Goal: Download file/media

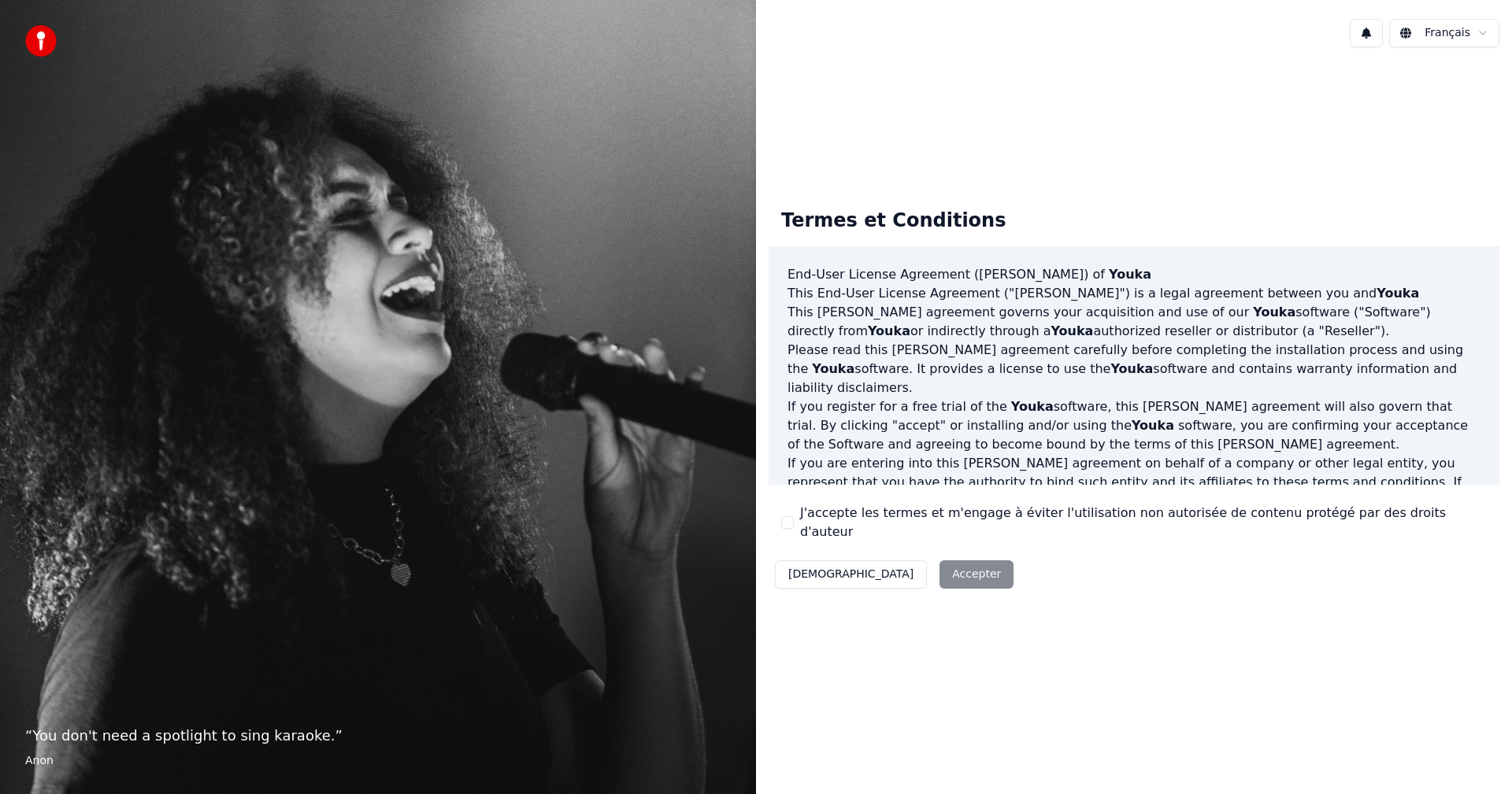
click at [788, 521] on button "J'accepte les termes et m'engage à éviter l'utilisation non autorisée de conten…" at bounding box center [788, 523] width 13 height 13
click at [939, 566] on button "Accepter" at bounding box center [976, 574] width 74 height 29
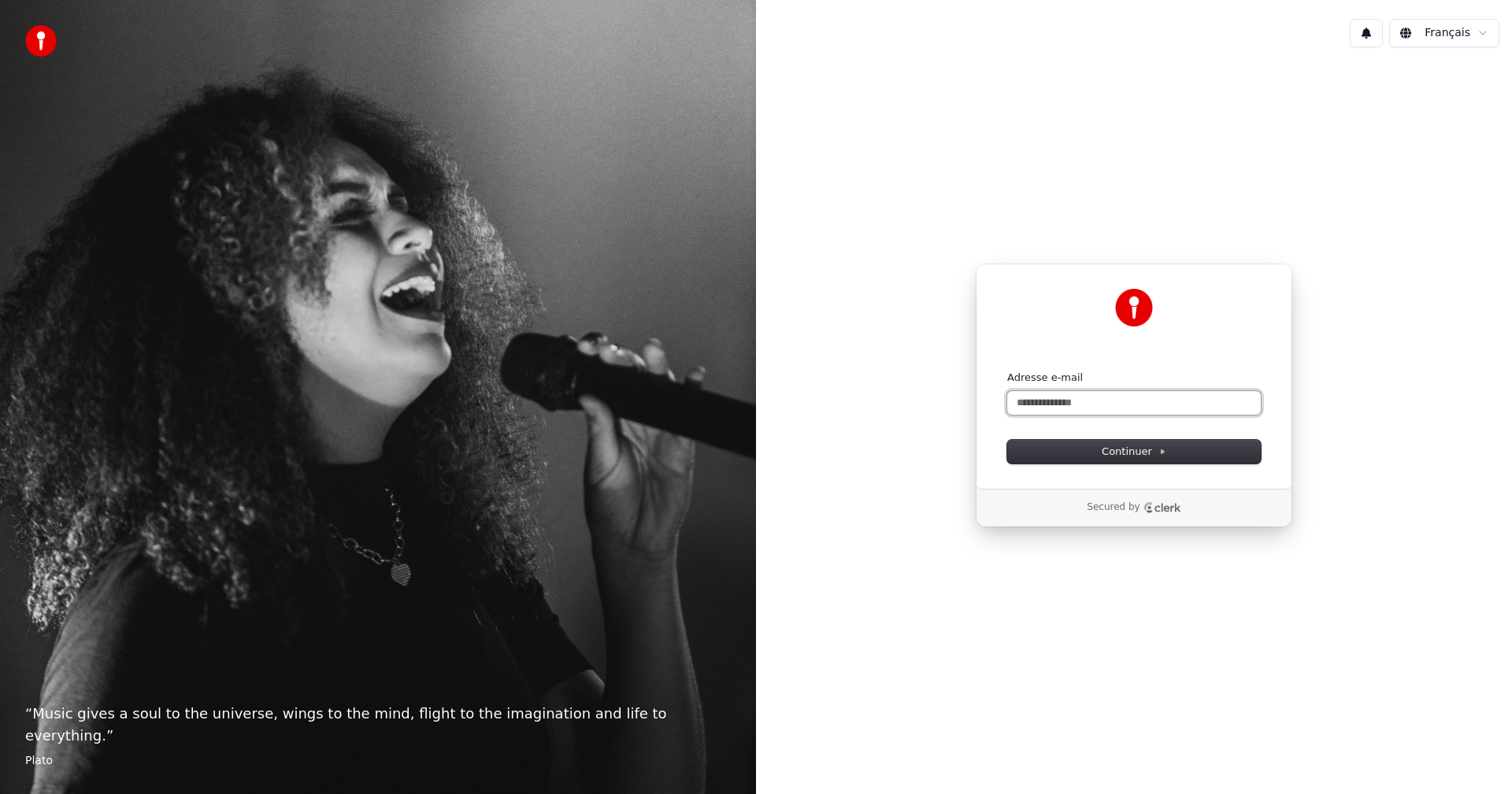
click at [1061, 403] on input "Adresse e-mail" at bounding box center [1133, 403] width 253 height 24
click at [1154, 446] on span "Continuer" at bounding box center [1133, 451] width 65 height 14
type input "**********"
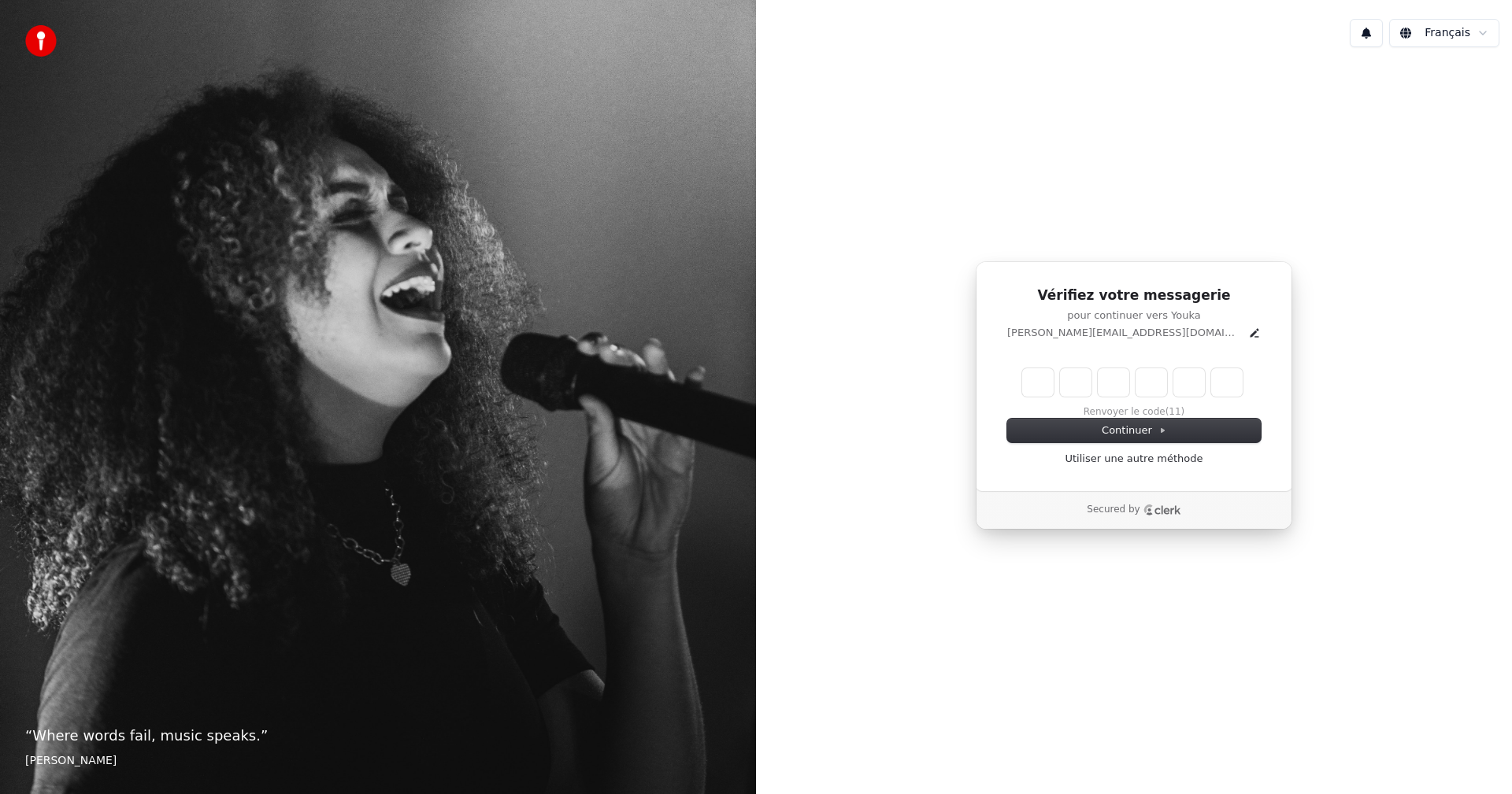
type input "*"
type input "**"
type input "*"
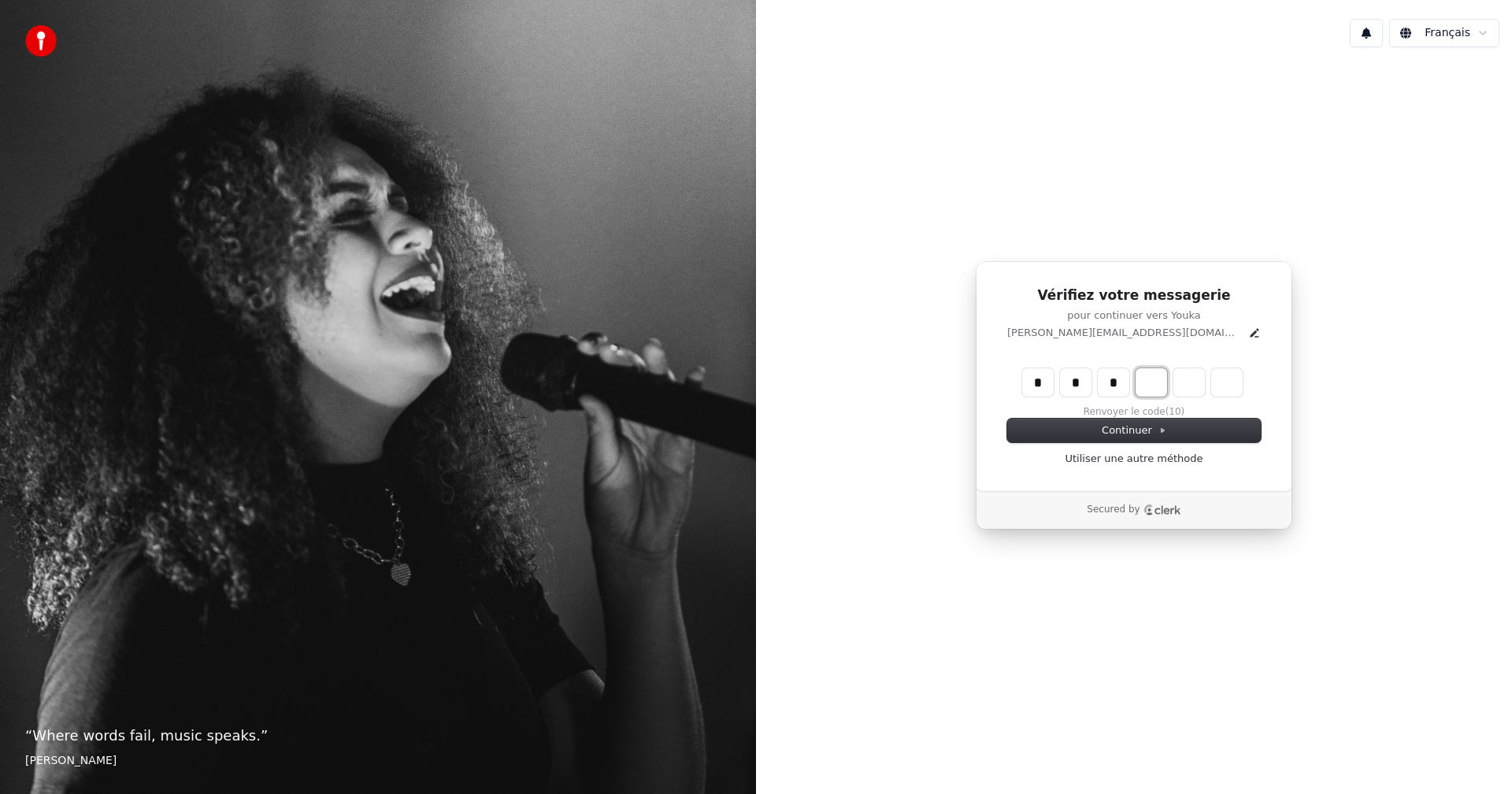
type input "***"
type input "*"
type input "****"
type input "*"
type input "******"
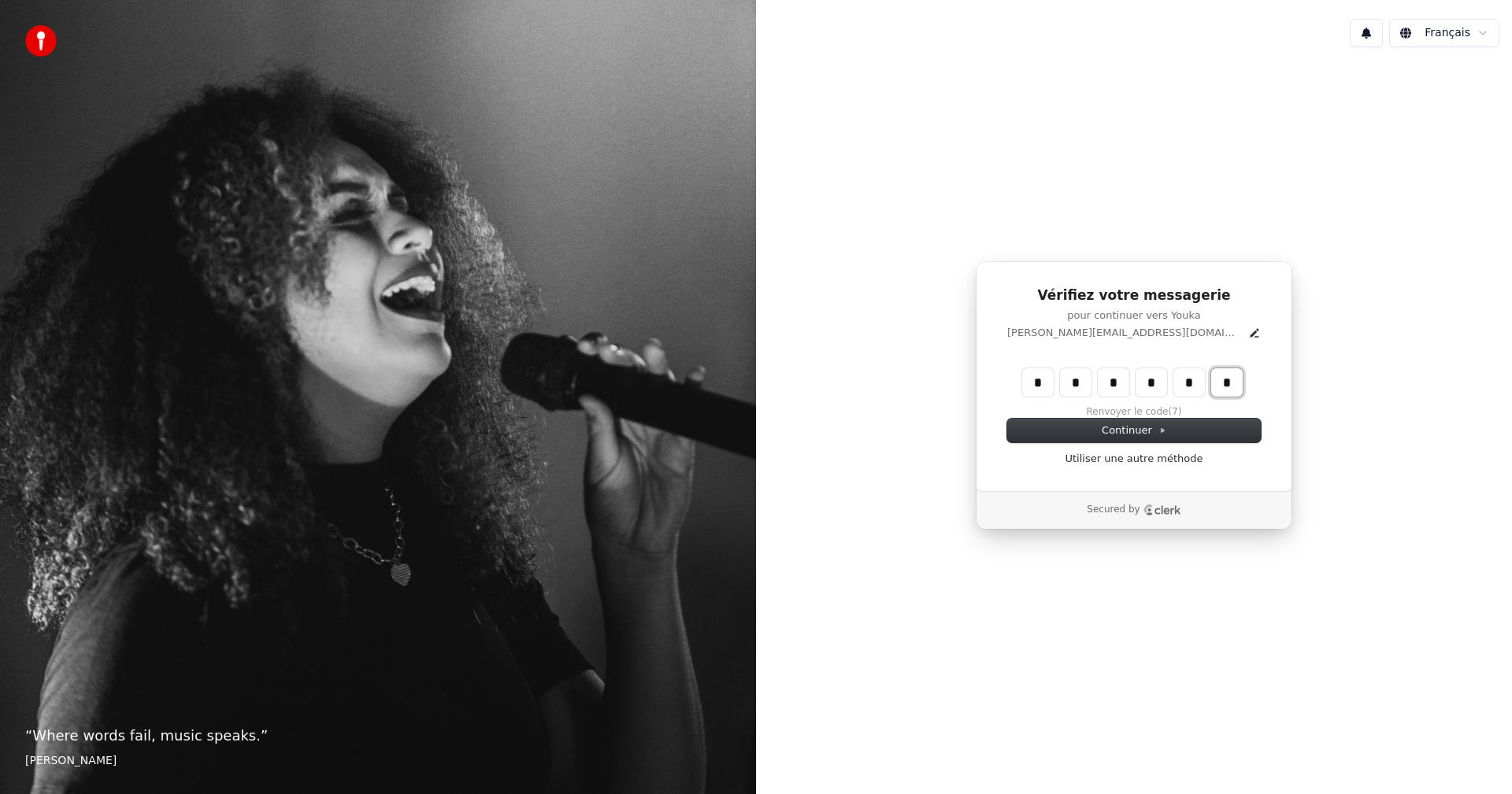
type input "*"
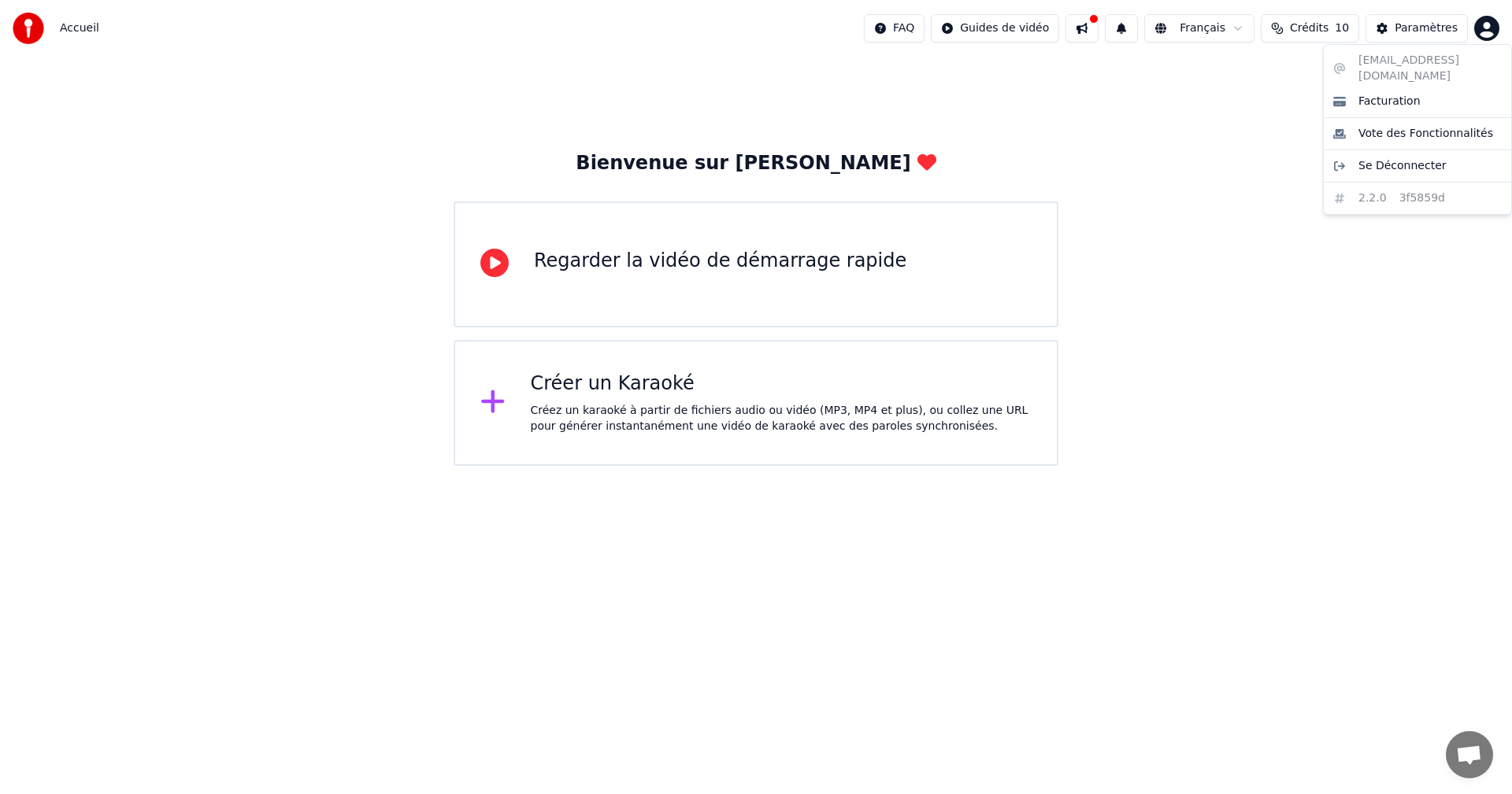
click at [1488, 28] on html "Accueil FAQ Guides de vidéo Français Crédits 10 Paramètres Bienvenue sur Youka …" at bounding box center [756, 233] width 1512 height 466
click at [1240, 264] on html "Accueil FAQ Guides de vidéo Français Crédits 10 Paramètres Bienvenue sur Youka …" at bounding box center [756, 233] width 1512 height 466
click at [1405, 31] on div "Paramètres" at bounding box center [1426, 28] width 63 height 16
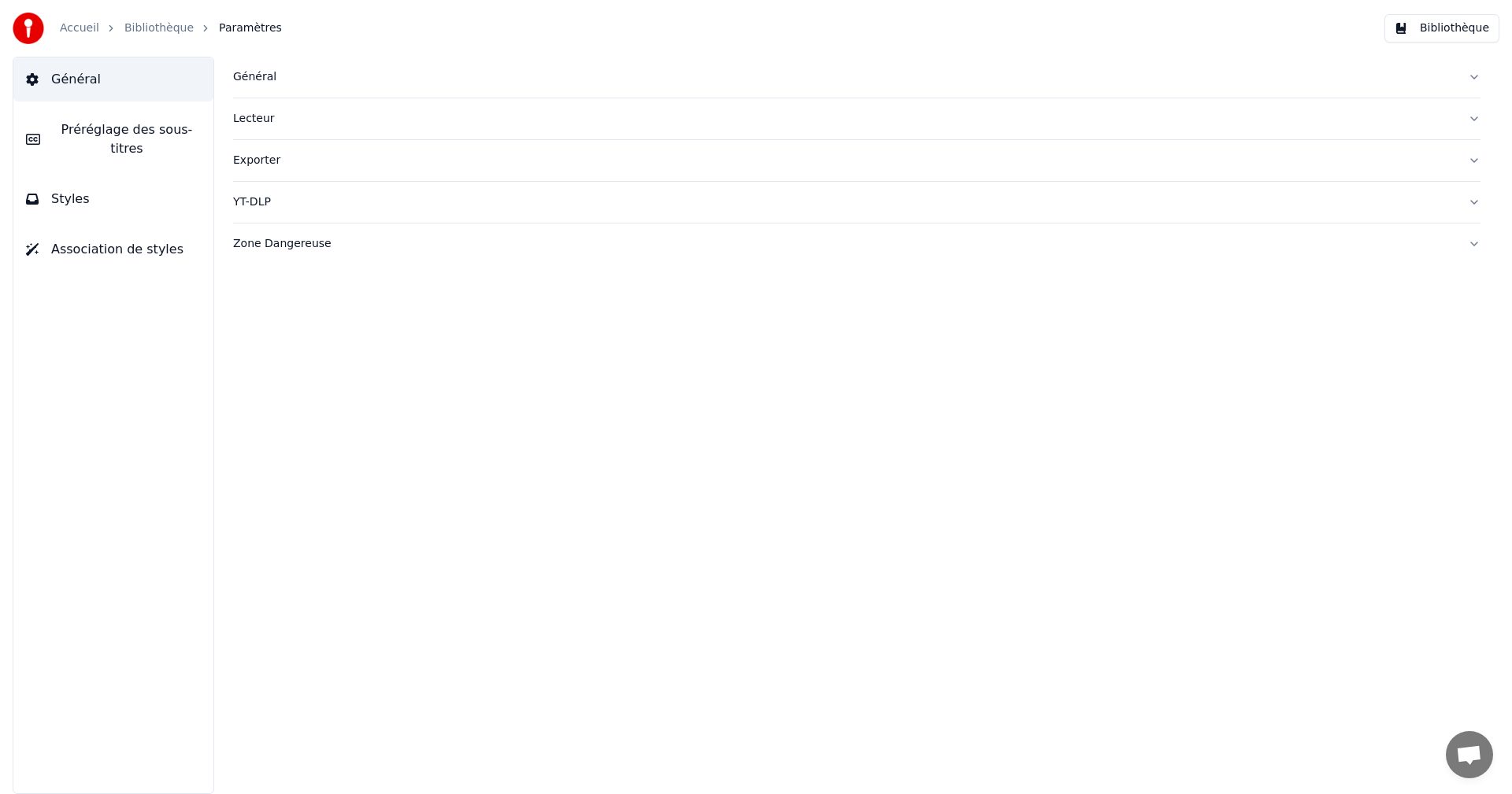
click at [1447, 32] on button "Bibliothèque" at bounding box center [1441, 28] width 115 height 29
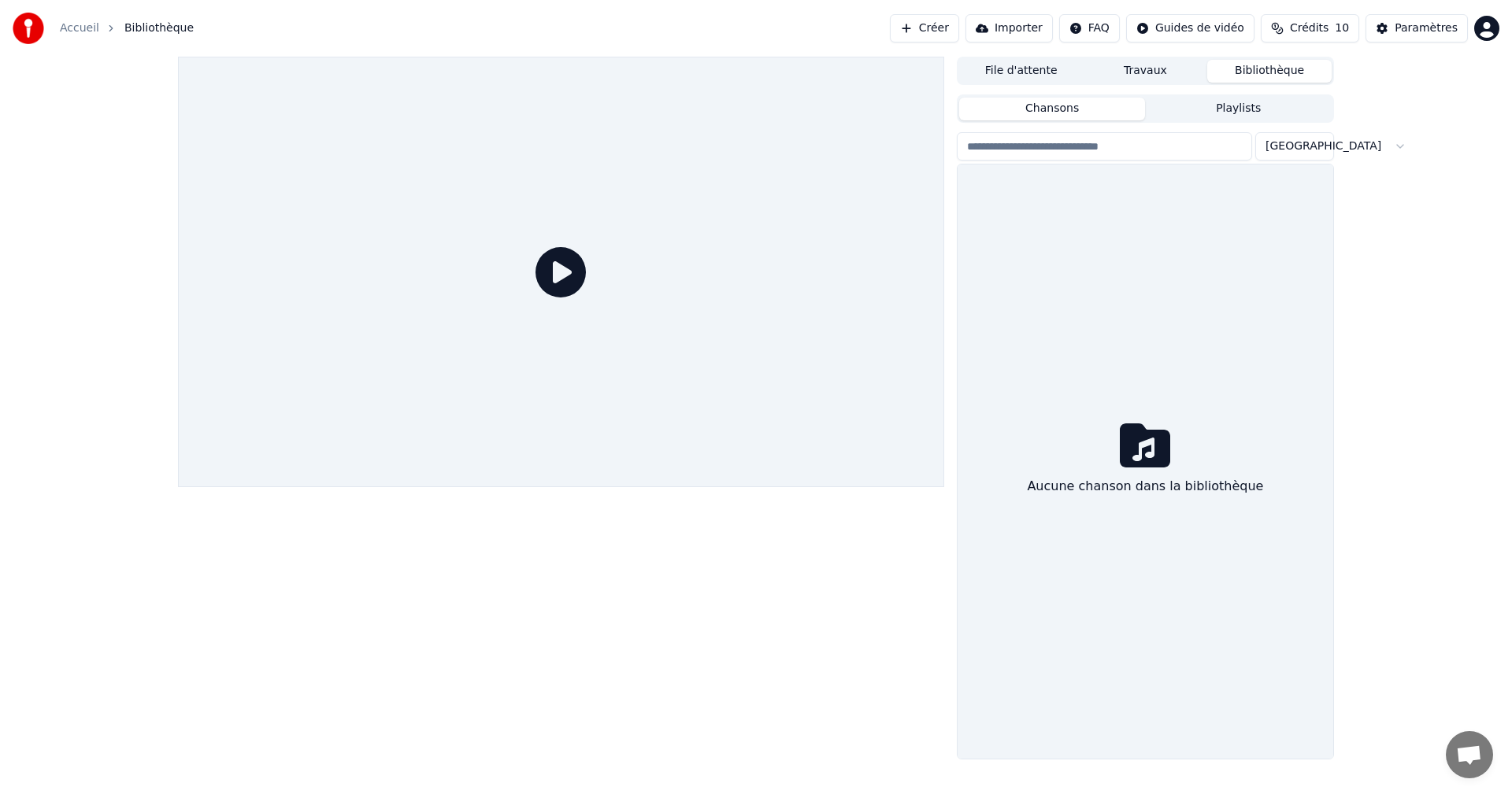
click at [1236, 99] on button "Playlists" at bounding box center [1238, 109] width 187 height 23
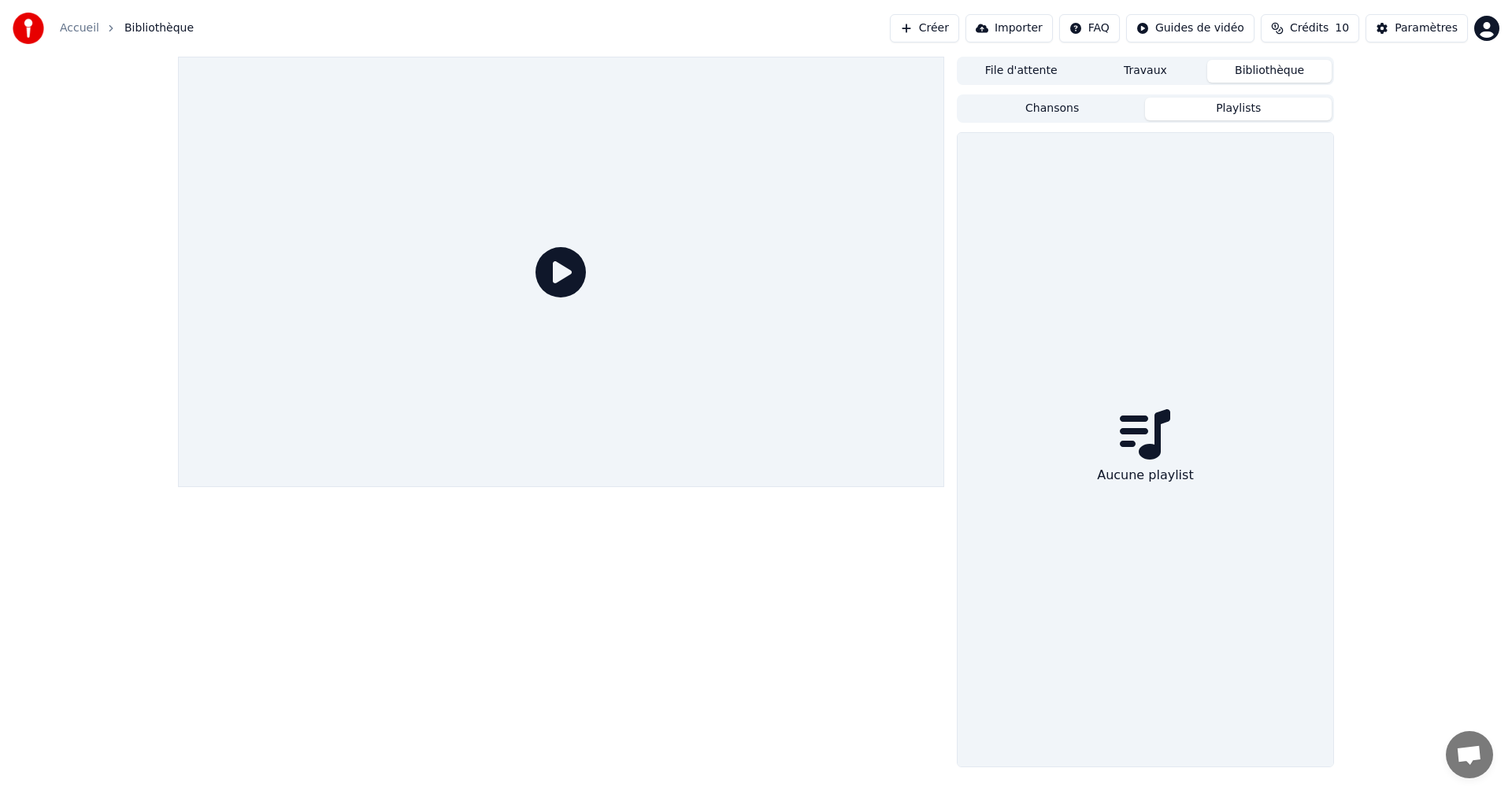
click at [1151, 66] on button "Travaux" at bounding box center [1145, 71] width 125 height 23
click at [1048, 68] on button "File d'attente" at bounding box center [1021, 71] width 125 height 23
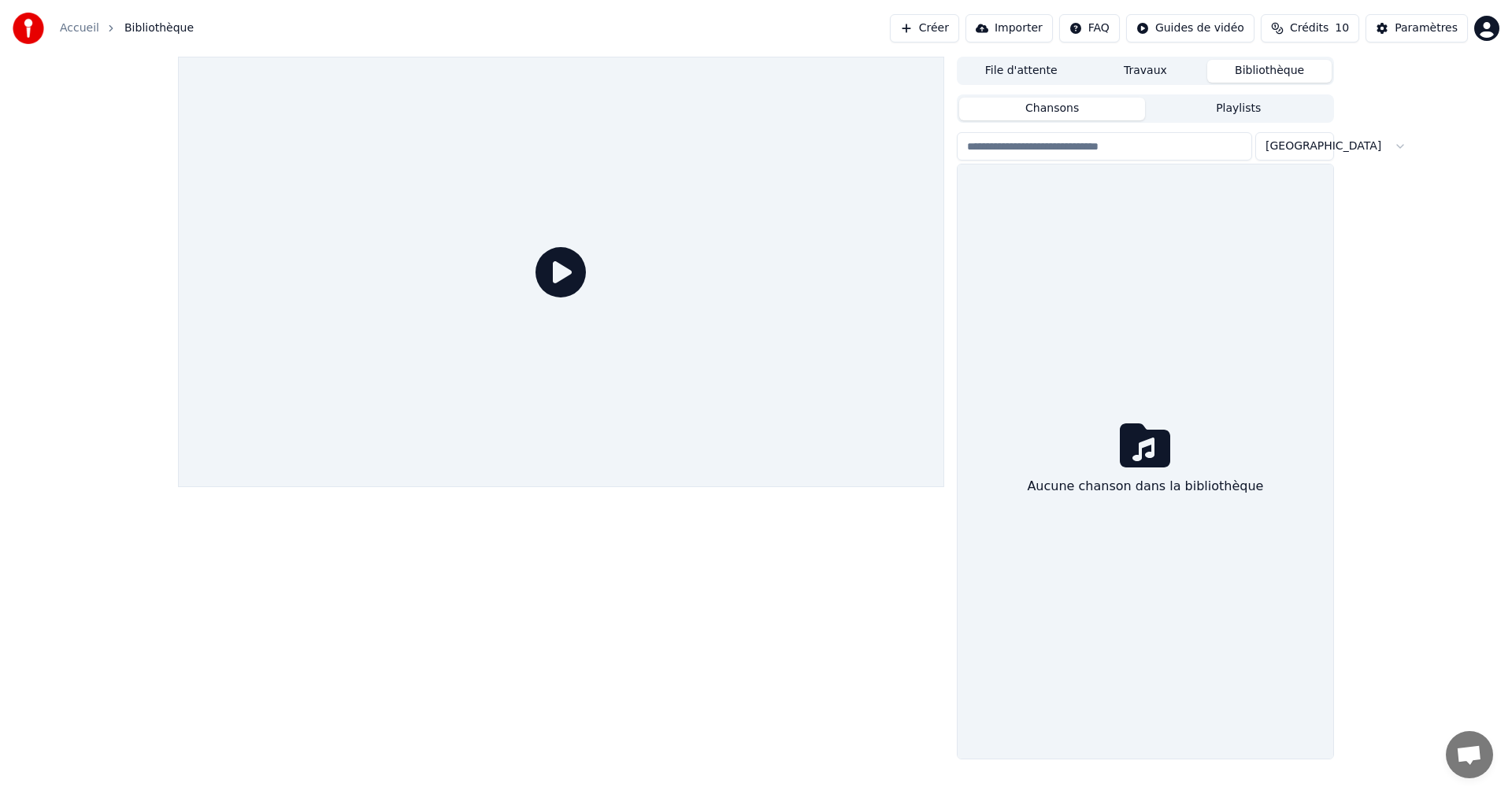
click at [1267, 78] on button "Bibliothèque" at bounding box center [1269, 71] width 125 height 23
click at [1426, 262] on div "File d'attente Travaux Bibliothèque Chansons Playlists Trier Aucune chanson dan…" at bounding box center [756, 407] width 1512 height 703
click at [1156, 144] on input "search" at bounding box center [1105, 146] width 296 height 29
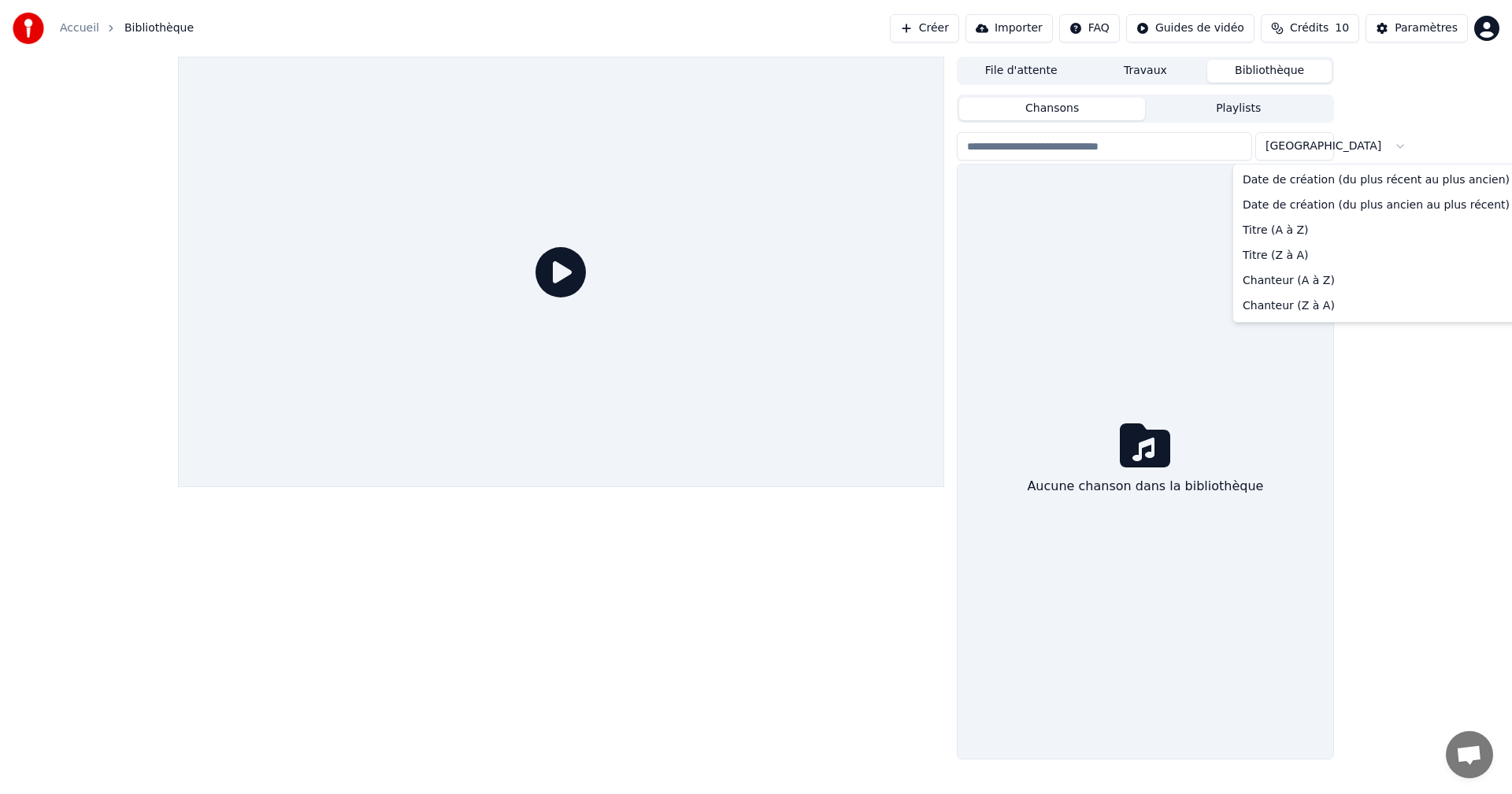
click at [1310, 145] on html "Accueil Bibliothèque Créer Importer FAQ Guides de vidéo Crédits 10 Paramètres F…" at bounding box center [756, 397] width 1512 height 794
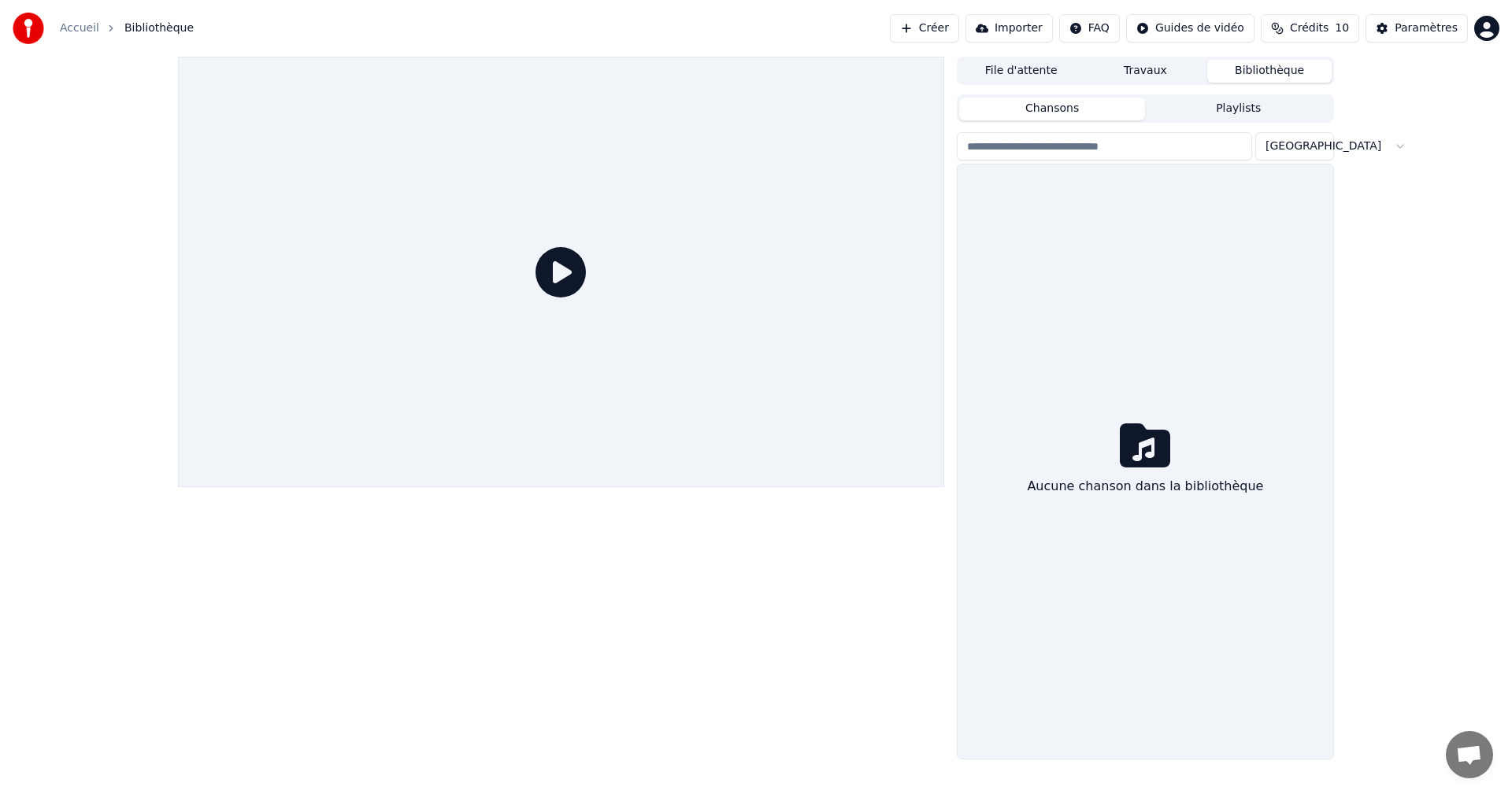
click at [1423, 141] on html "Accueil Bibliothèque Créer Importer FAQ Guides de vidéo Crédits 10 Paramètres F…" at bounding box center [756, 397] width 1512 height 794
click at [1032, 30] on button "Importer" at bounding box center [1009, 28] width 88 height 29
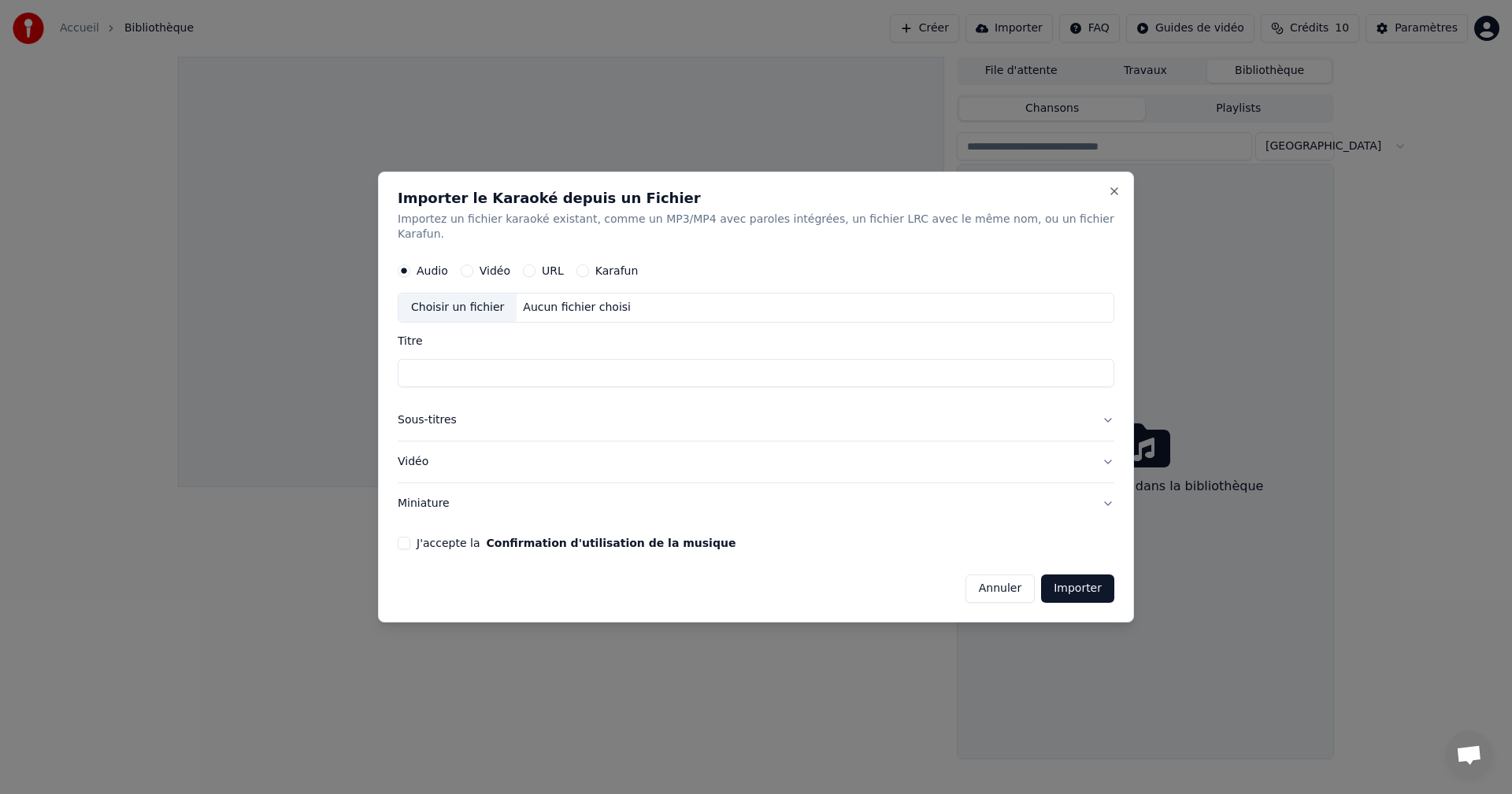
click at [985, 589] on button "Annuler" at bounding box center [999, 588] width 69 height 29
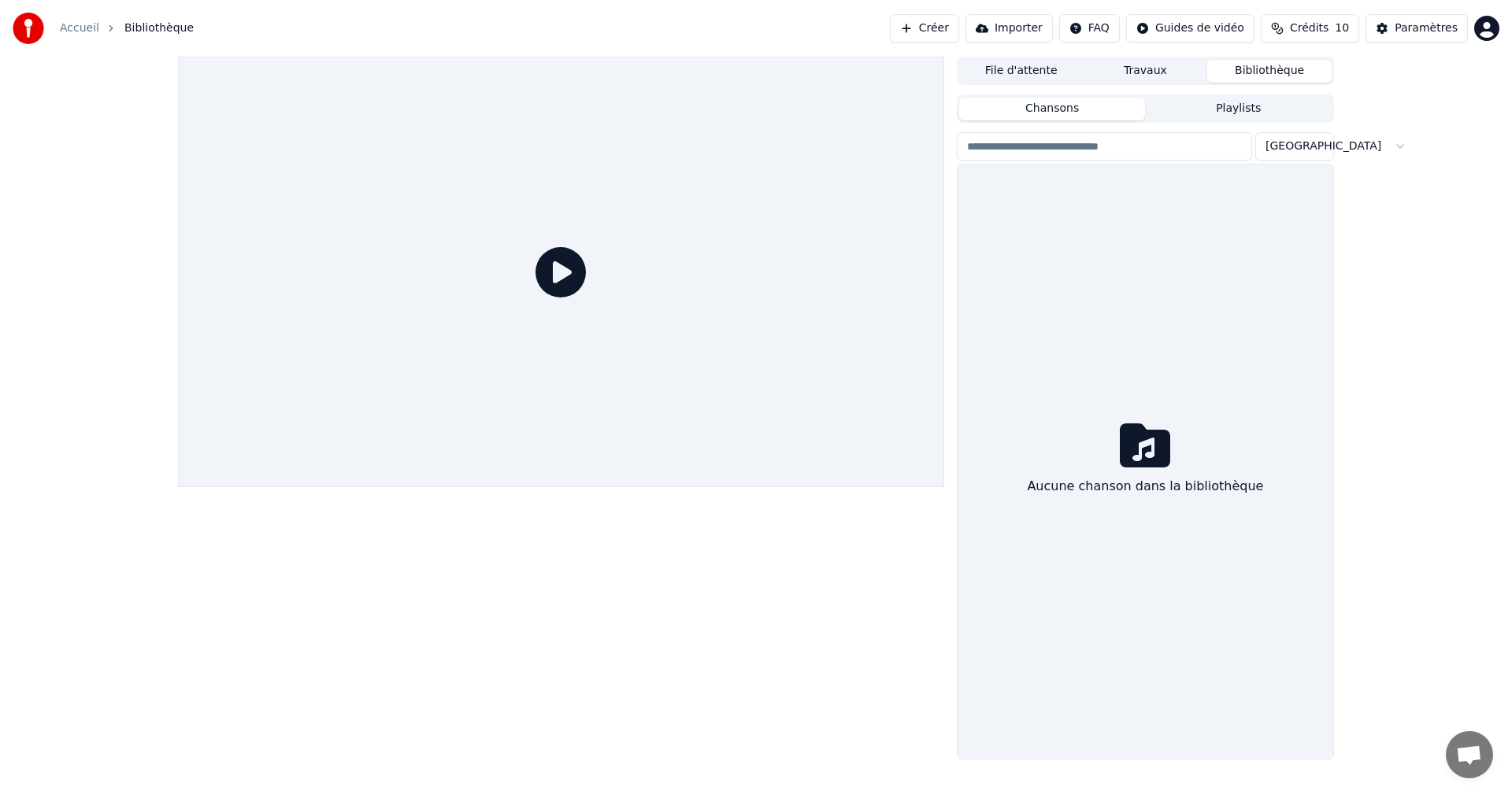
click at [76, 29] on link "Accueil" at bounding box center [79, 28] width 40 height 16
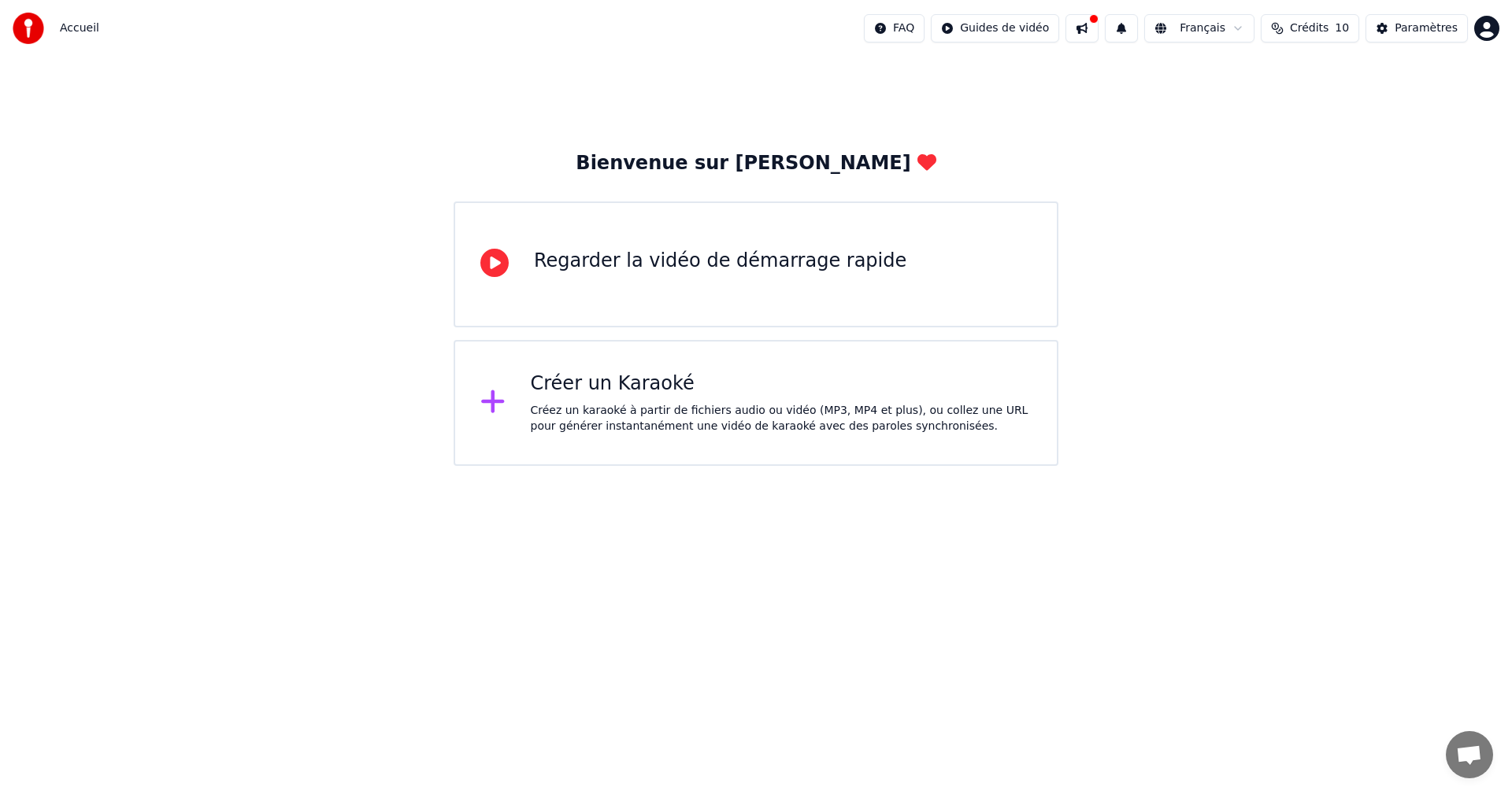
click at [647, 397] on div "Créer un Karaoké Créez un karaoké à partir de fichiers audio ou vidéo (MP3, MP4…" at bounding box center [781, 403] width 502 height 63
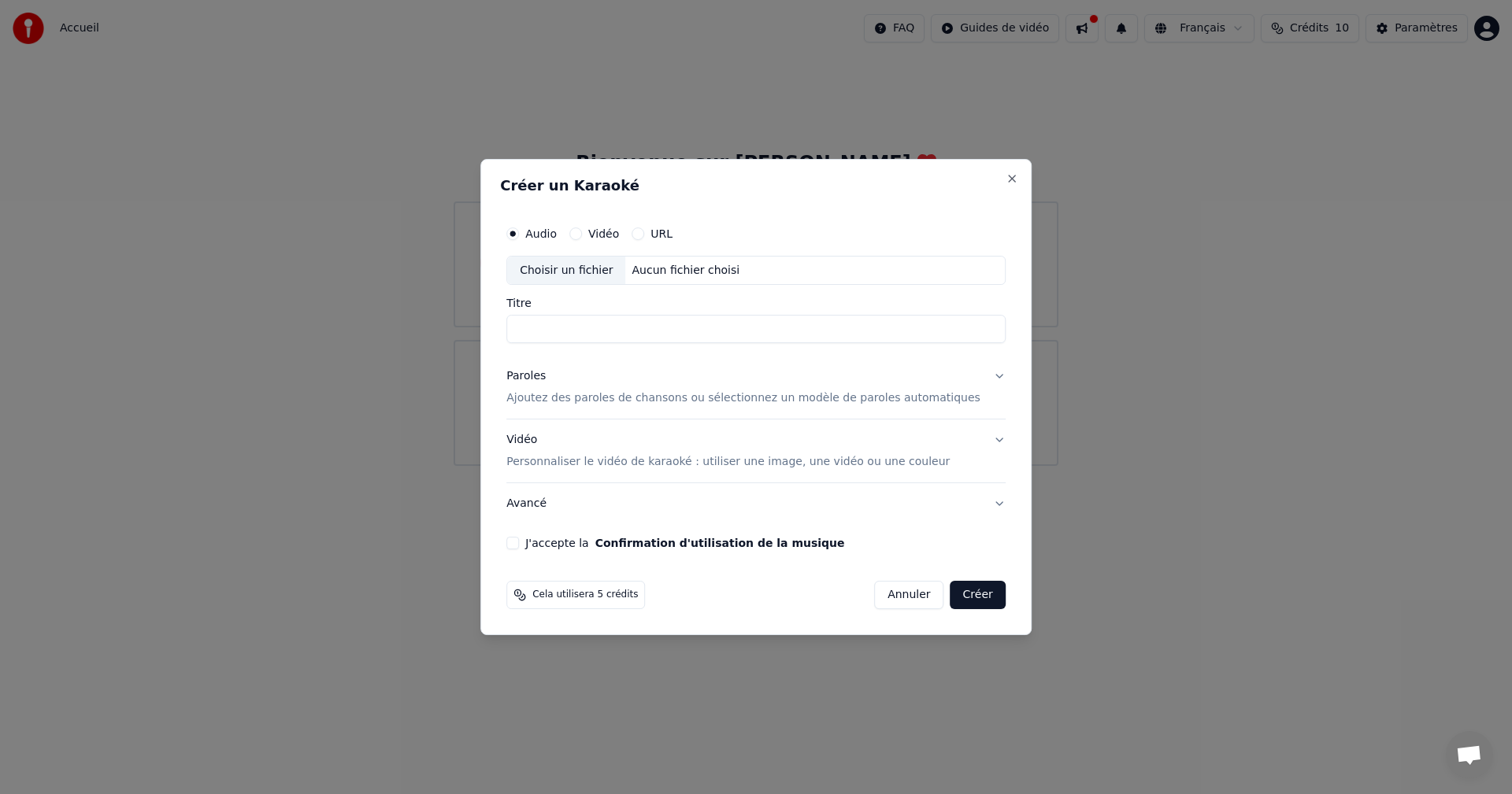
click at [979, 174] on div "Créer un Karaoké Audio Vidéo URL Choisir un fichier Aucun fichier choisi Titre …" at bounding box center [756, 397] width 551 height 477
click at [980, 178] on h2 "Créer un Karaoké" at bounding box center [756, 185] width 512 height 14
click at [1005, 179] on button "Close" at bounding box center [1011, 179] width 13 height 13
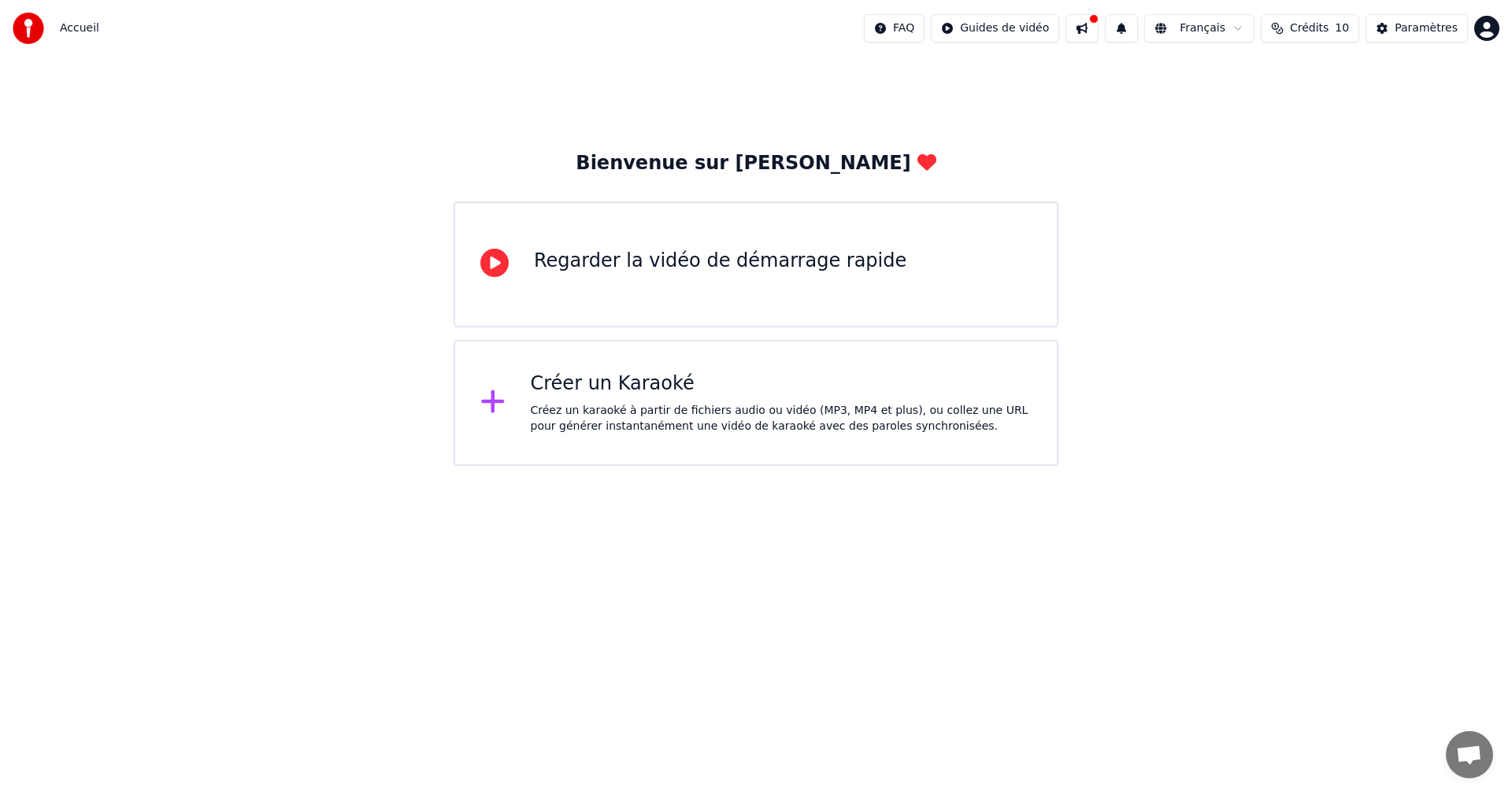
click at [1226, 321] on div "Bienvenue sur Youka Regarder la vidéo de démarrage rapide Créer un Karaoké Crée…" at bounding box center [756, 260] width 1512 height 409
click at [1166, 136] on div "Bienvenue sur Youka Regarder la vidéo de démarrage rapide Créer un Karaoké Crée…" at bounding box center [756, 260] width 1512 height 409
click at [1098, 34] on button at bounding box center [1082, 28] width 33 height 29
click at [1042, 126] on div "Bienvenue sur Youka Regarder la vidéo de démarrage rapide Créer un Karaoké Crée…" at bounding box center [756, 260] width 1512 height 409
click at [1418, 25] on div "Paramètres" at bounding box center [1426, 28] width 63 height 16
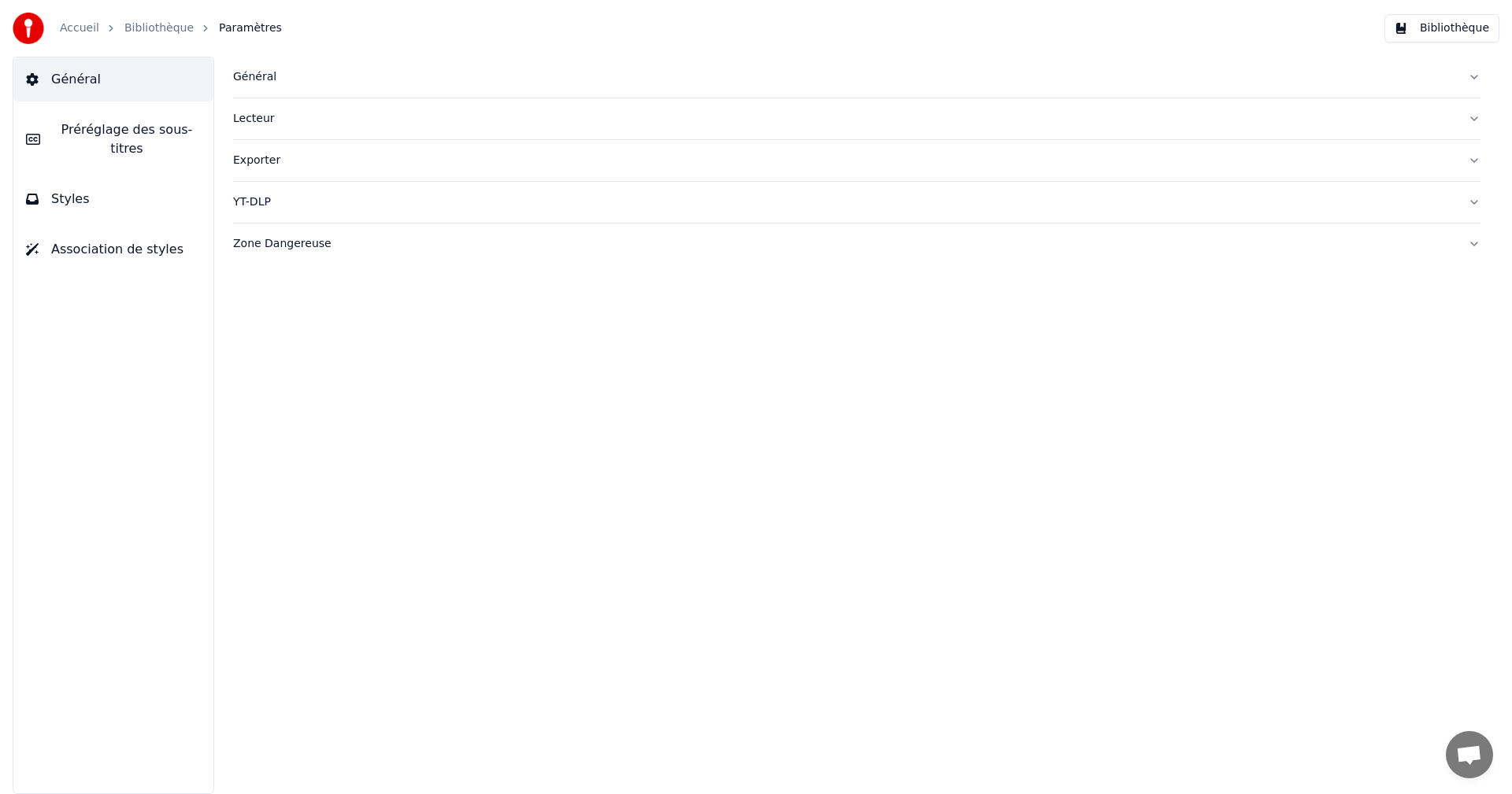
click at [421, 439] on div "Général Lecteur Exporter YT-DLP Zone Dangereuse" at bounding box center [856, 425] width 1310 height 738
click at [648, 403] on div "Général Lecteur Exporter YT-DLP Zone Dangereuse" at bounding box center [856, 425] width 1310 height 738
click at [1412, 24] on button "Bibliothèque" at bounding box center [1441, 28] width 115 height 29
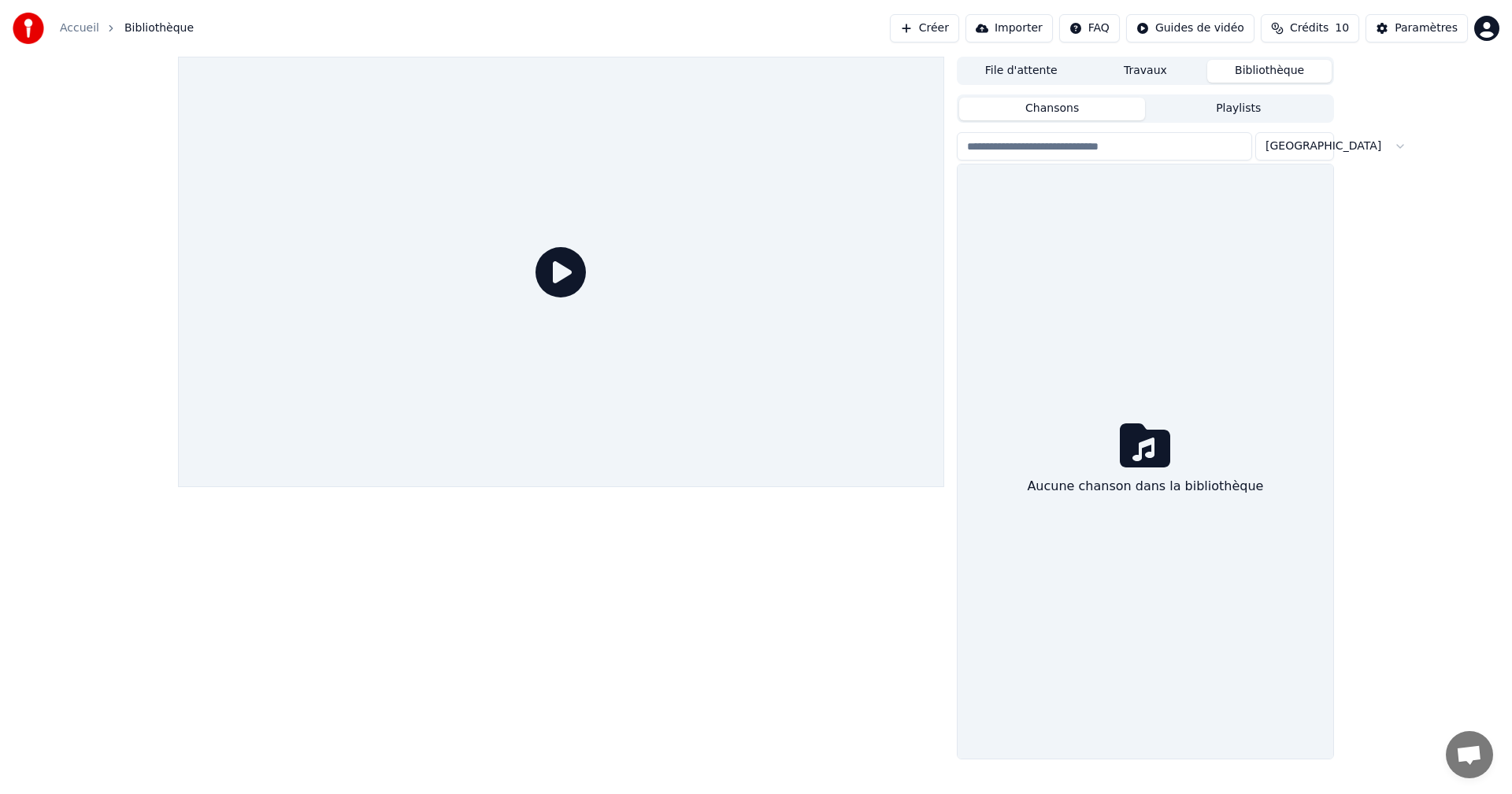
click at [1229, 105] on button "Playlists" at bounding box center [1238, 109] width 187 height 23
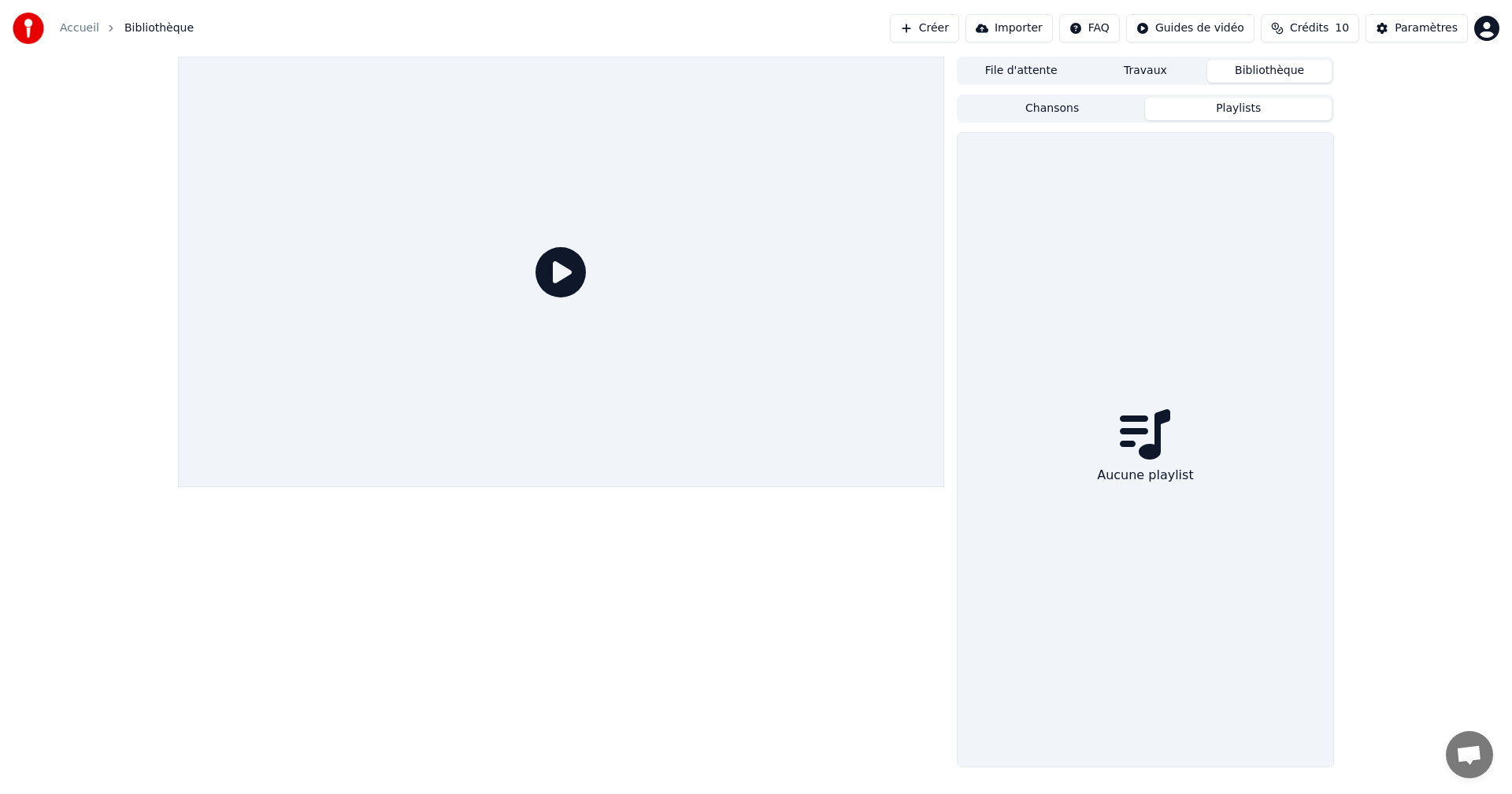
click at [1492, 30] on html "Accueil Bibliothèque Créer Importer FAQ Guides de vidéo Crédits 10 Paramètres F…" at bounding box center [756, 397] width 1512 height 794
click at [1424, 67] on div "jean-francois.guitton3@wanadoo.fr Facturation Vote des Fonctionnalités Se Décon…" at bounding box center [1417, 129] width 189 height 171
click at [1363, 136] on span "Vote des Fonctionnalités" at bounding box center [1425, 133] width 135 height 16
click at [1408, 24] on div "Paramètres" at bounding box center [1426, 28] width 63 height 16
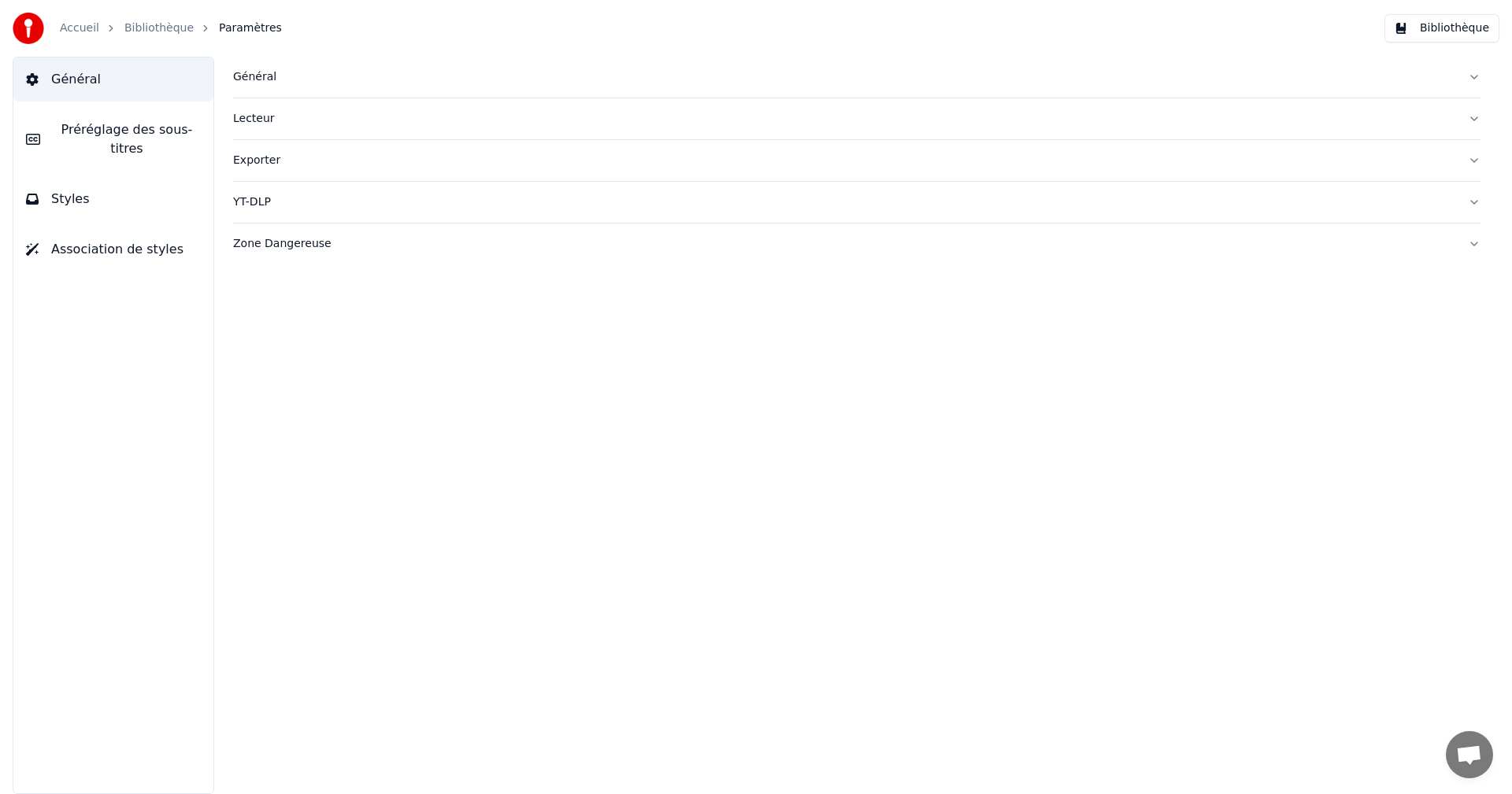
click at [260, 78] on div "Général" at bounding box center [843, 77] width 1222 height 16
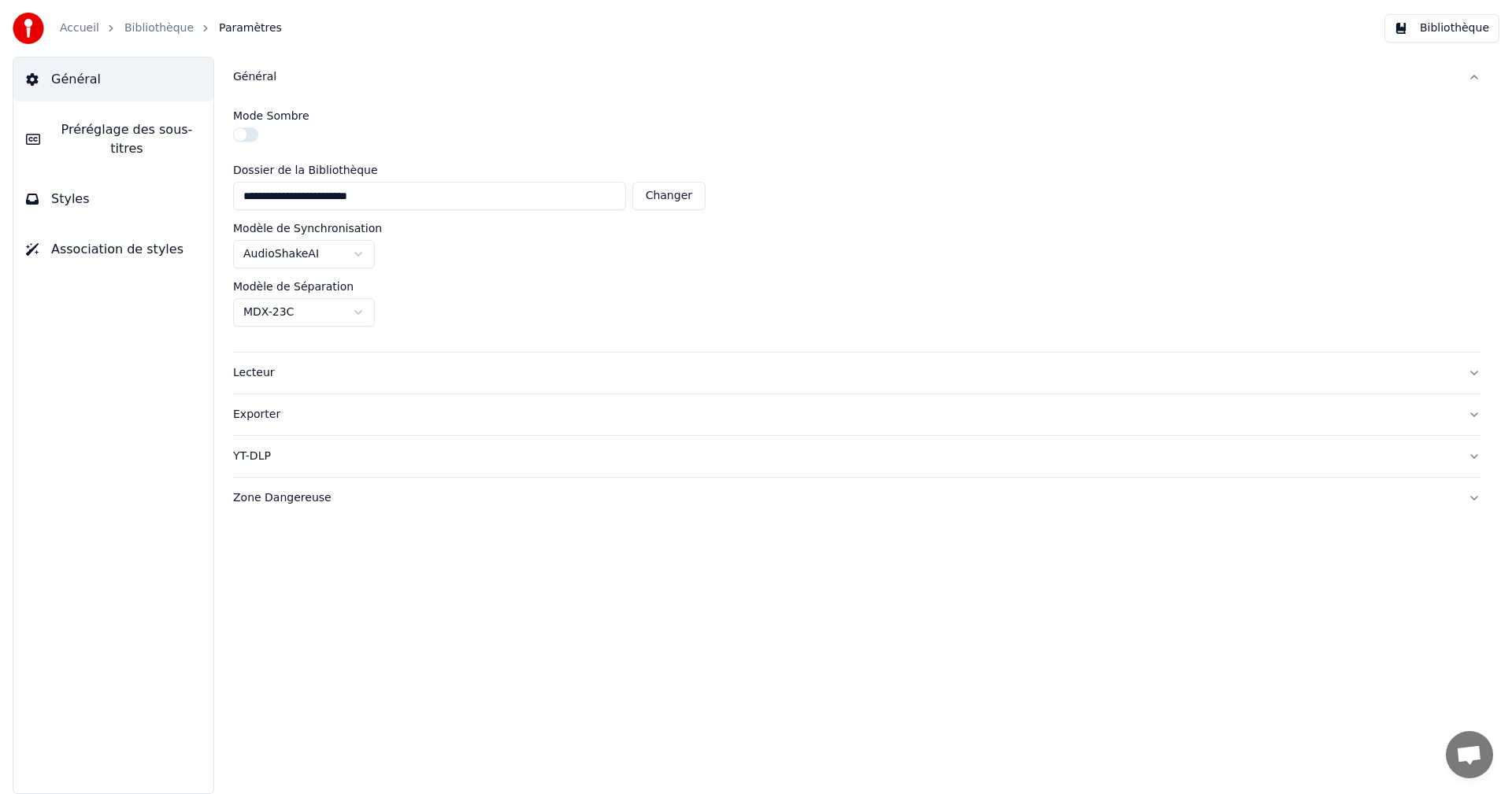
click at [1458, 30] on button "Bibliothèque" at bounding box center [1441, 28] width 115 height 29
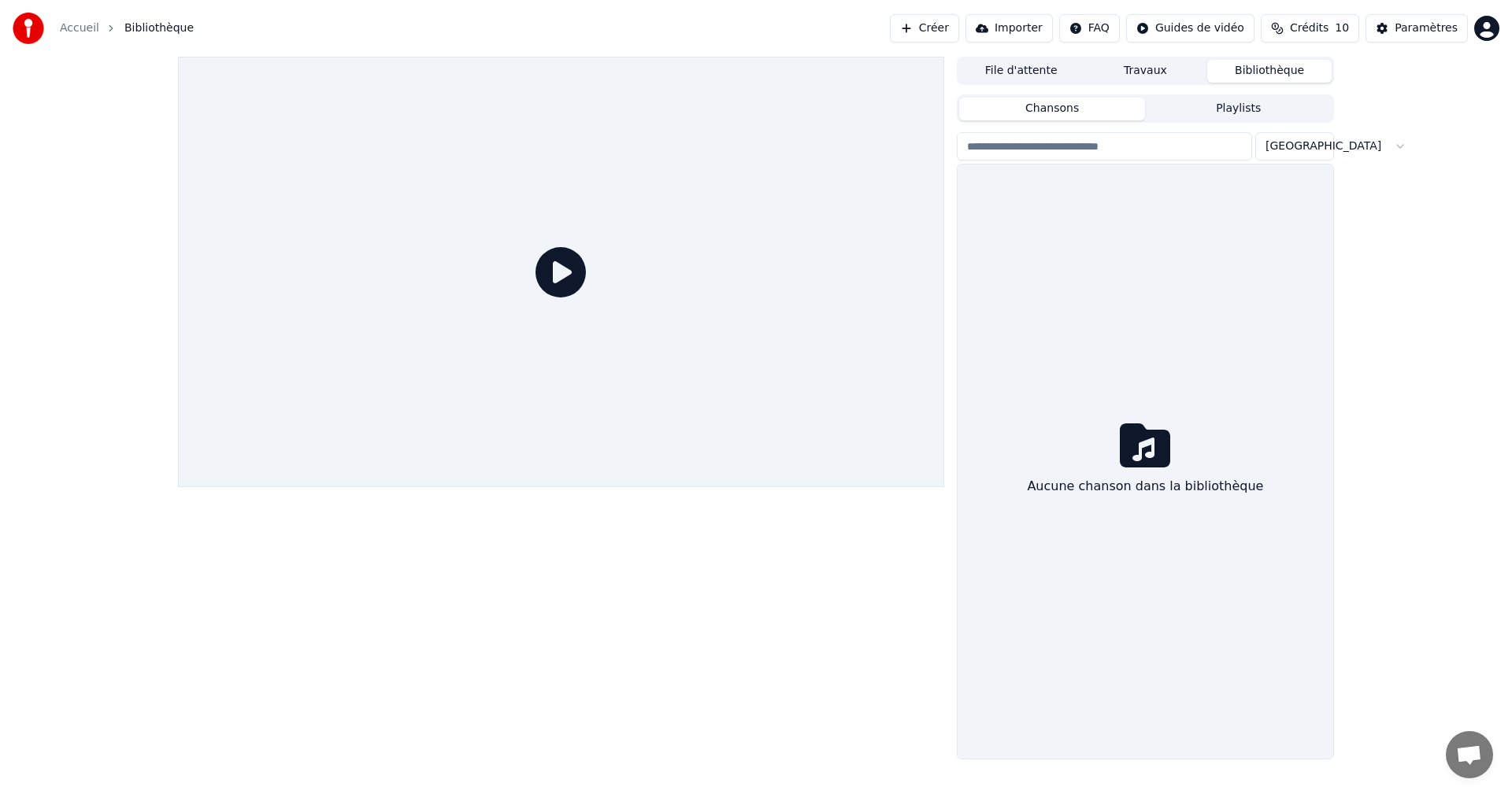
click at [1201, 157] on input "search" at bounding box center [1105, 146] width 296 height 29
click at [1208, 157] on input "search" at bounding box center [1105, 146] width 296 height 29
click at [1248, 68] on button "Bibliothèque" at bounding box center [1269, 71] width 125 height 23
click at [1292, 147] on html "Accueil Bibliothèque Créer Importer FAQ Guides de vidéo Crédits 10 Paramètres F…" at bounding box center [756, 397] width 1512 height 794
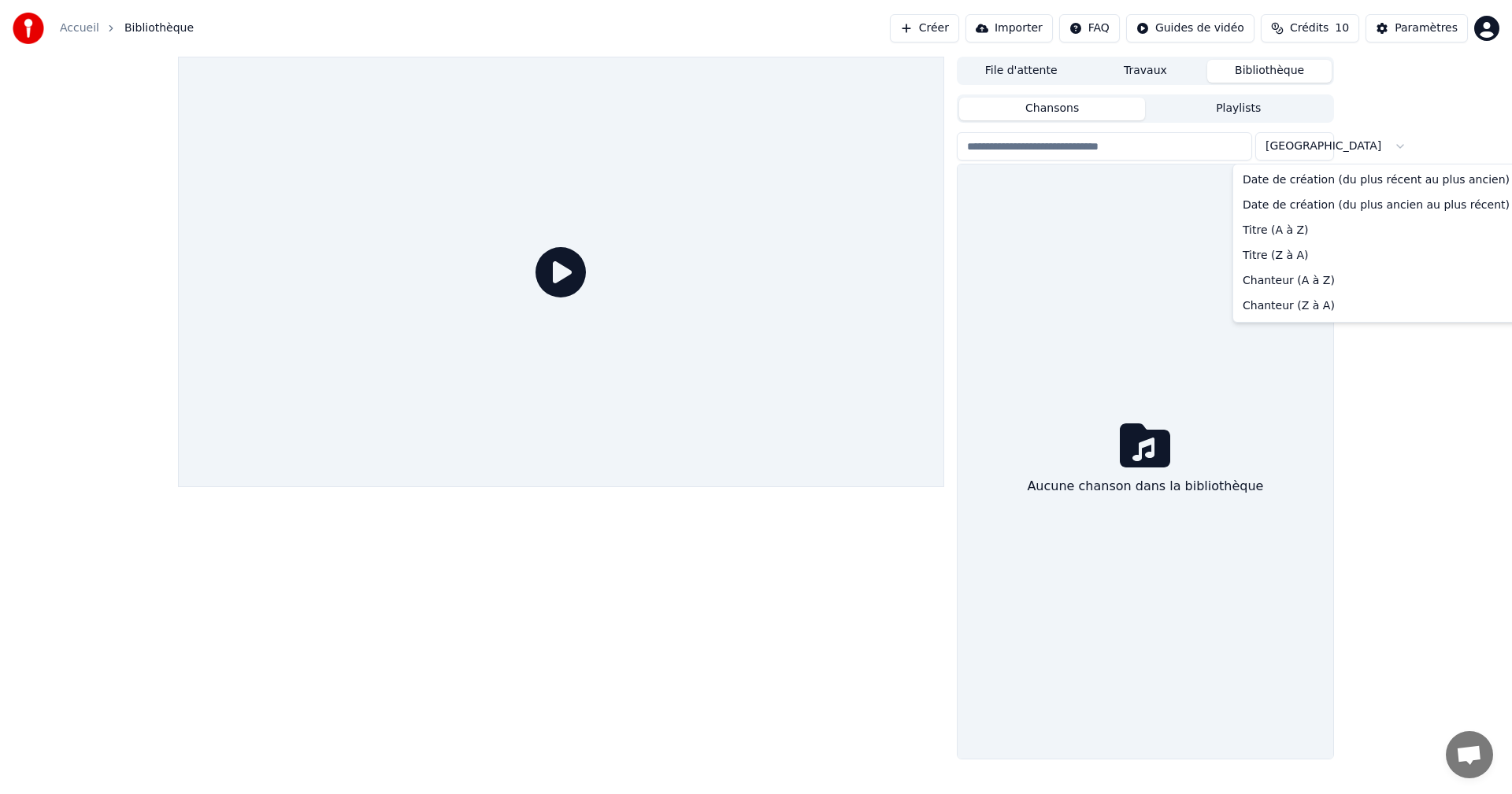
click at [1385, 133] on html "Accueil Bibliothèque Créer Importer FAQ Guides de vidéo Crédits 10 Paramètres F…" at bounding box center [756, 397] width 1512 height 794
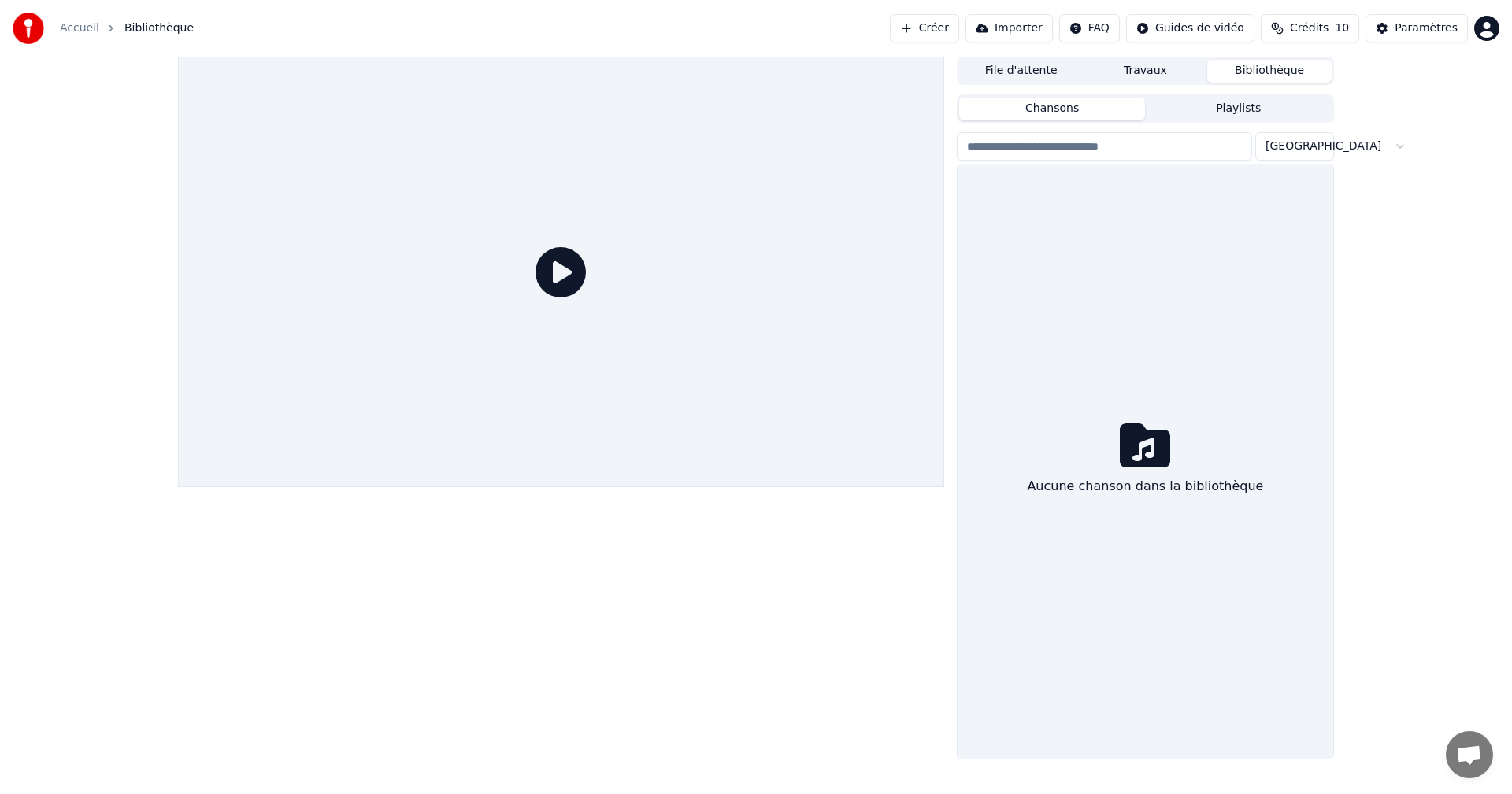
drag, startPoint x: 1037, startPoint y: 65, endPoint x: 1078, endPoint y: 70, distance: 41.3
click at [1037, 65] on button "File d'attente" at bounding box center [1021, 71] width 125 height 23
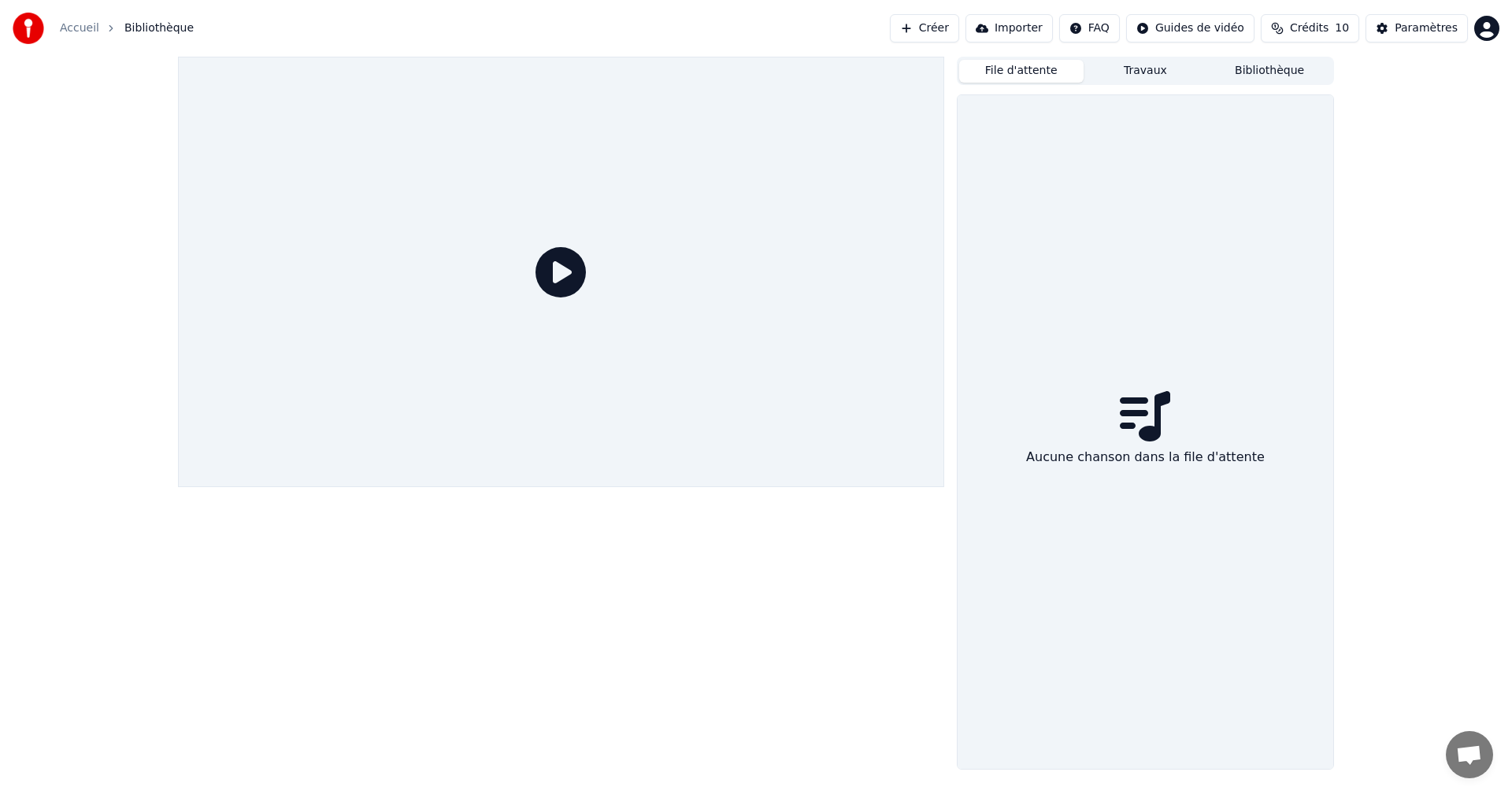
click at [1137, 69] on button "Travaux" at bounding box center [1145, 71] width 125 height 23
click at [1256, 75] on button "Bibliothèque" at bounding box center [1269, 71] width 125 height 23
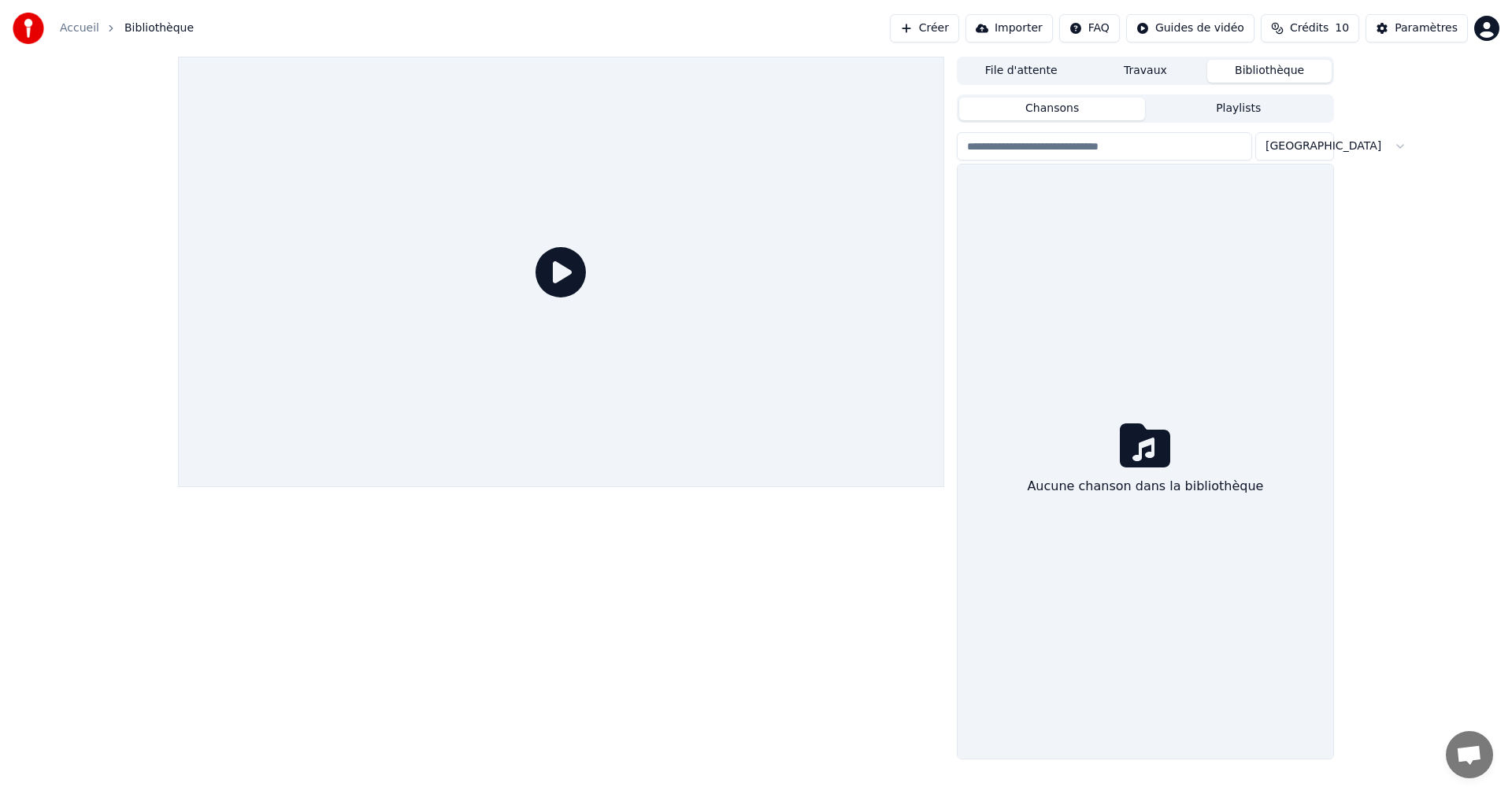
click at [1237, 106] on button "Playlists" at bounding box center [1238, 109] width 187 height 23
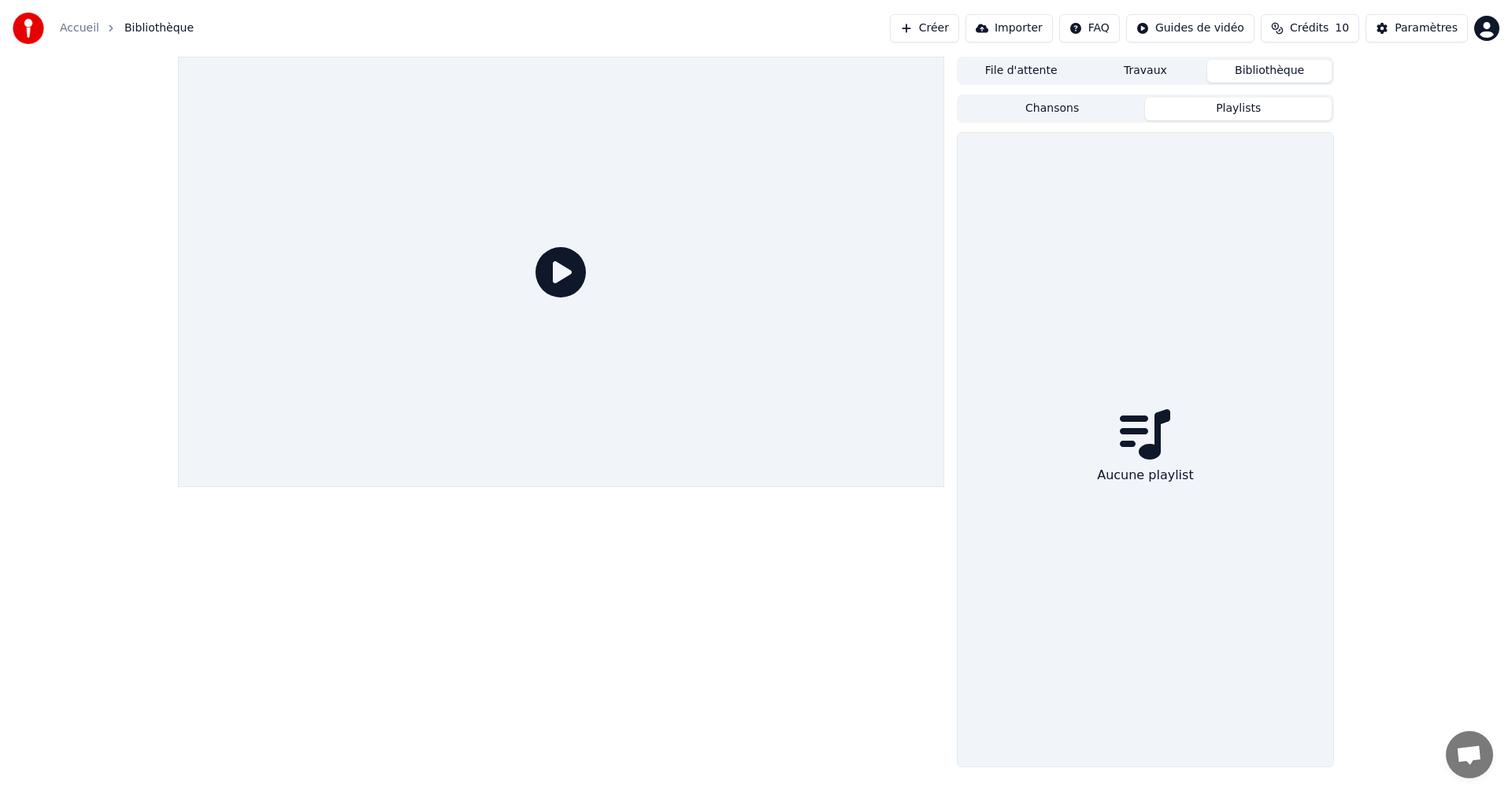
click at [1115, 114] on button "Chansons" at bounding box center [1052, 109] width 187 height 23
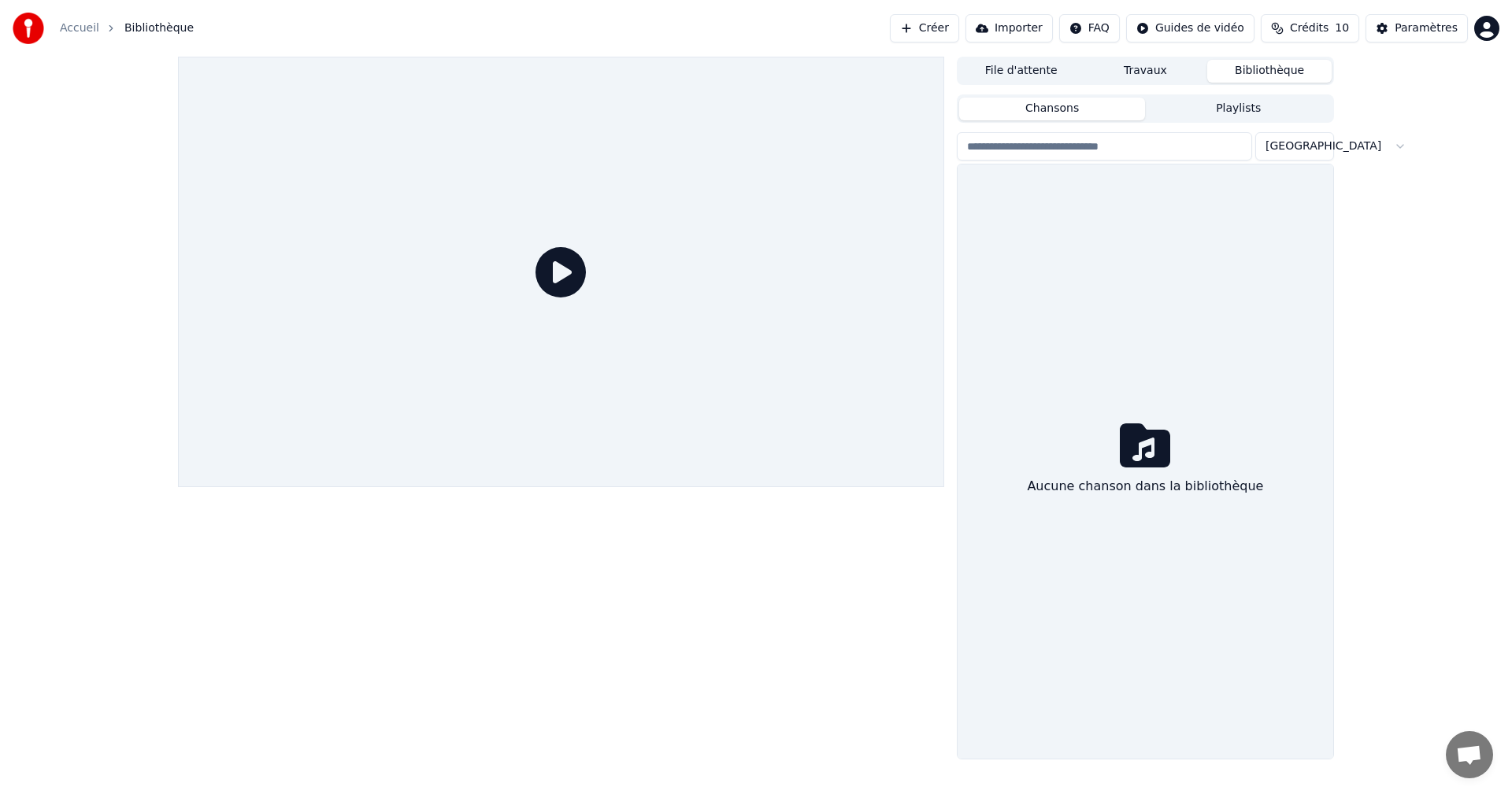
click at [1035, 21] on button "Importer" at bounding box center [1009, 28] width 88 height 29
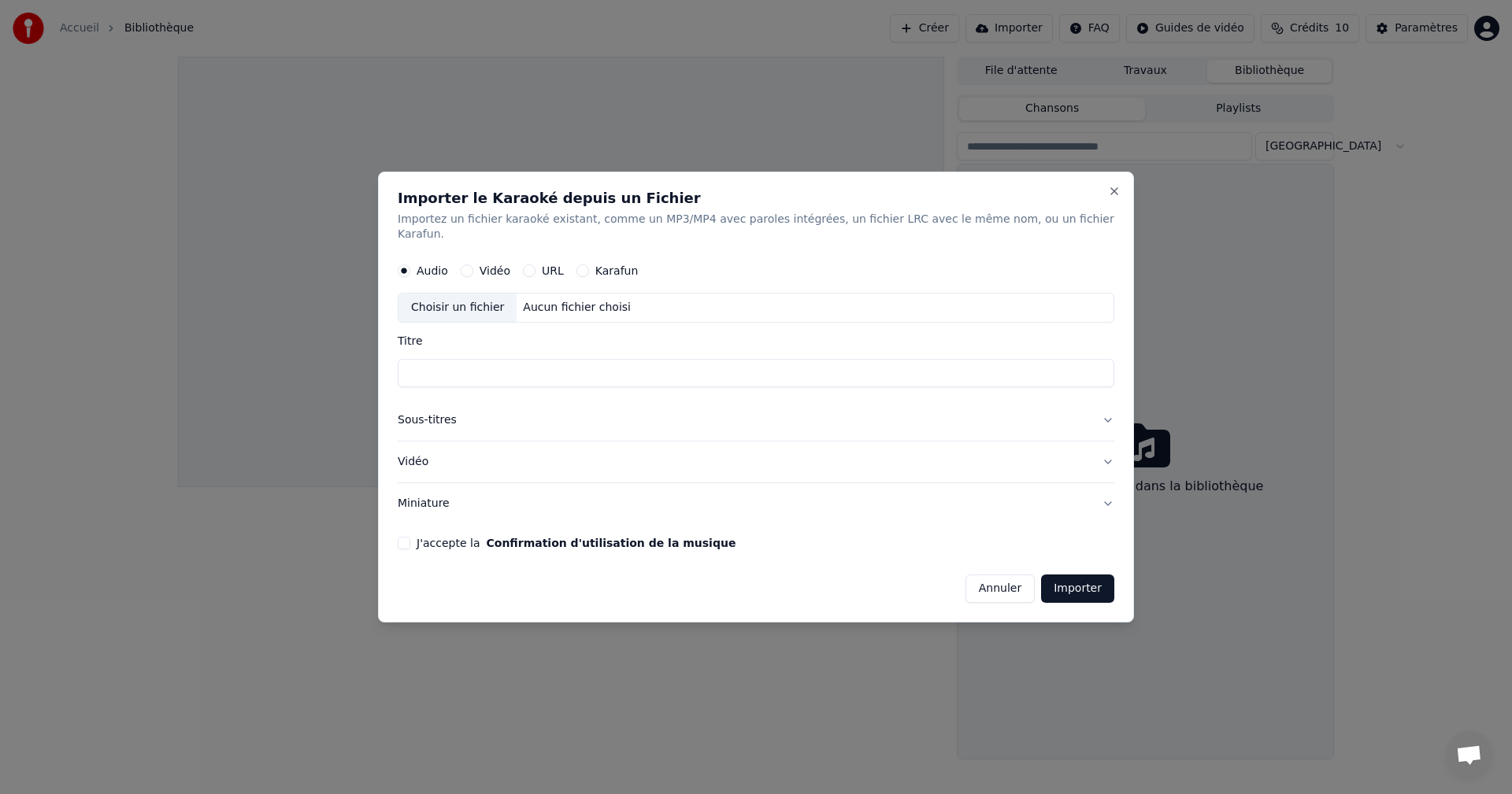
click at [410, 538] on button "J'accepte la Confirmation d'utilisation de la musique" at bounding box center [404, 543] width 13 height 13
click at [987, 586] on button "Annuler" at bounding box center [999, 588] width 69 height 29
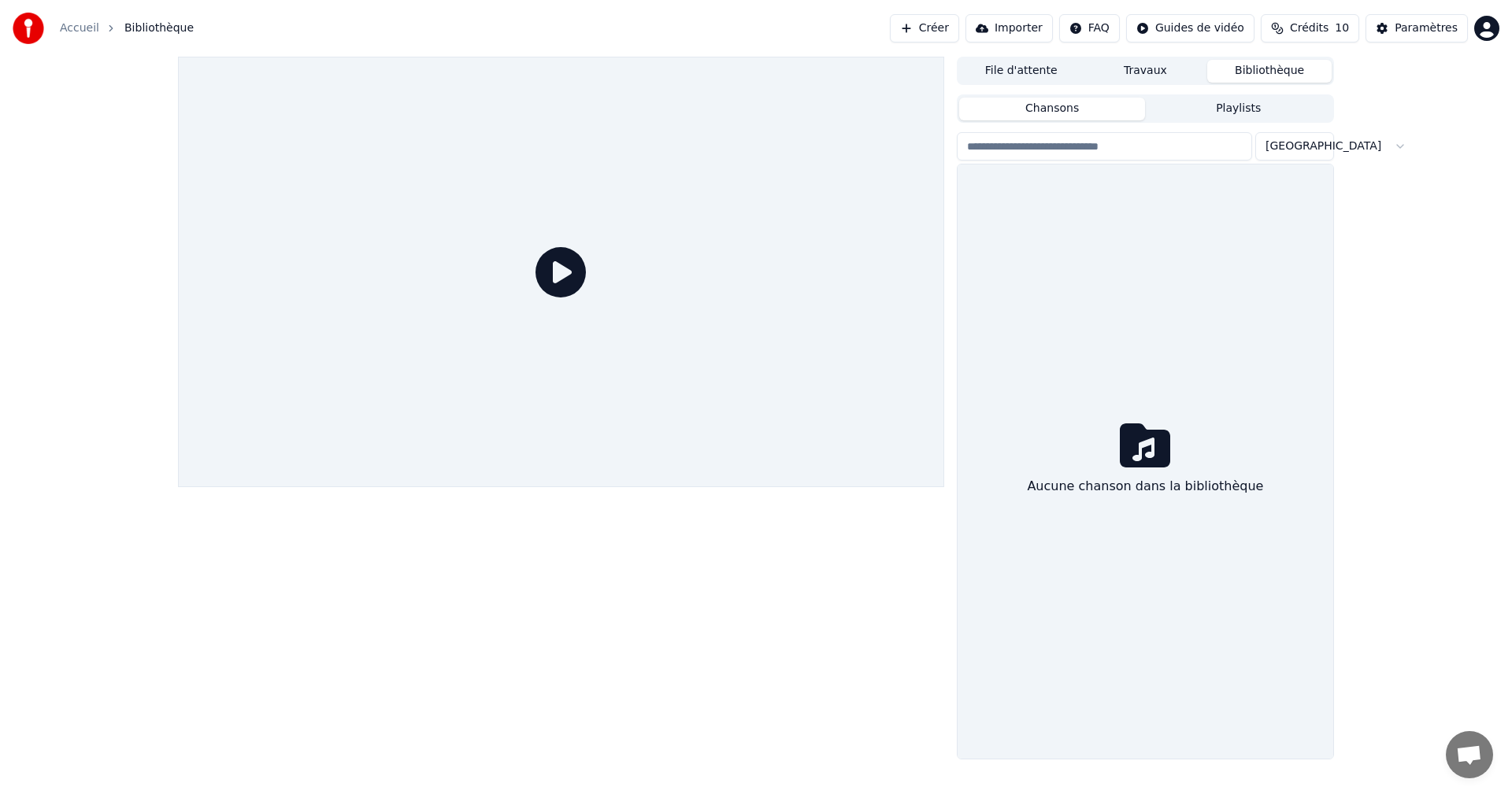
click at [1434, 358] on div "File d'attente Travaux Bibliothèque Chansons Playlists Trier Aucune chanson dan…" at bounding box center [756, 407] width 1512 height 703
click at [70, 26] on link "Accueil" at bounding box center [79, 28] width 40 height 16
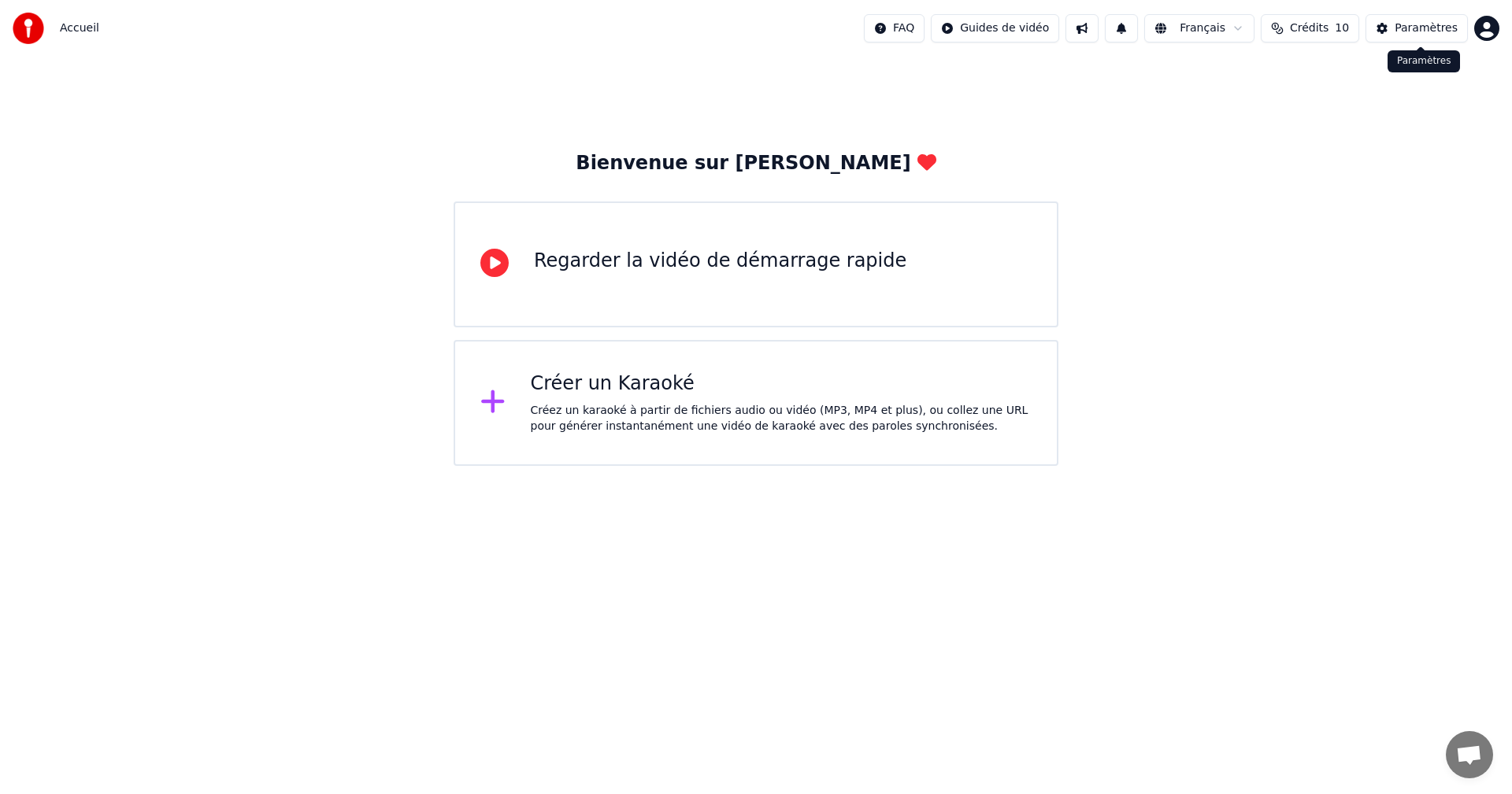
click at [1426, 36] on button "Paramètres" at bounding box center [1416, 28] width 103 height 29
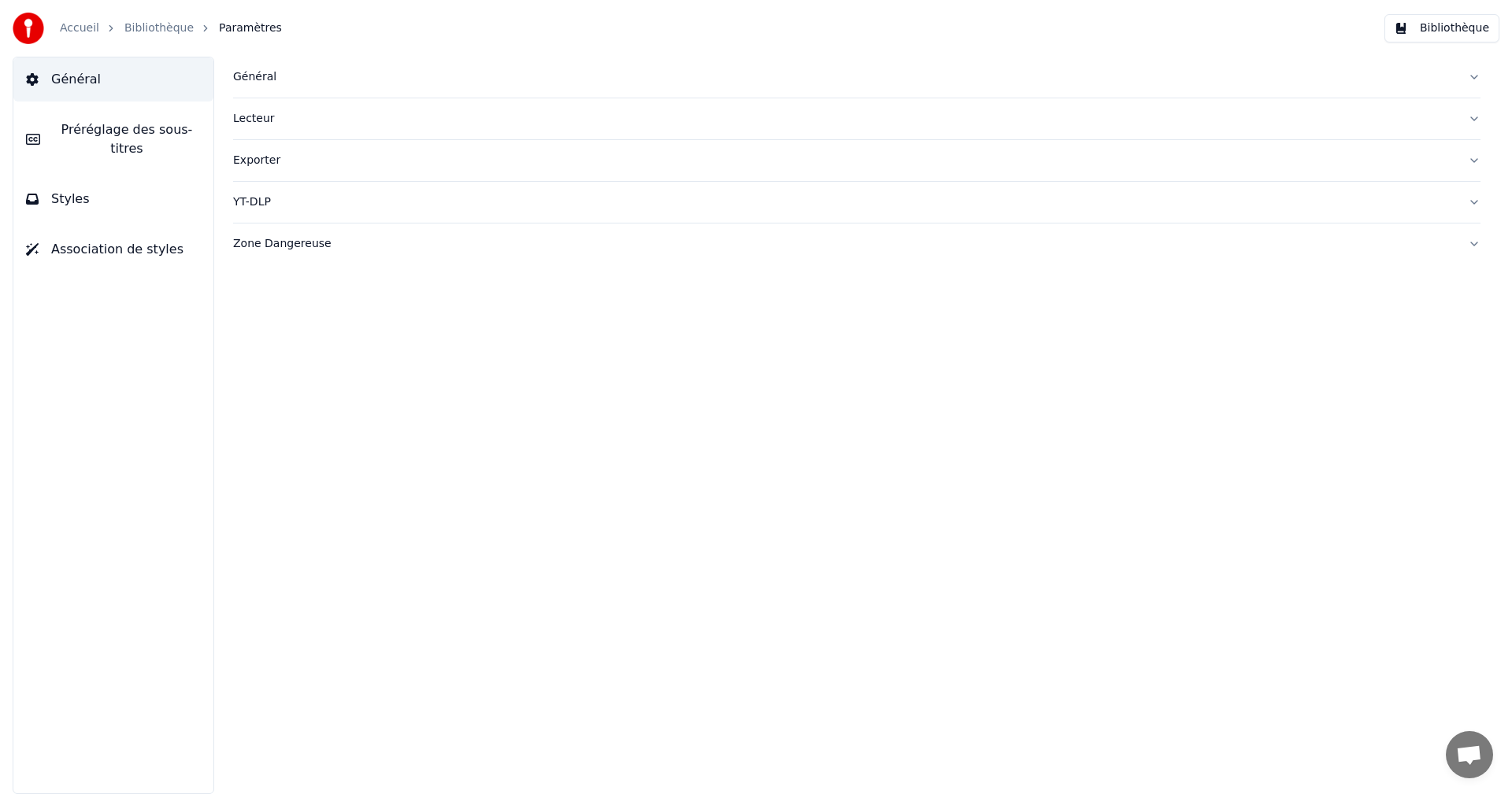
click at [241, 77] on div "Général" at bounding box center [843, 77] width 1222 height 16
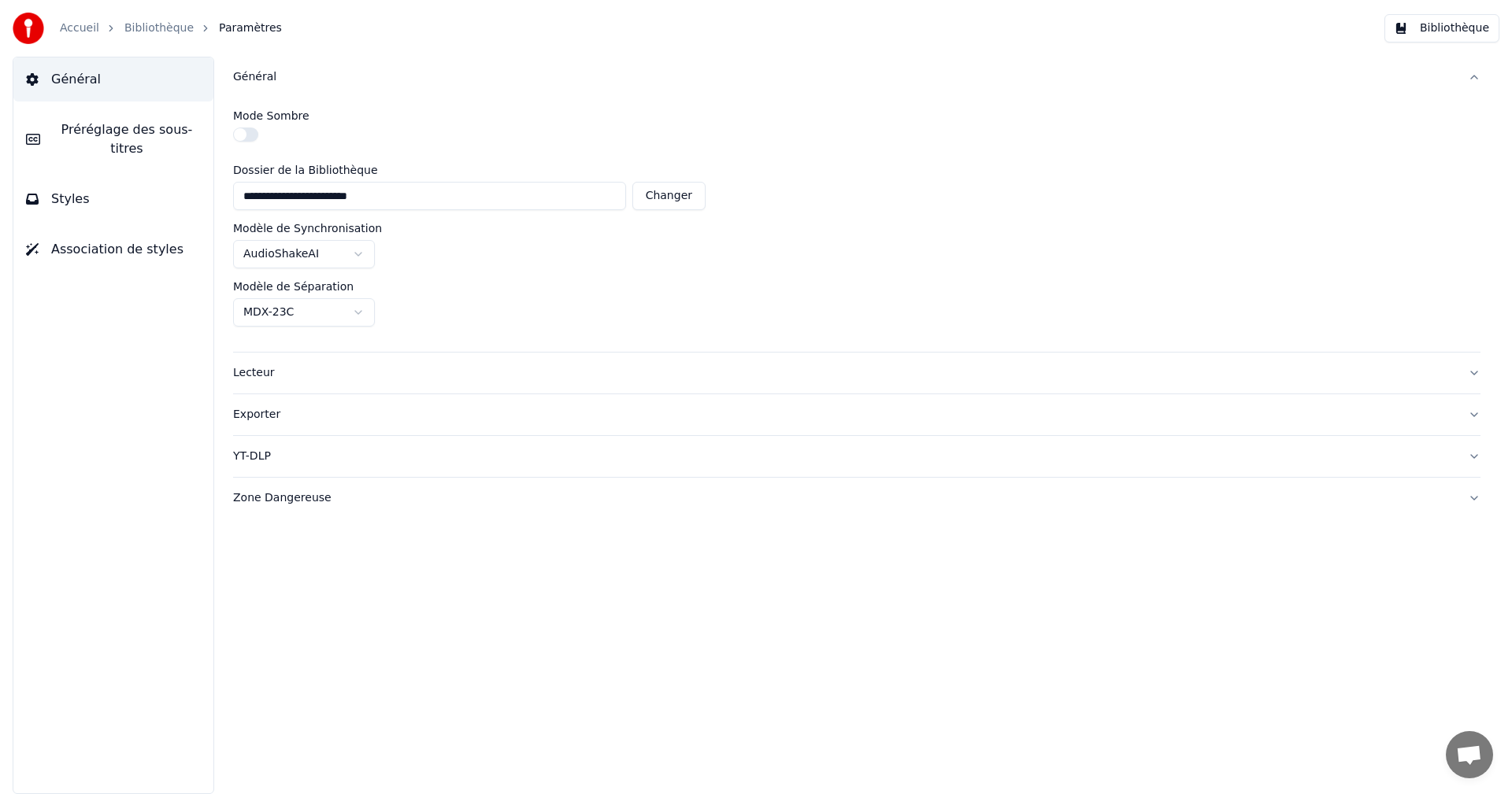
click at [665, 200] on button "Changer" at bounding box center [668, 196] width 73 height 29
drag, startPoint x: 1373, startPoint y: 246, endPoint x: 1400, endPoint y: 206, distance: 48.3
click at [1374, 245] on div "AudioShakeAI" at bounding box center [856, 254] width 1247 height 29
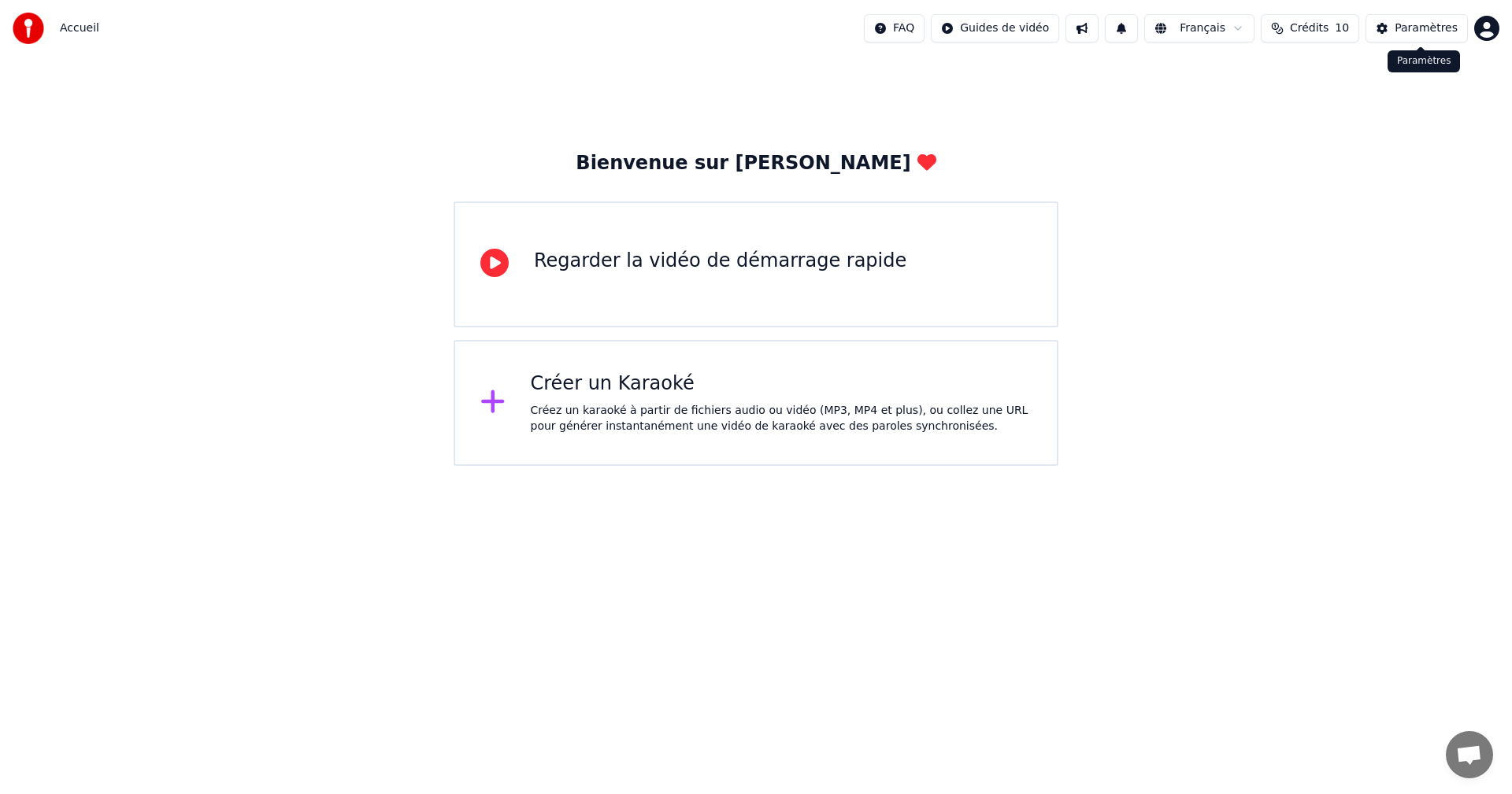
click at [1403, 32] on div "Paramètres" at bounding box center [1426, 28] width 63 height 16
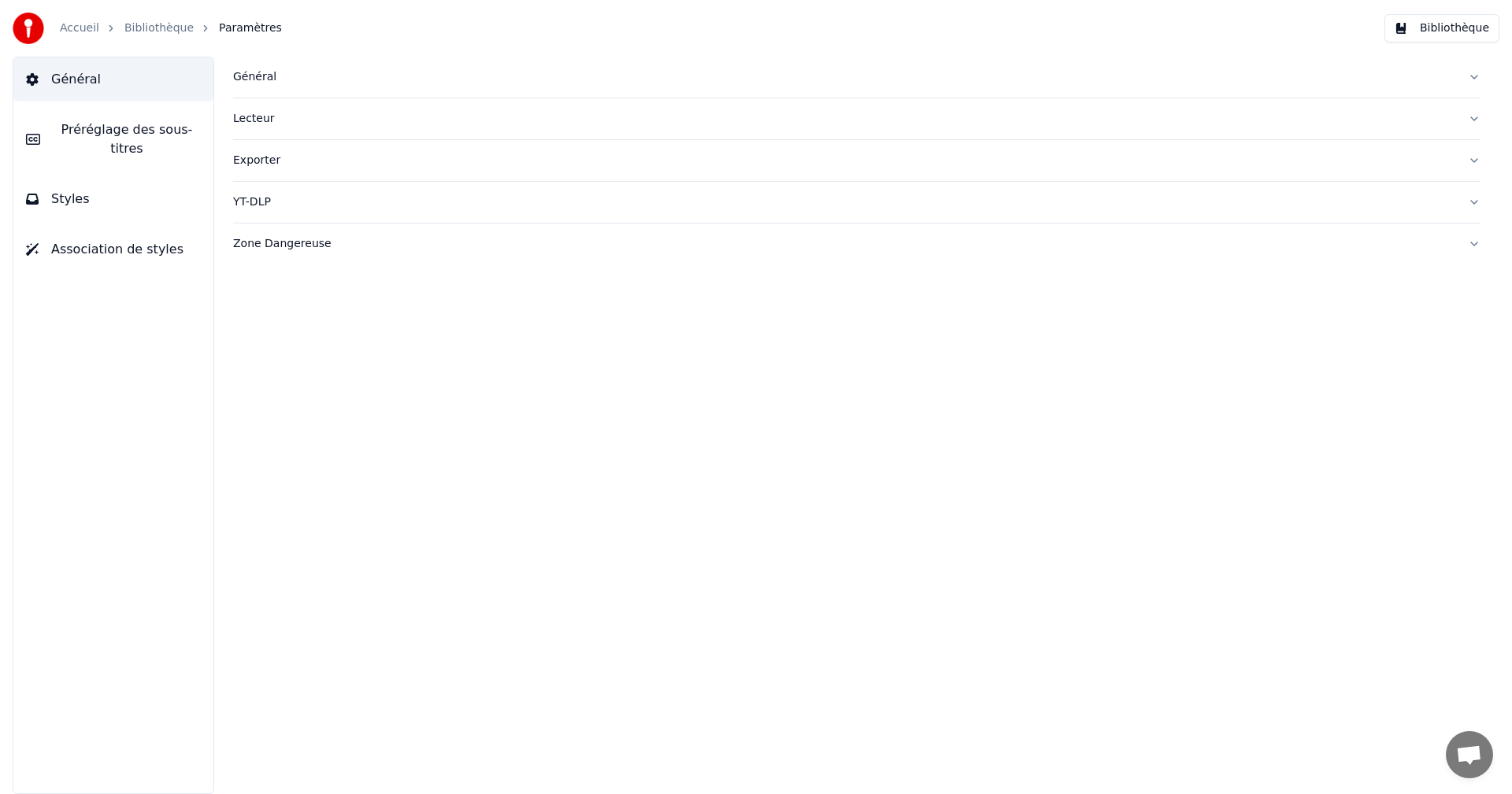
click at [238, 73] on div "Général" at bounding box center [843, 77] width 1222 height 16
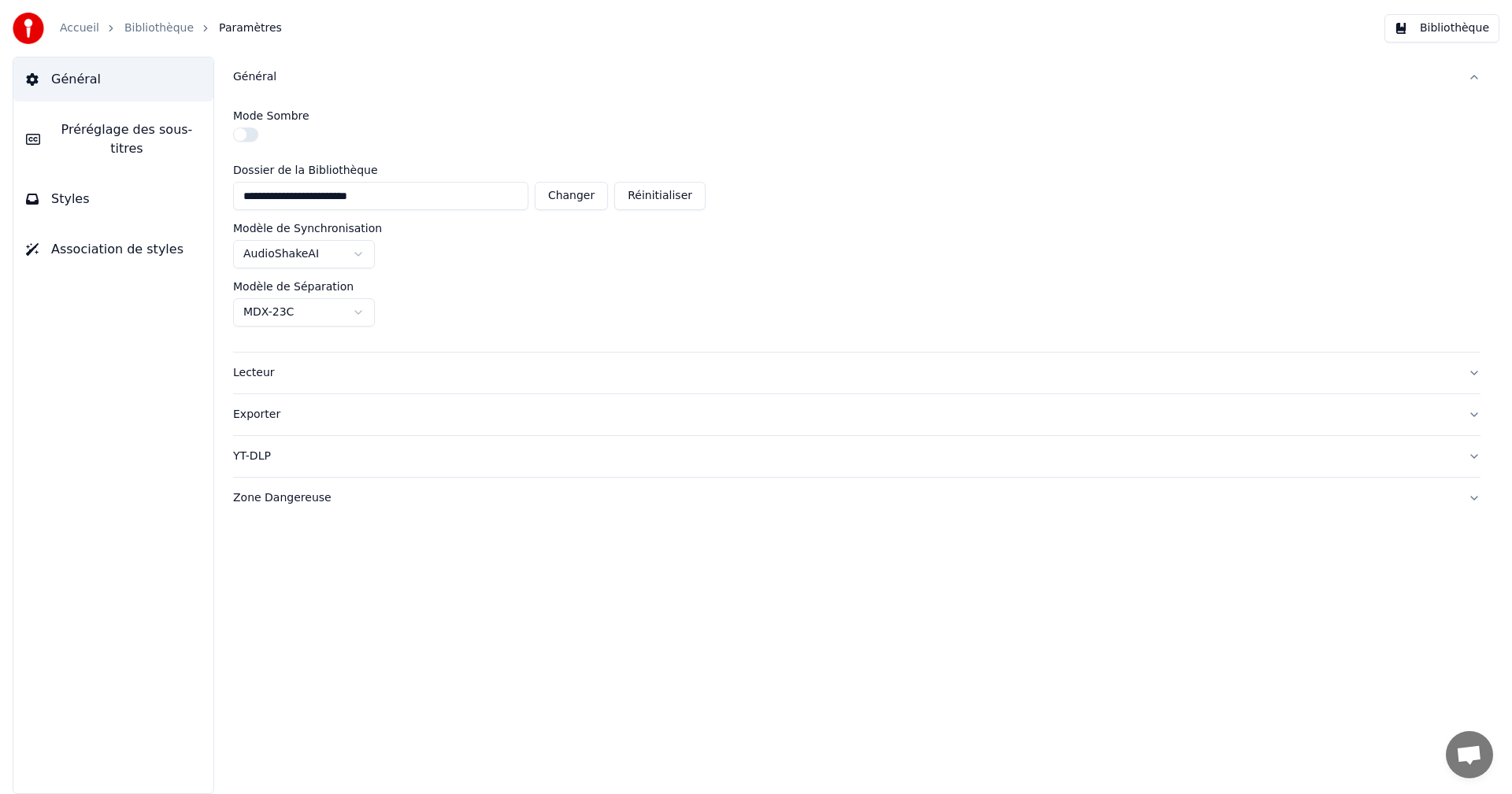
click at [591, 199] on button "Changer" at bounding box center [571, 196] width 73 height 29
type input "**********"
click at [1447, 30] on button "Bibliothèque" at bounding box center [1441, 28] width 115 height 29
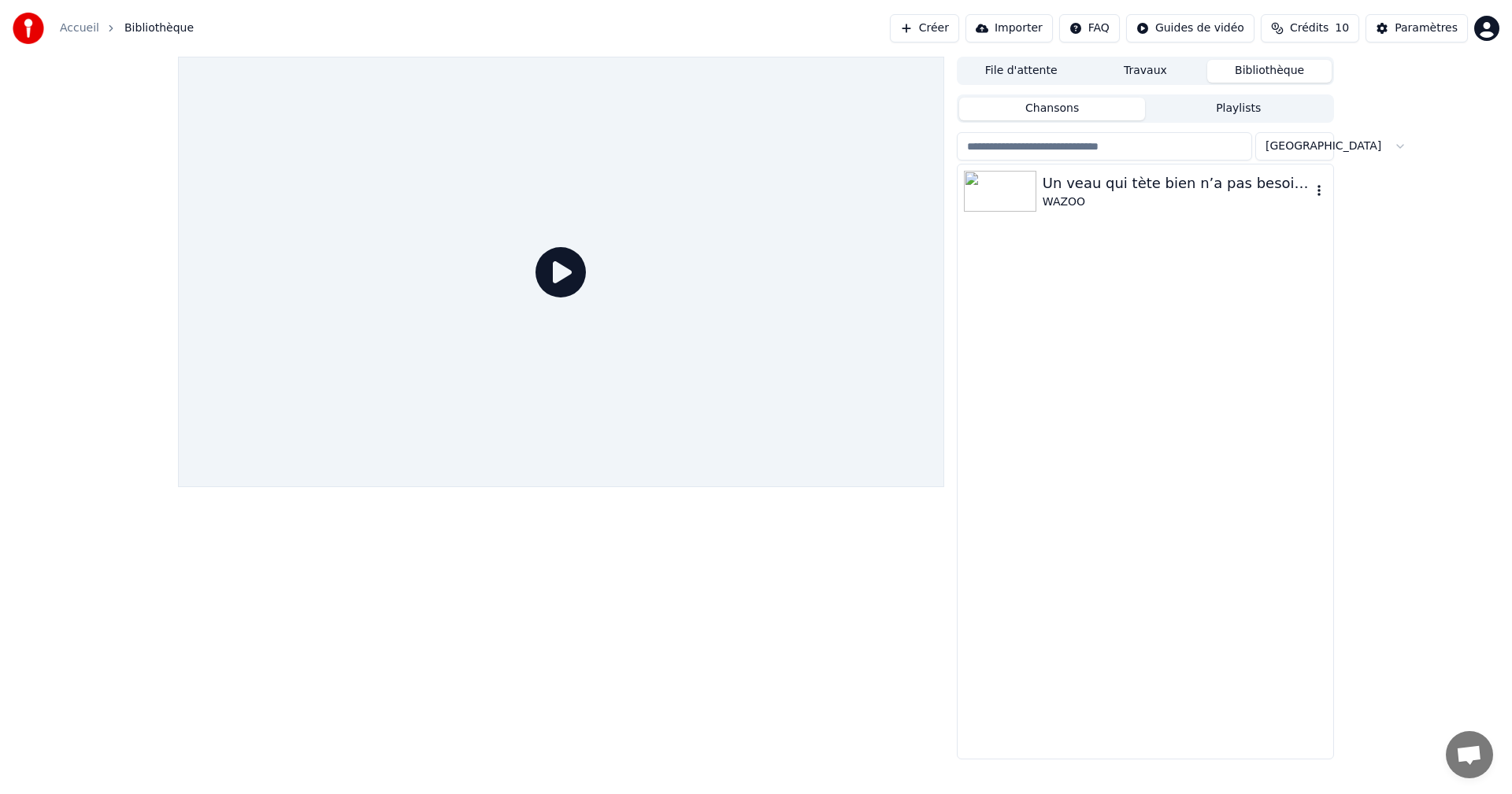
click at [1096, 189] on div "Un veau qui tète bien n’a pas besoin de foin" at bounding box center [1177, 184] width 269 height 22
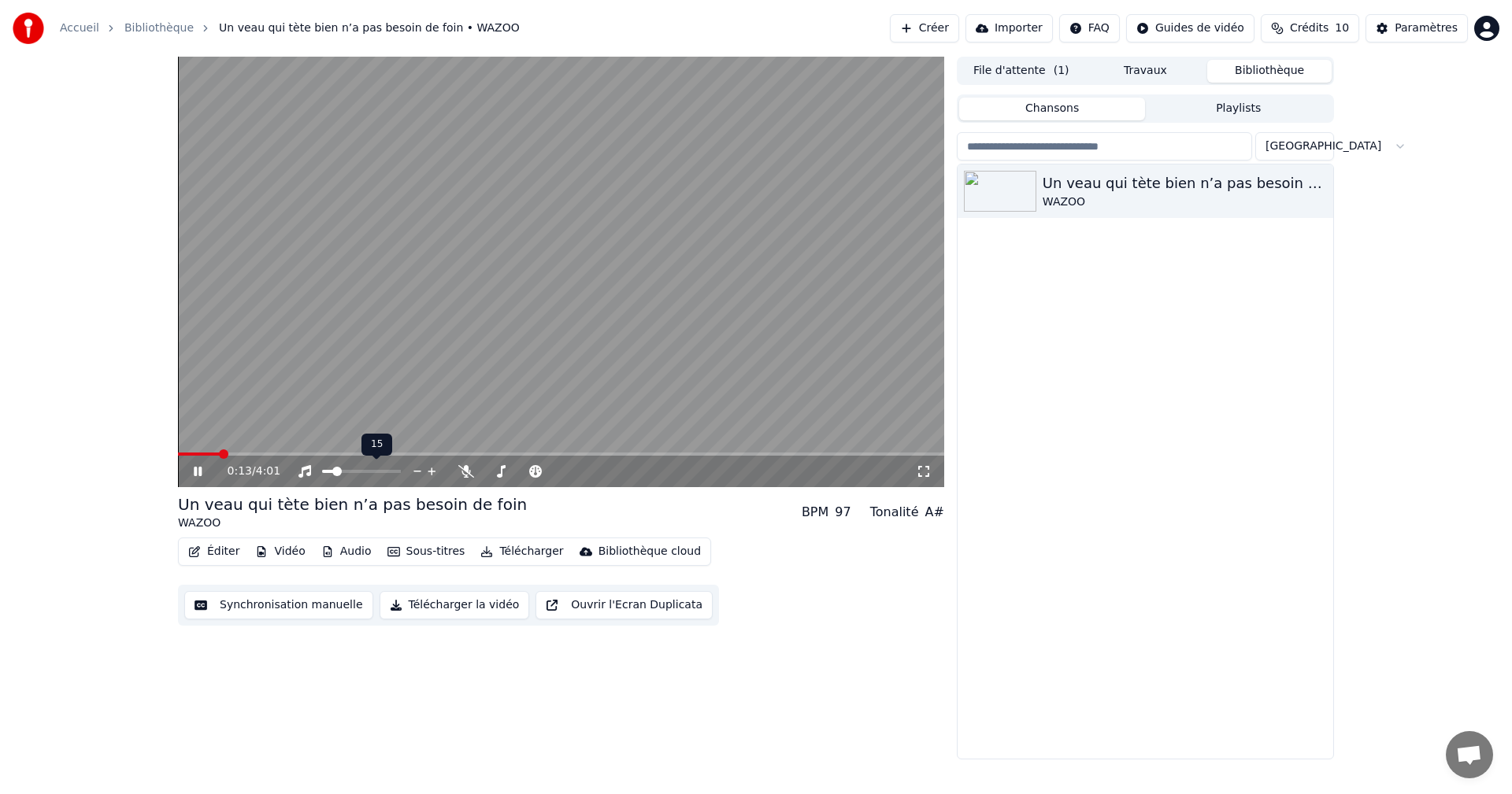
click at [333, 476] on span at bounding box center [337, 471] width 9 height 9
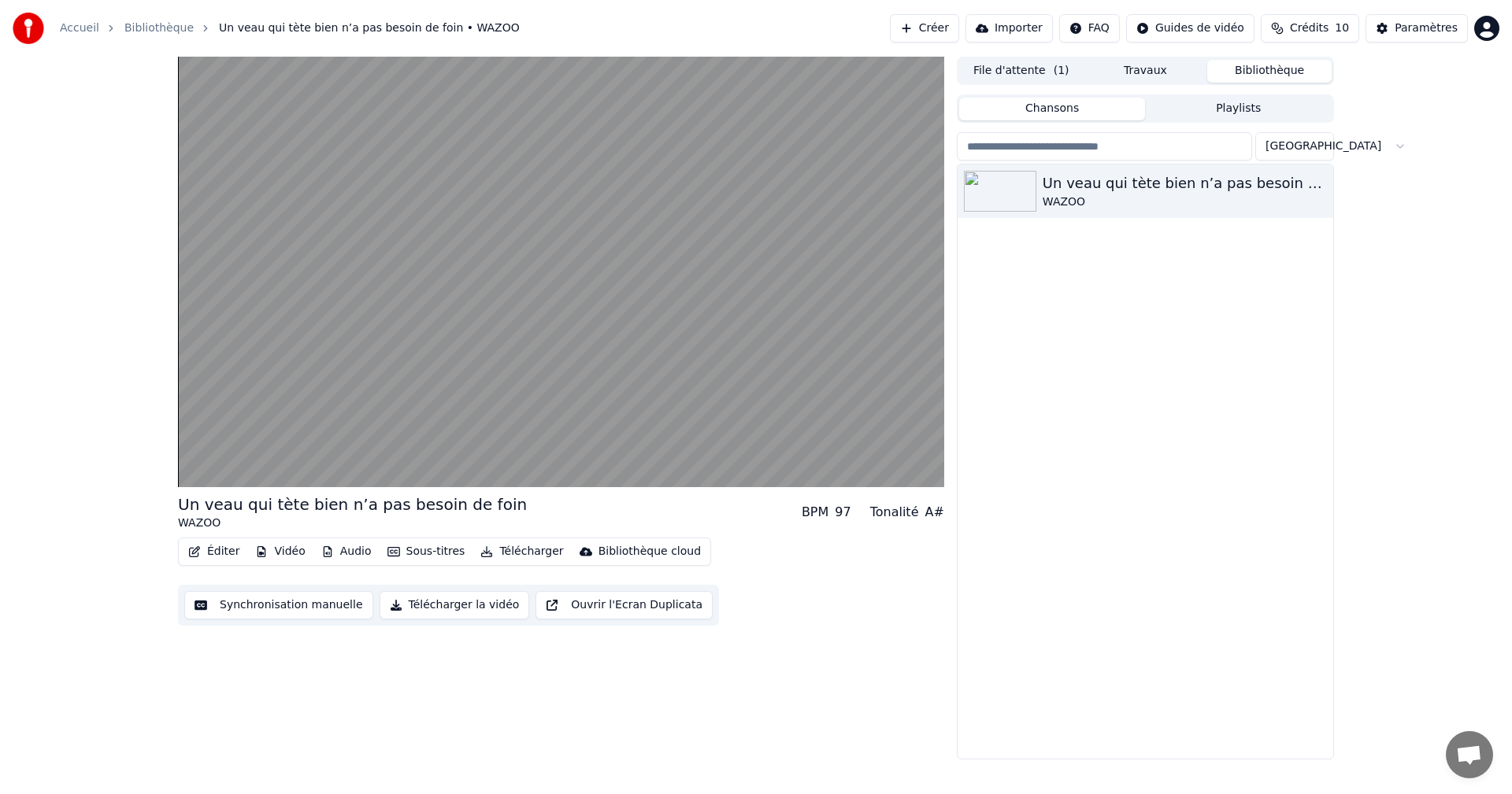
click at [1118, 704] on div "Un veau qui tète bien n’a pas besoin de foin WAZOO" at bounding box center [1144, 462] width 376 height 595
click at [1170, 620] on div "Un veau qui tète bien n’a pas besoin de foin WAZOO" at bounding box center [1144, 462] width 376 height 595
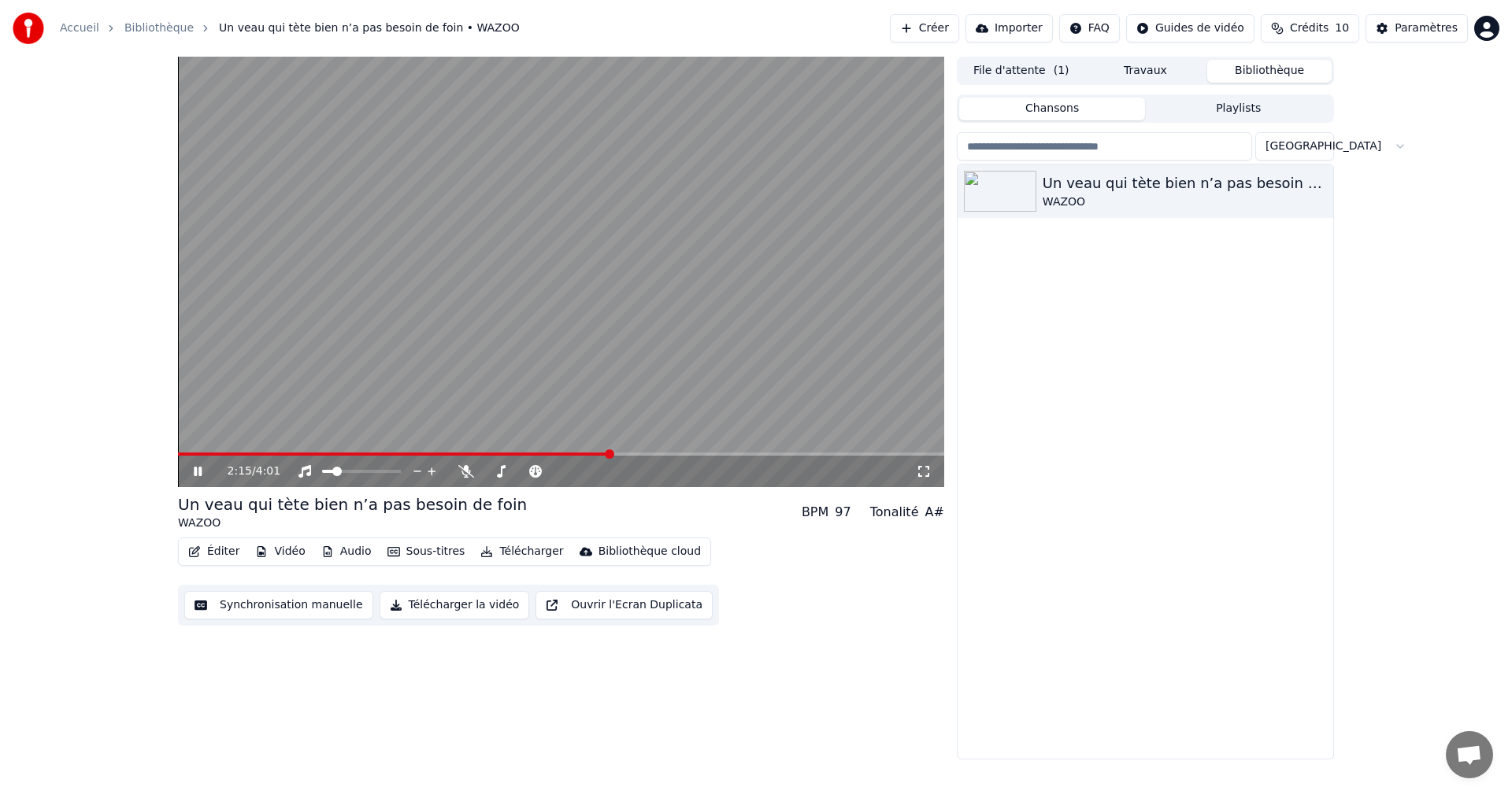
click at [918, 471] on icon at bounding box center [923, 472] width 16 height 13
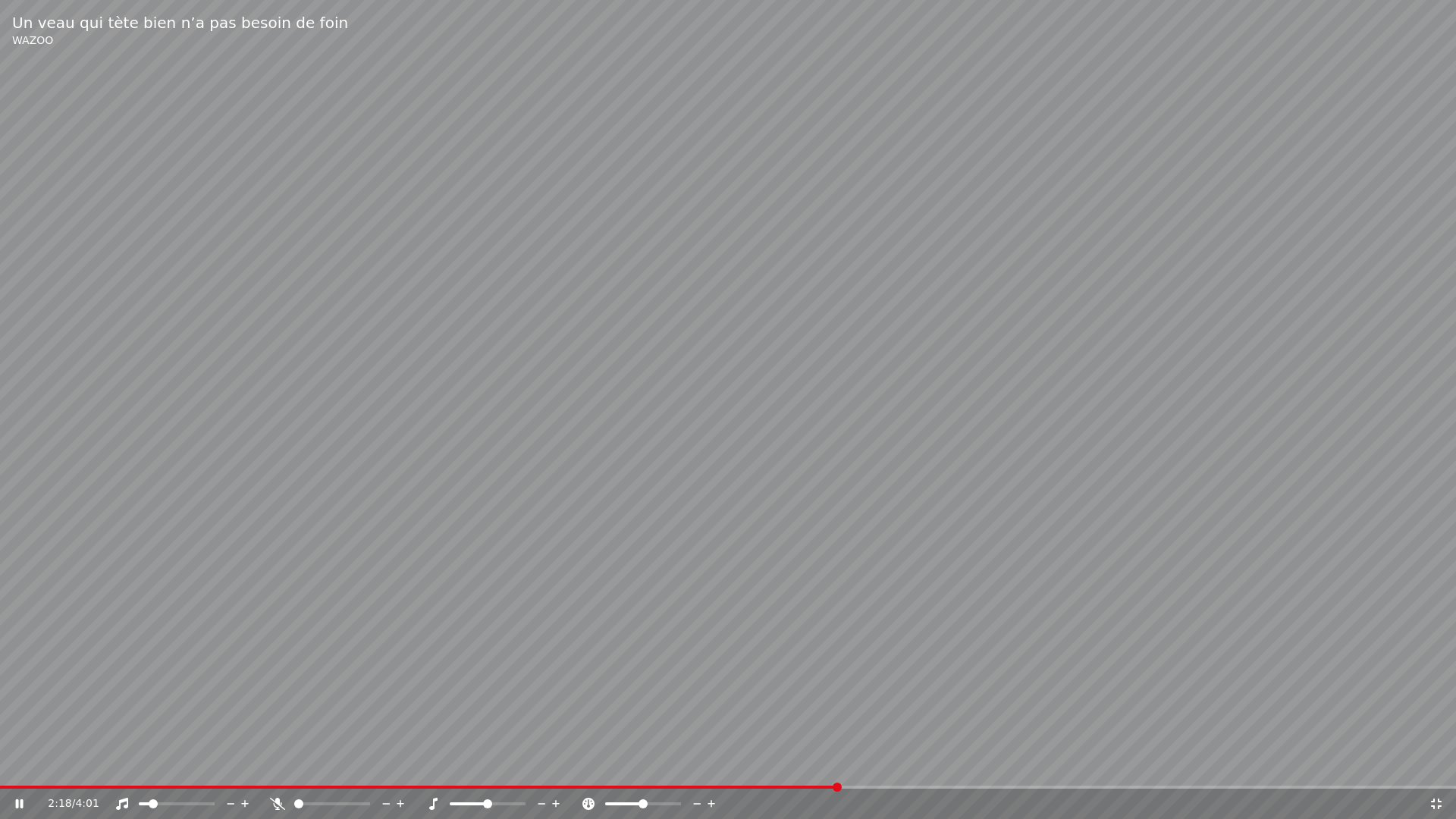
click at [321, 764] on div "2:18 / 4:01" at bounding box center [728, 803] width 1456 height 30
click at [326, 764] on div at bounding box center [345, 803] width 122 height 15
click at [352, 764] on span at bounding box center [350, 803] width 9 height 9
click at [214, 764] on span at bounding box center [210, 803] width 9 height 9
click at [339, 764] on span at bounding box center [338, 803] width 9 height 9
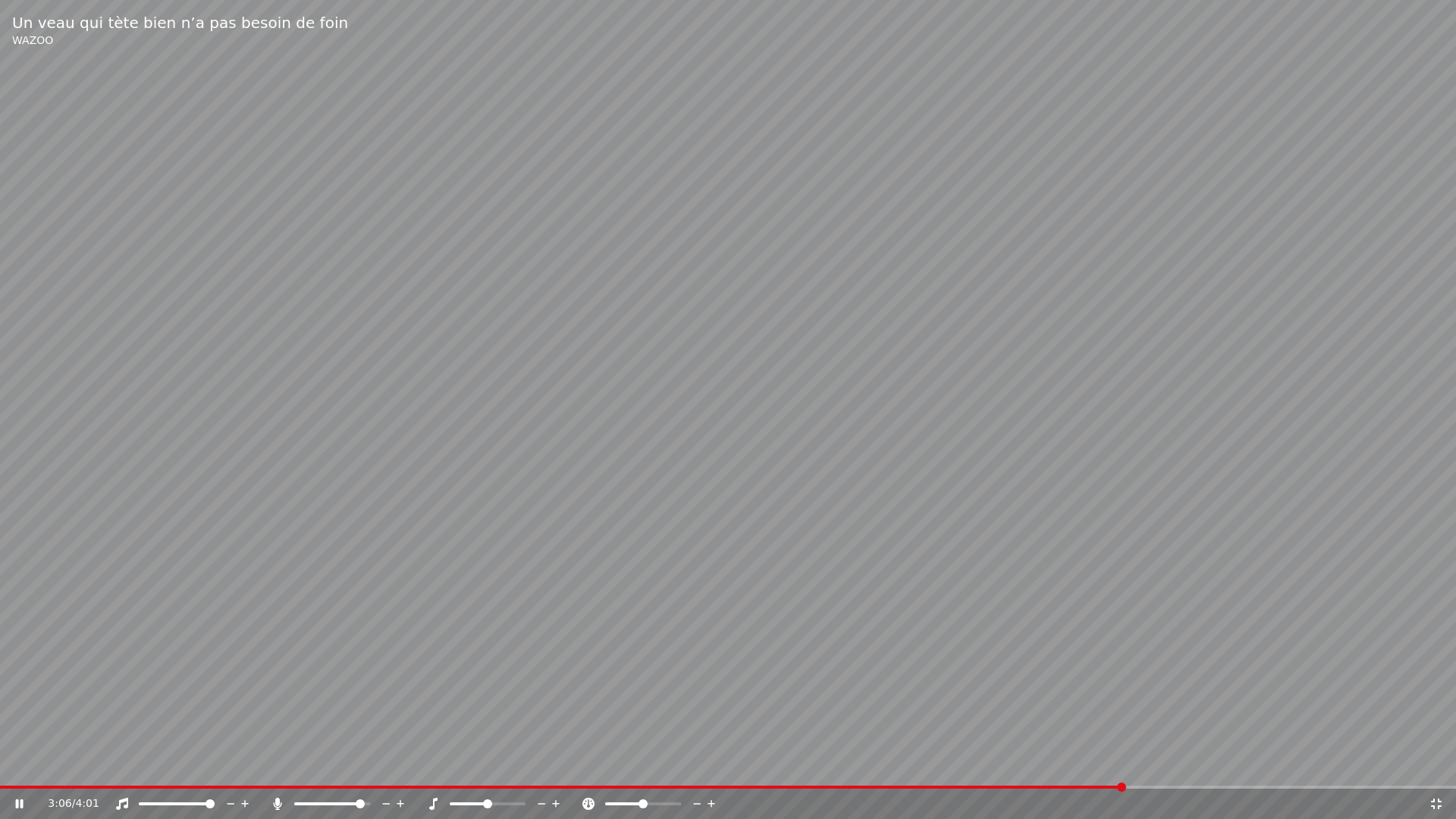
click at [364, 764] on span at bounding box center [360, 803] width 9 height 9
click at [1178, 706] on video at bounding box center [728, 409] width 1456 height 819
click at [3, 764] on video at bounding box center [728, 409] width 1456 height 819
click at [2, 764] on span at bounding box center [605, 786] width 1210 height 3
click at [0, 764] on span at bounding box center [4, 787] width 9 height 9
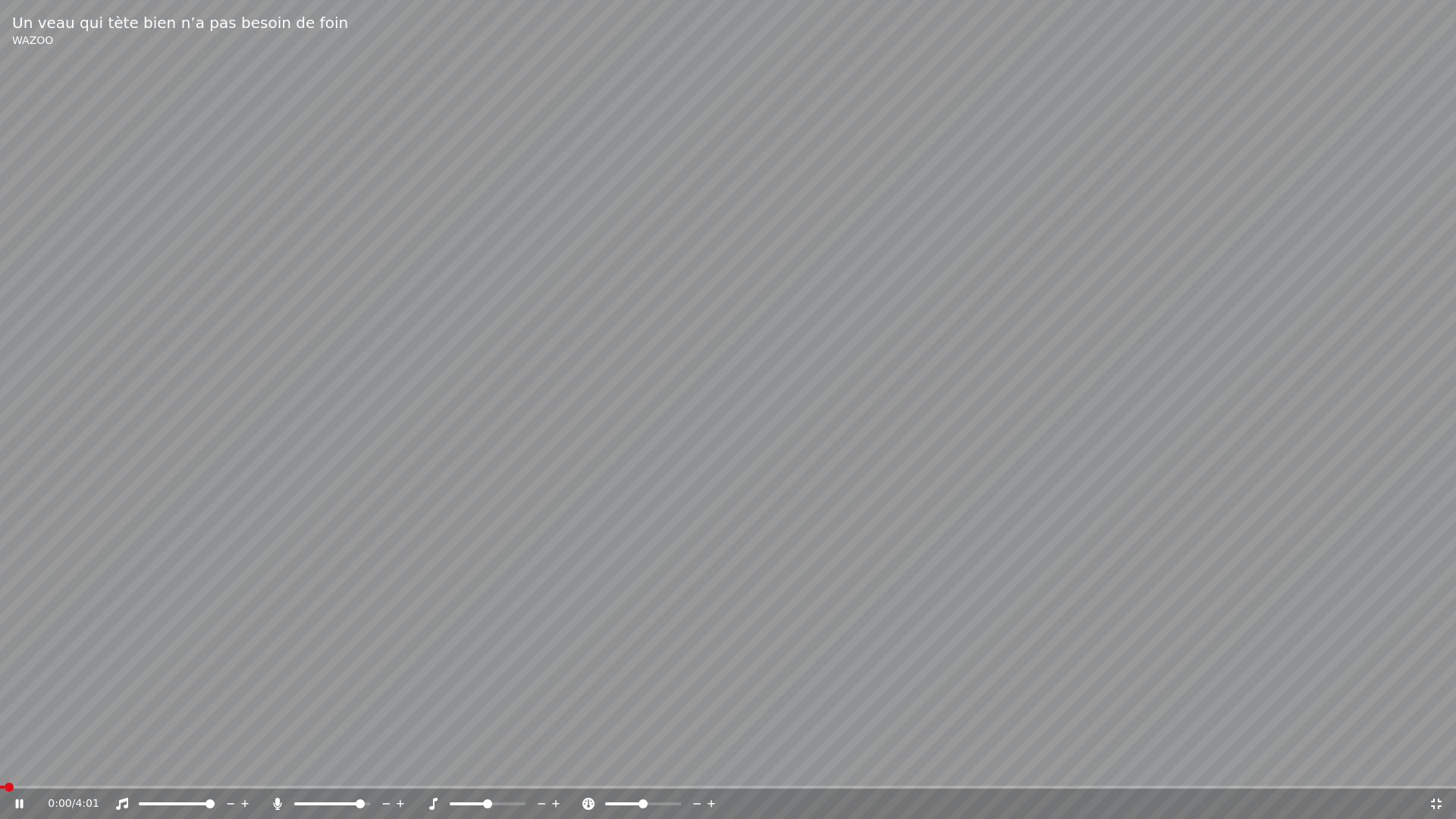
click at [19, 764] on icon at bounding box center [30, 804] width 36 height 12
click at [0, 764] on span at bounding box center [4, 787] width 9 height 9
click at [19, 764] on icon at bounding box center [20, 804] width 9 height 11
click at [370, 764] on span at bounding box center [366, 803] width 9 height 9
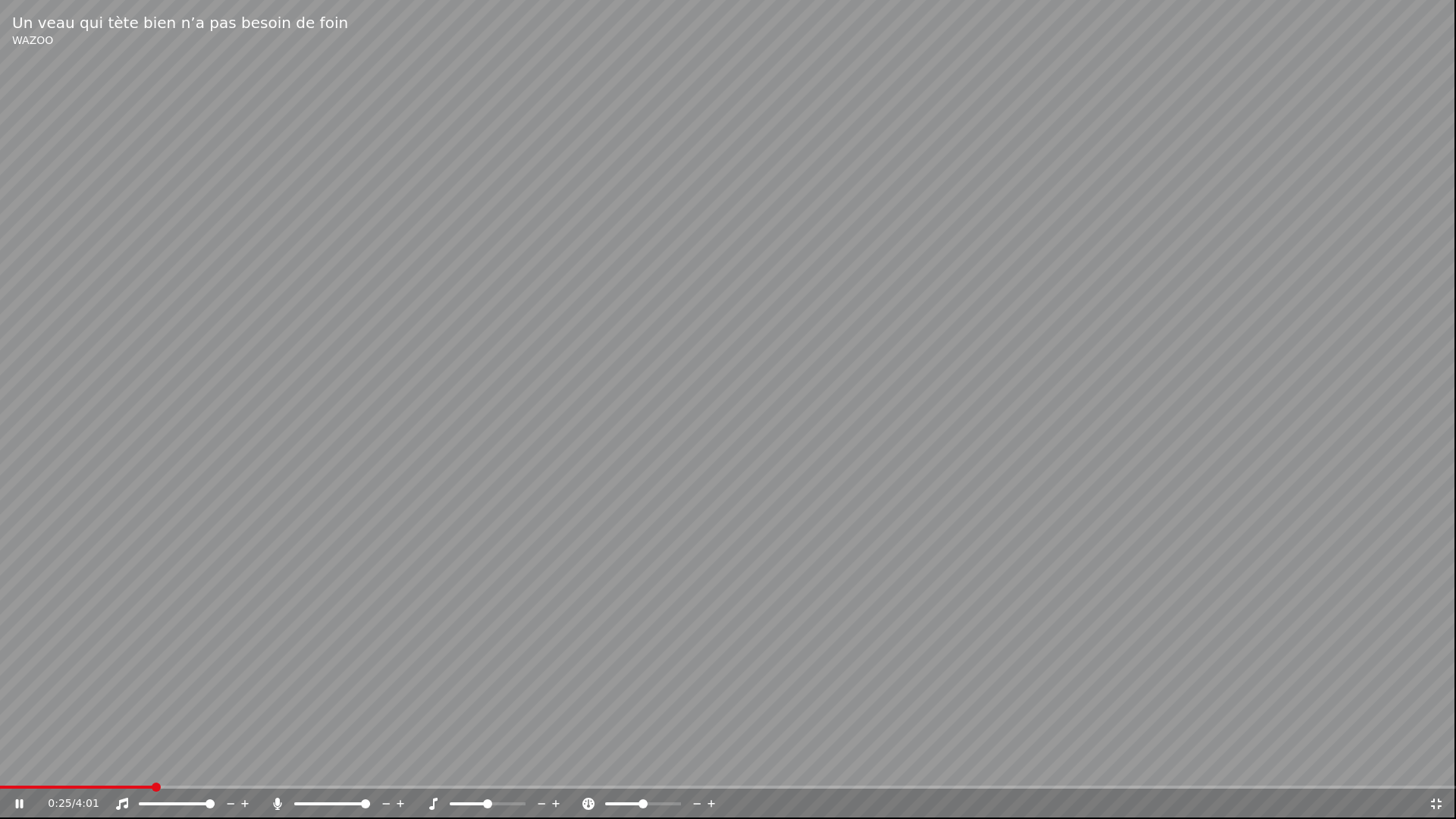
click at [1137, 733] on video at bounding box center [728, 409] width 1456 height 819
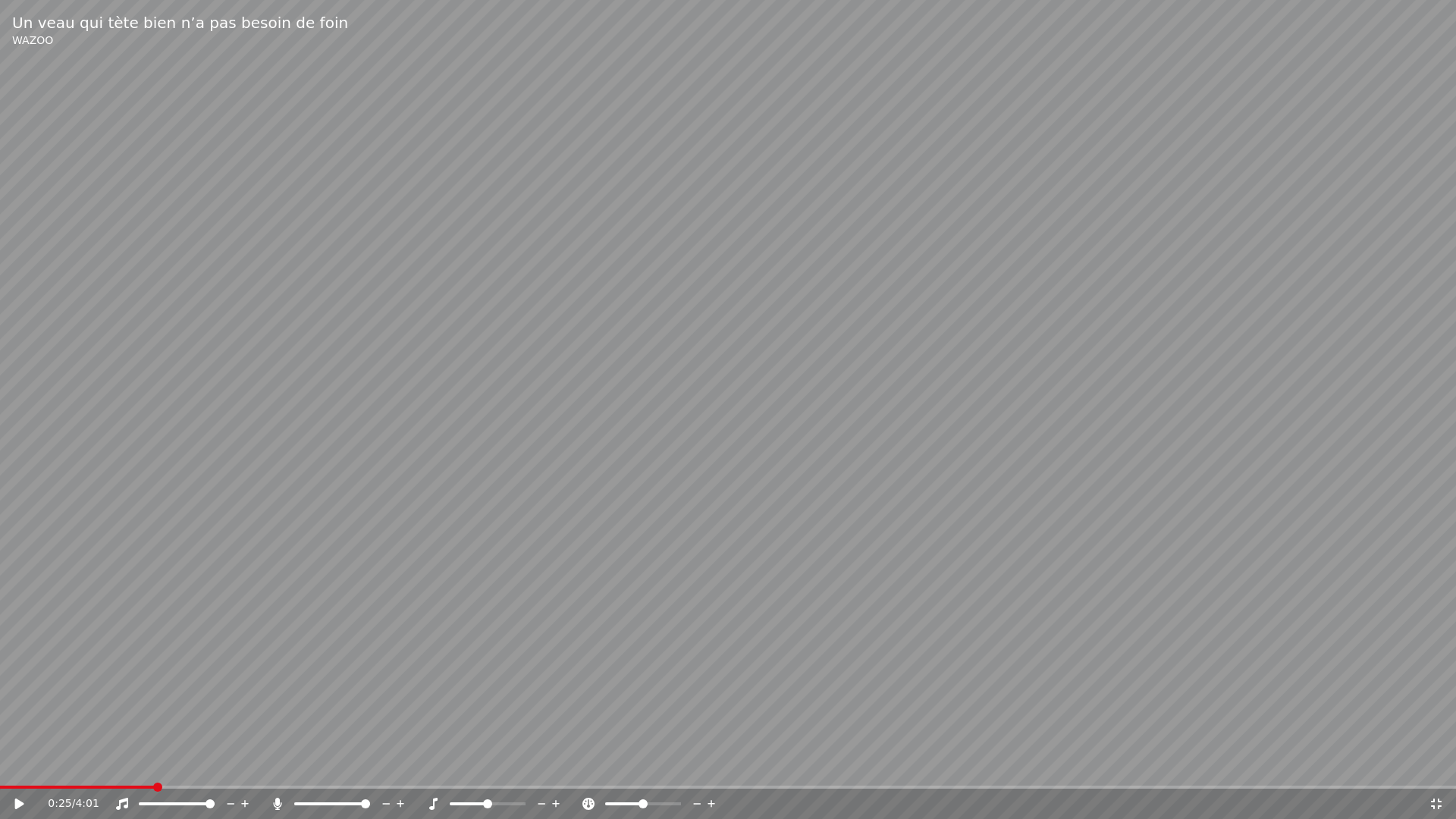
click at [1137, 733] on video at bounding box center [728, 409] width 1456 height 819
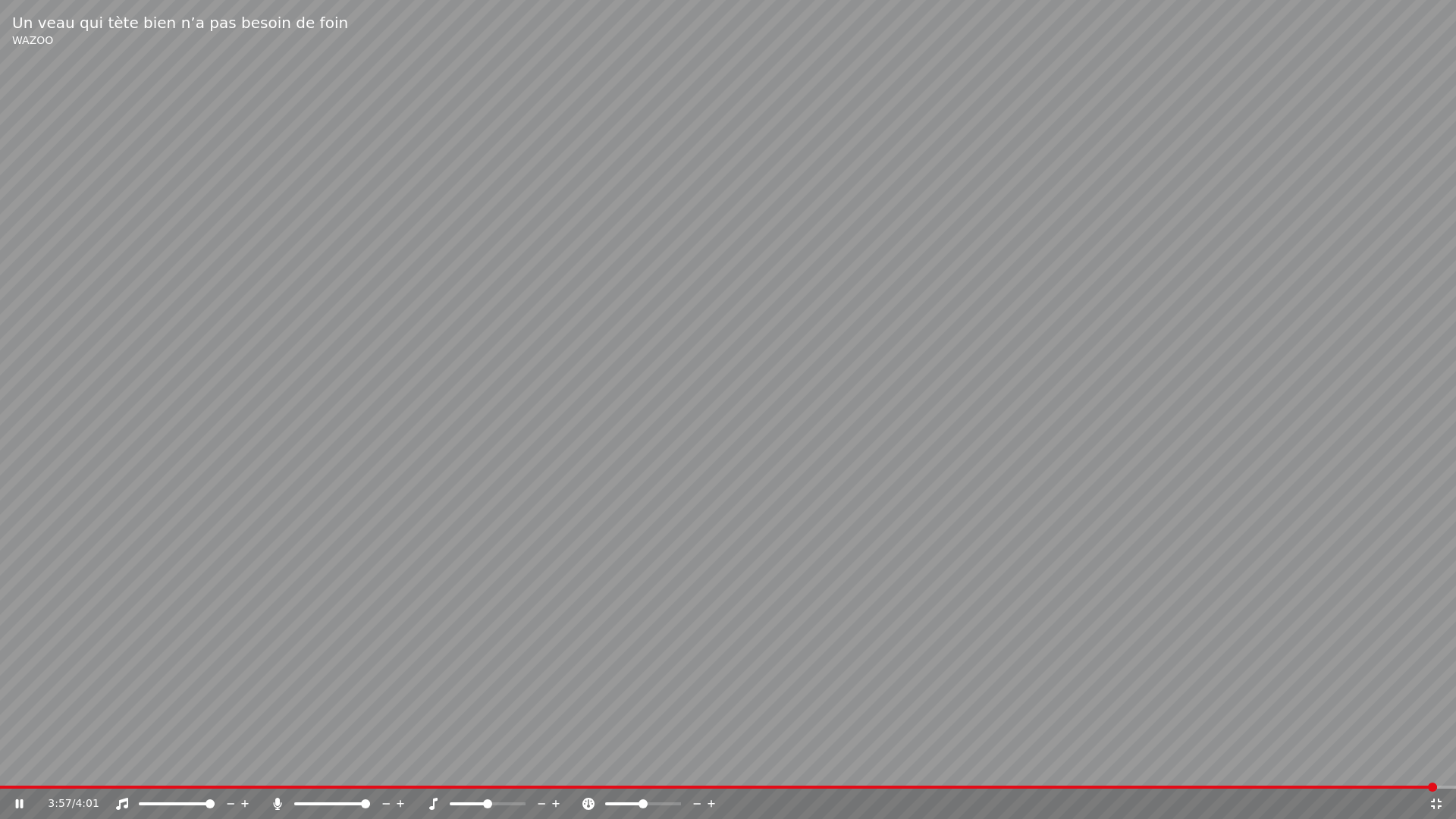
click at [1349, 764] on div "3:57 / 4:01" at bounding box center [728, 803] width 1456 height 30
click at [1291, 764] on span at bounding box center [722, 786] width 1444 height 3
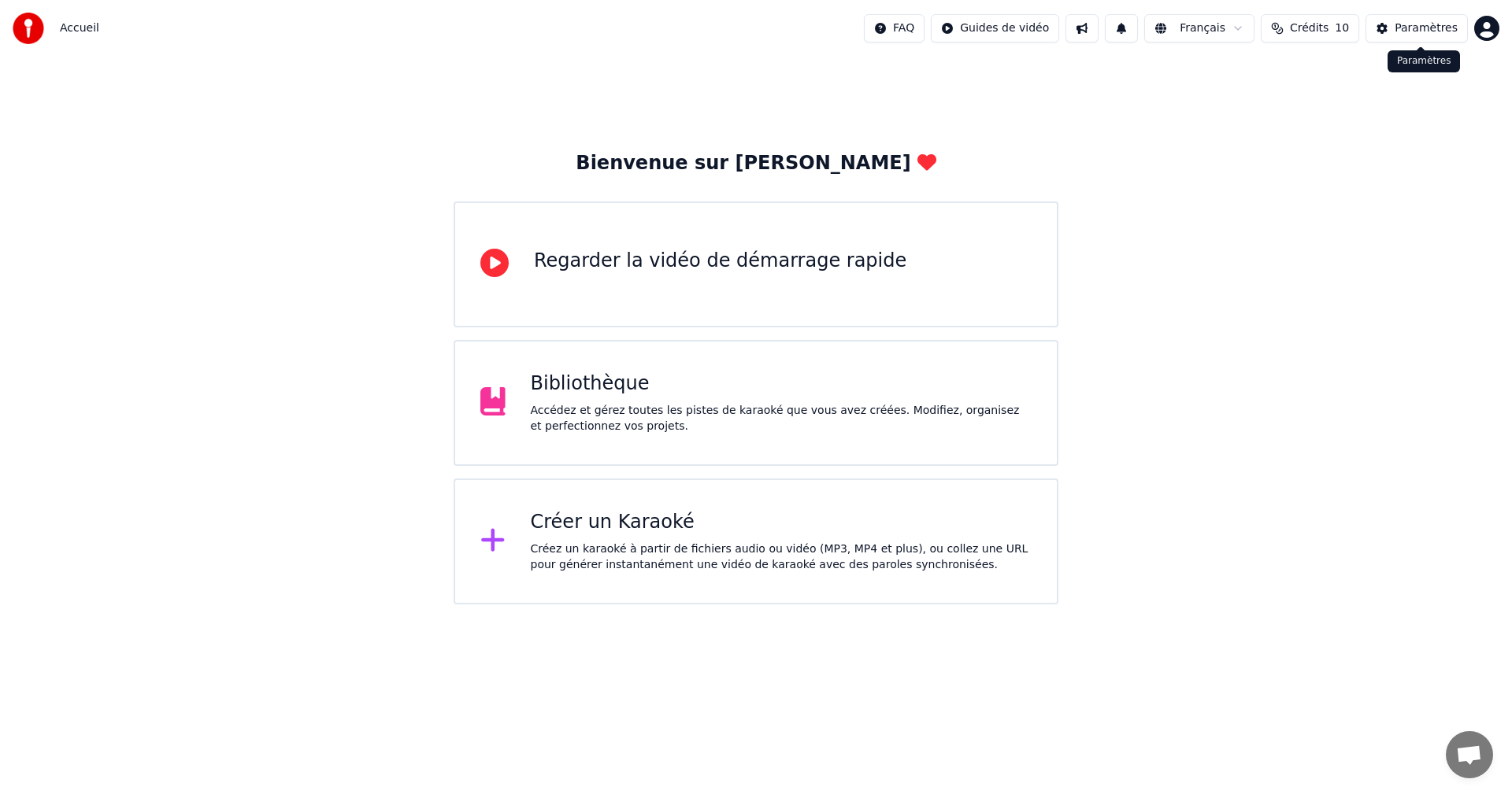
click at [1410, 37] on button "Paramètres" at bounding box center [1416, 28] width 103 height 29
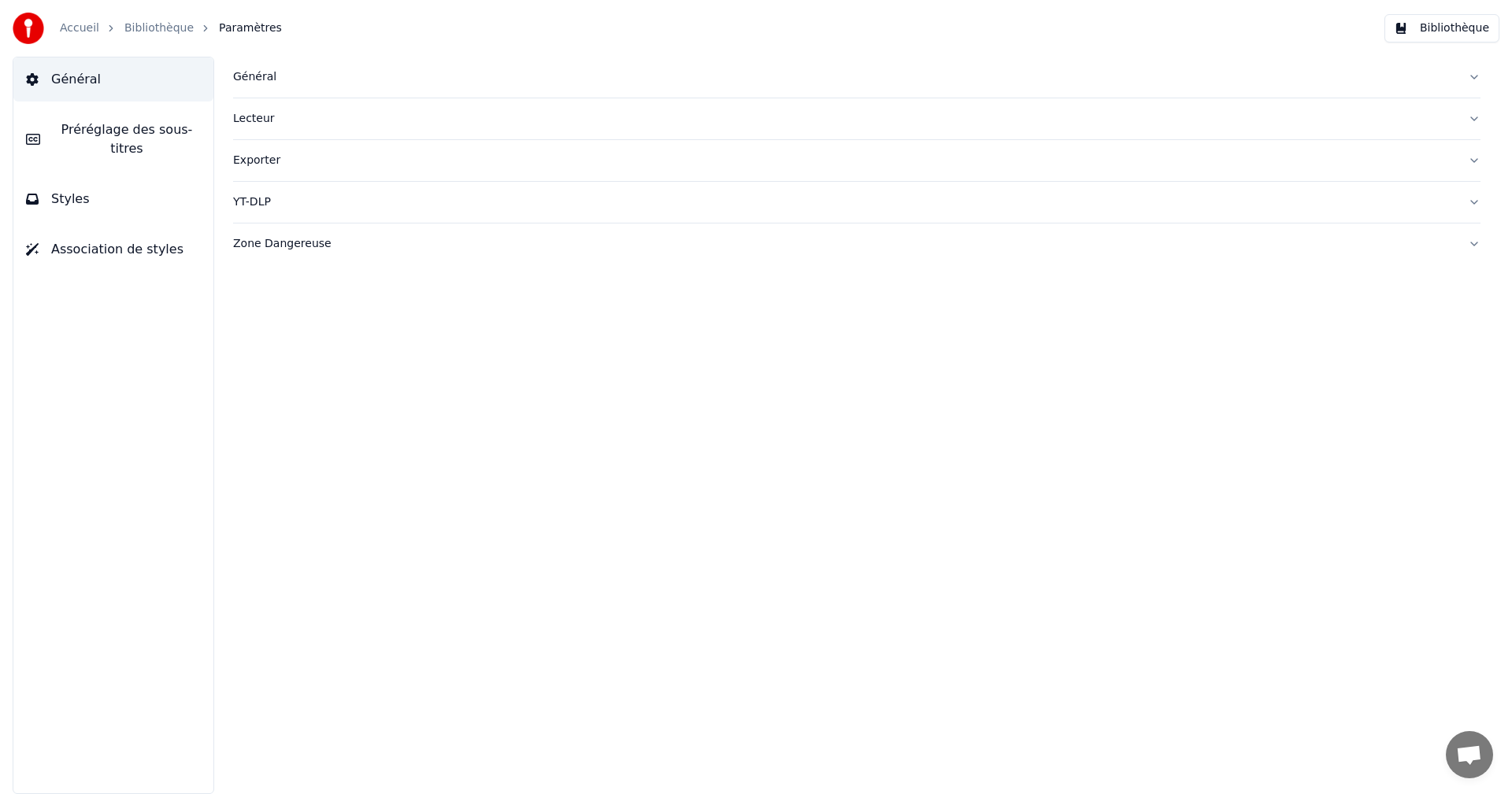
click at [1460, 22] on button "Bibliothèque" at bounding box center [1441, 28] width 115 height 29
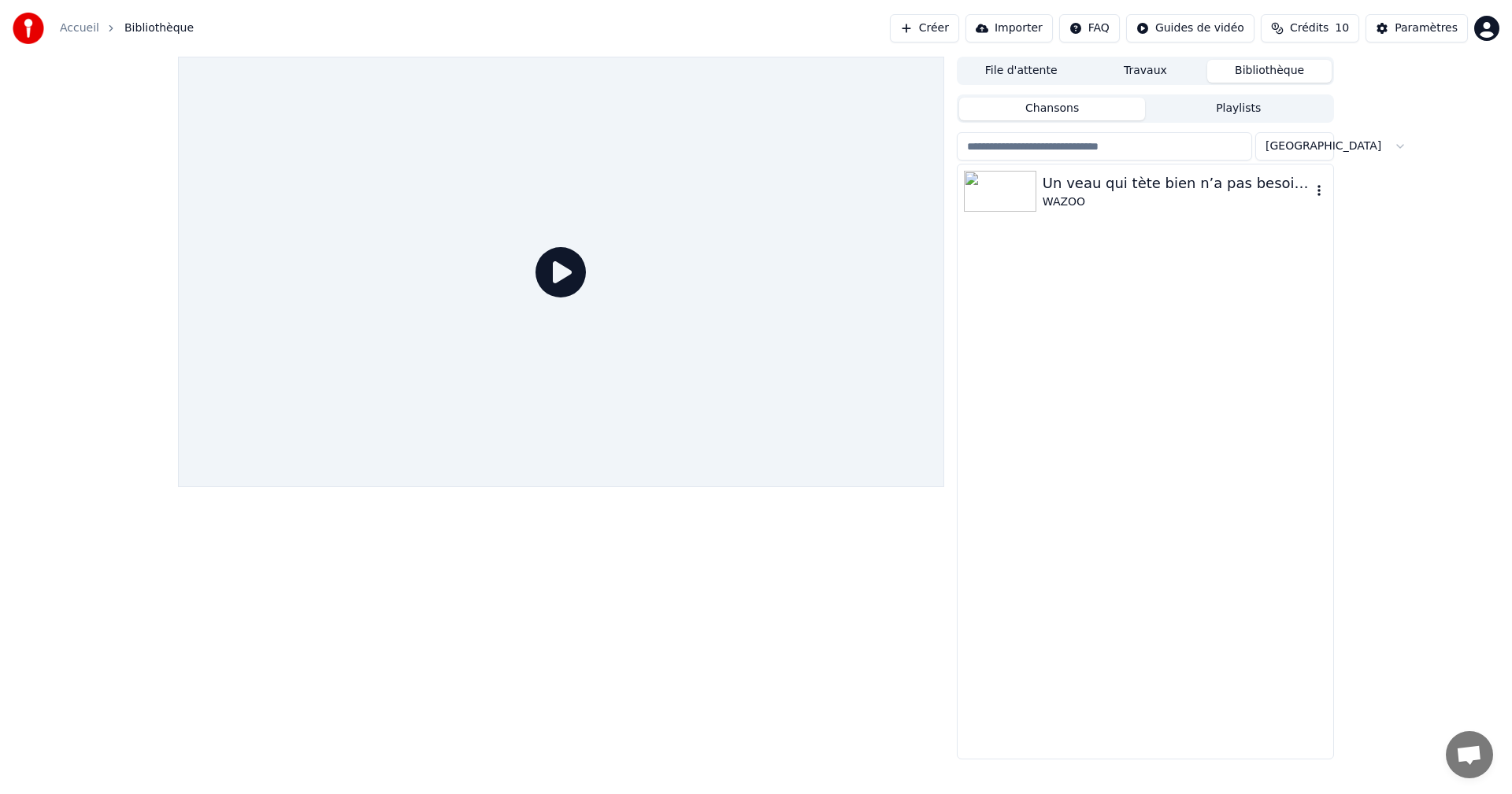
click at [1320, 183] on button "button" at bounding box center [1318, 191] width 16 height 18
click at [1155, 216] on div "Un veau qui tète bien n’a pas besoin de foin WAZOO" at bounding box center [1144, 191] width 376 height 54
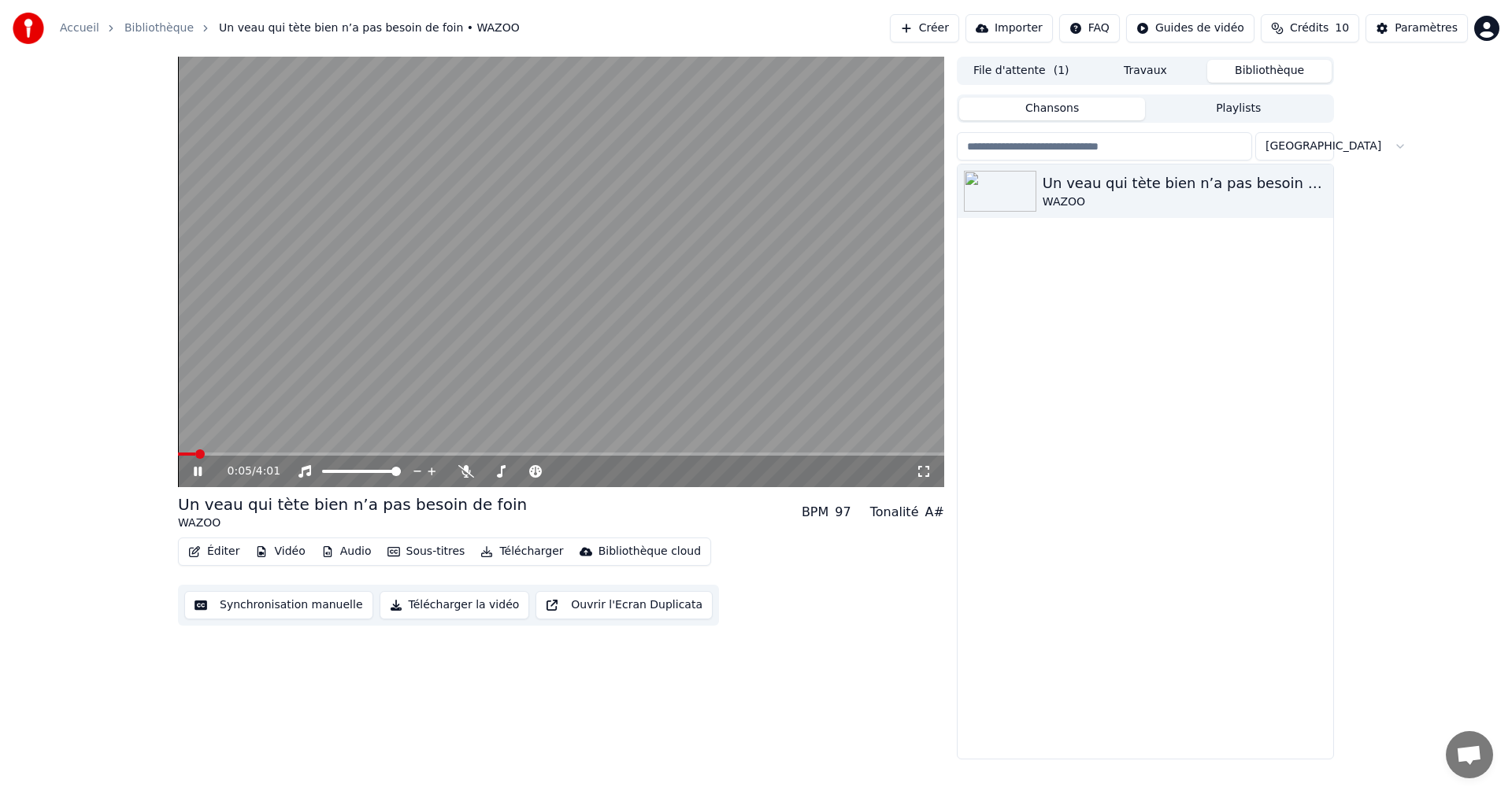
click at [200, 469] on icon at bounding box center [198, 471] width 8 height 9
click at [626, 552] on div "Bibliothèque cloud" at bounding box center [649, 551] width 103 height 16
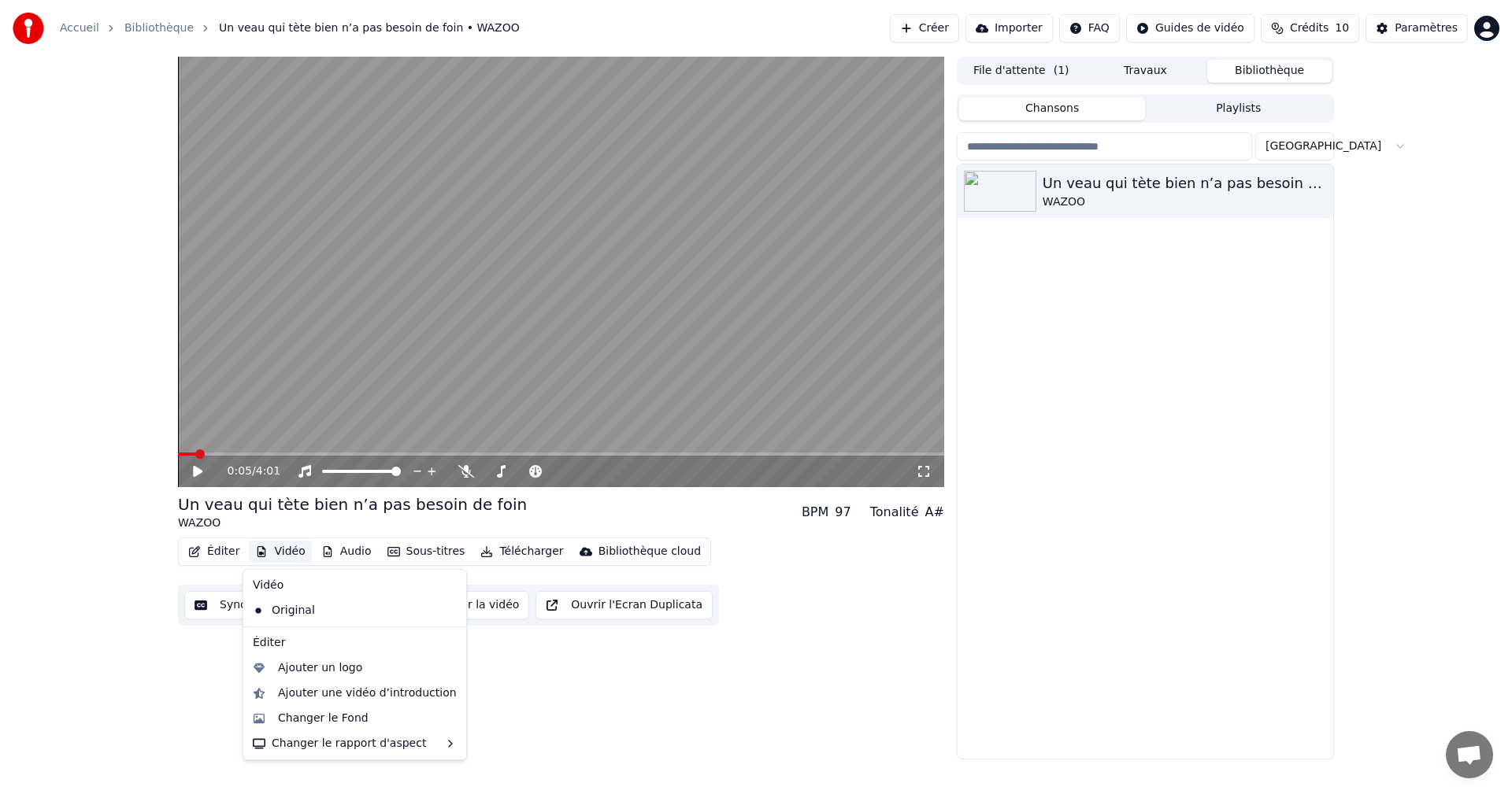
click at [1409, 367] on div "0:05 / 4:01 Un veau qui tète bien n’a pas besoin de foin WAZOO BPM 97 Tonalité …" at bounding box center [756, 407] width 1512 height 703
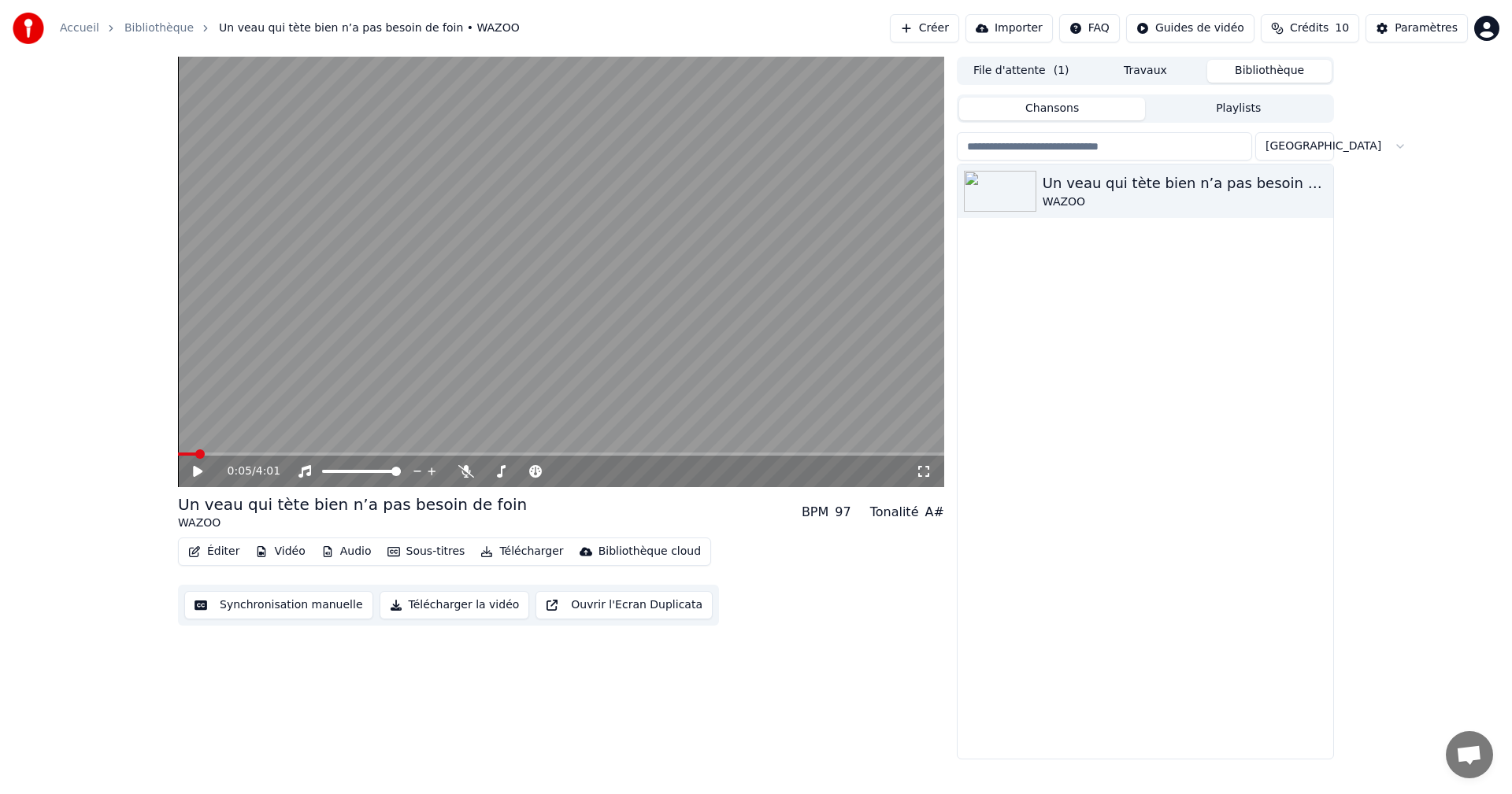
click at [195, 463] on div "0:05 / 4:01" at bounding box center [561, 471] width 754 height 16
click at [194, 470] on icon at bounding box center [198, 472] width 9 height 11
drag, startPoint x: 388, startPoint y: 470, endPoint x: 345, endPoint y: 472, distance: 43.0
click at [345, 472] on div at bounding box center [375, 471] width 127 height 16
click at [330, 466] on span at bounding box center [333, 471] width 9 height 9
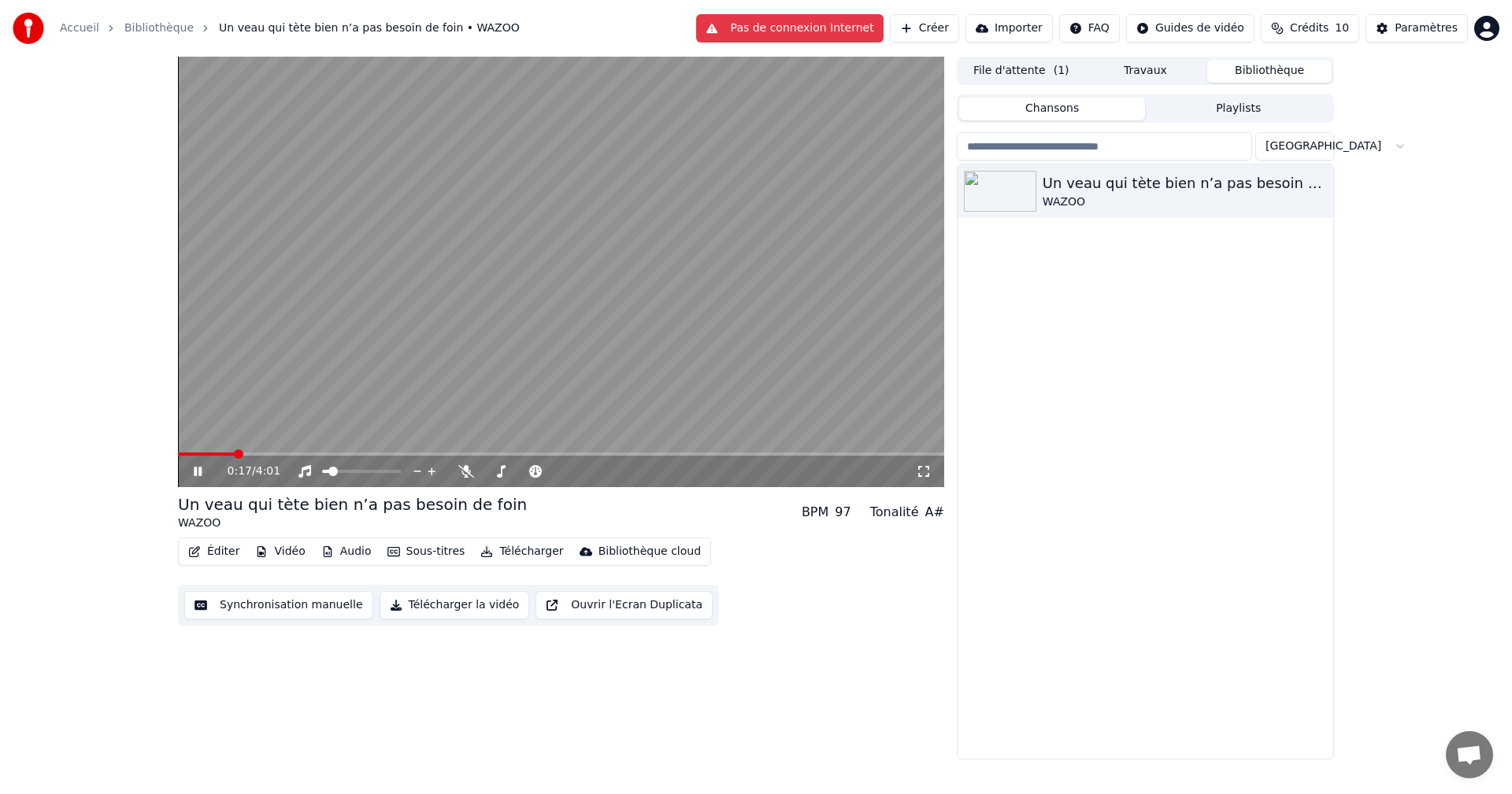
click at [796, 26] on button "Pas de connexion Internet" at bounding box center [789, 28] width 187 height 29
click at [464, 467] on icon at bounding box center [466, 472] width 16 height 13
click at [554, 472] on span at bounding box center [557, 471] width 9 height 9
click at [925, 469] on icon at bounding box center [923, 472] width 16 height 13
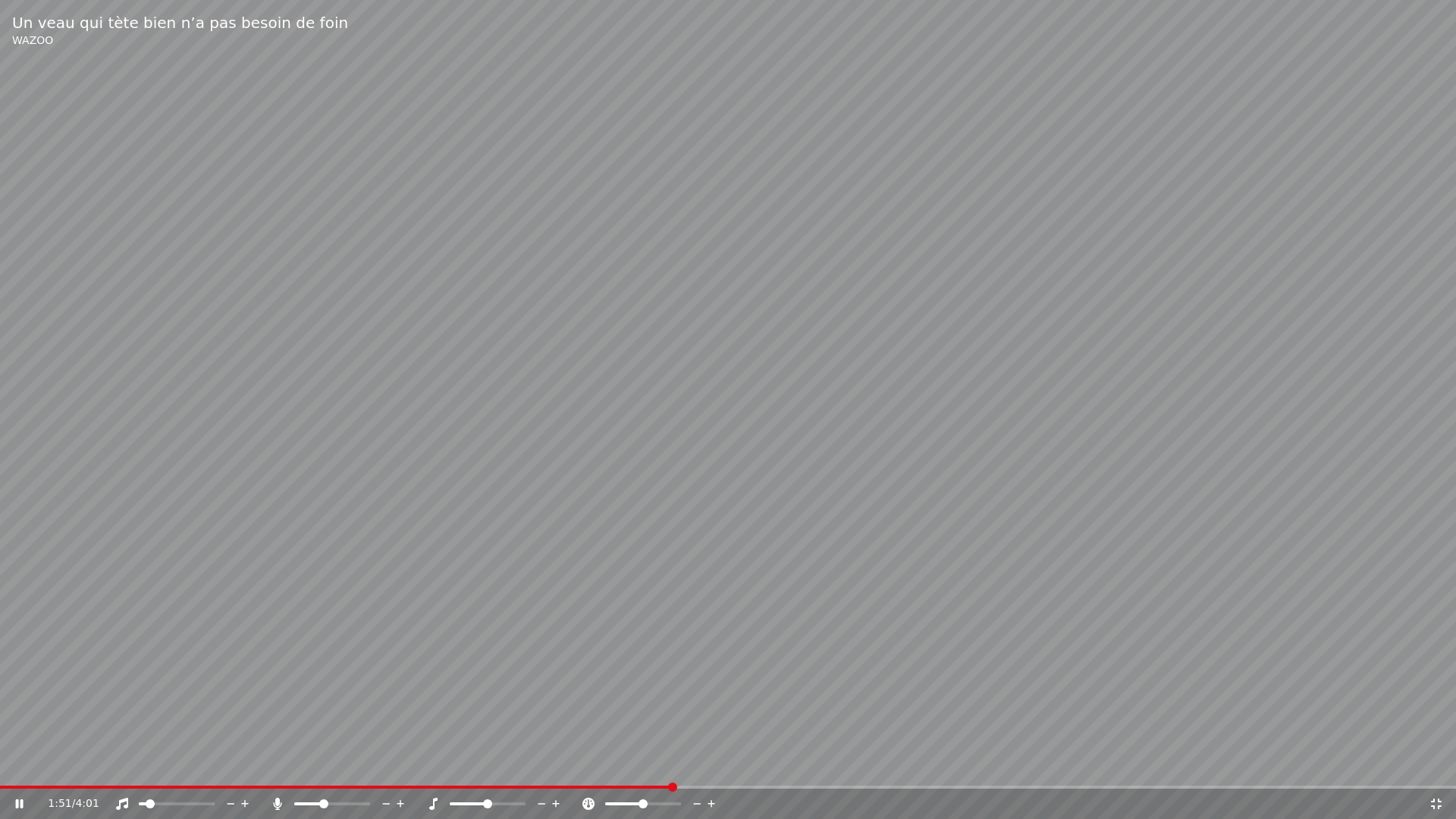
click at [21, 764] on icon at bounding box center [20, 803] width 8 height 9
click at [4, 764] on span at bounding box center [337, 786] width 674 height 3
click at [0, 764] on span at bounding box center [4, 787] width 9 height 9
click at [20, 764] on icon at bounding box center [20, 804] width 9 height 11
click at [139, 764] on span at bounding box center [143, 803] width 9 height 9
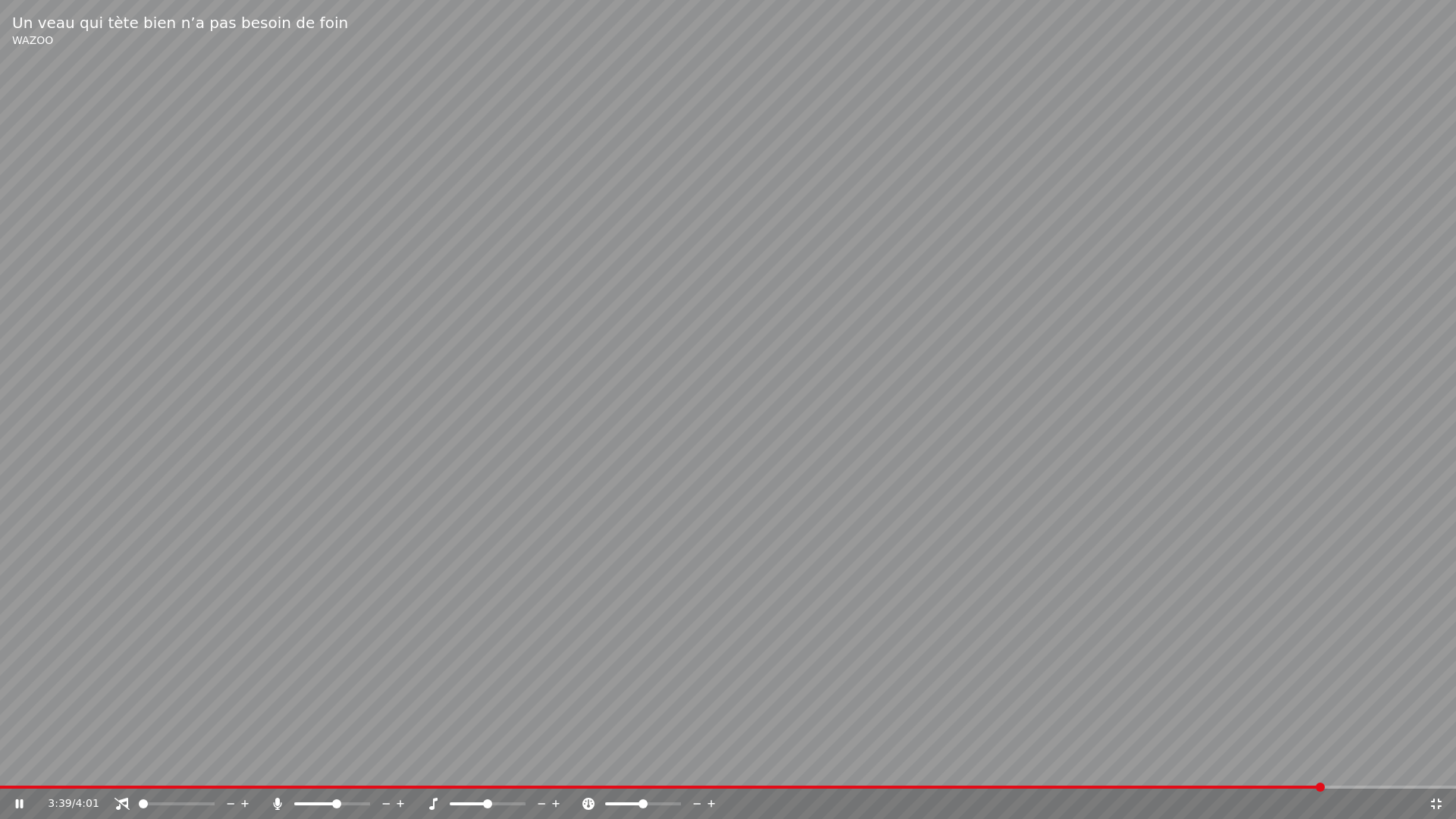
click at [147, 764] on div at bounding box center [190, 803] width 122 height 15
click at [208, 764] on span at bounding box center [205, 803] width 9 height 9
click at [1385, 761] on video at bounding box center [728, 409] width 1456 height 819
click at [1366, 764] on div "3:54 / 4:01" at bounding box center [738, 803] width 1380 height 15
click at [1433, 764] on icon at bounding box center [1436, 804] width 15 height 12
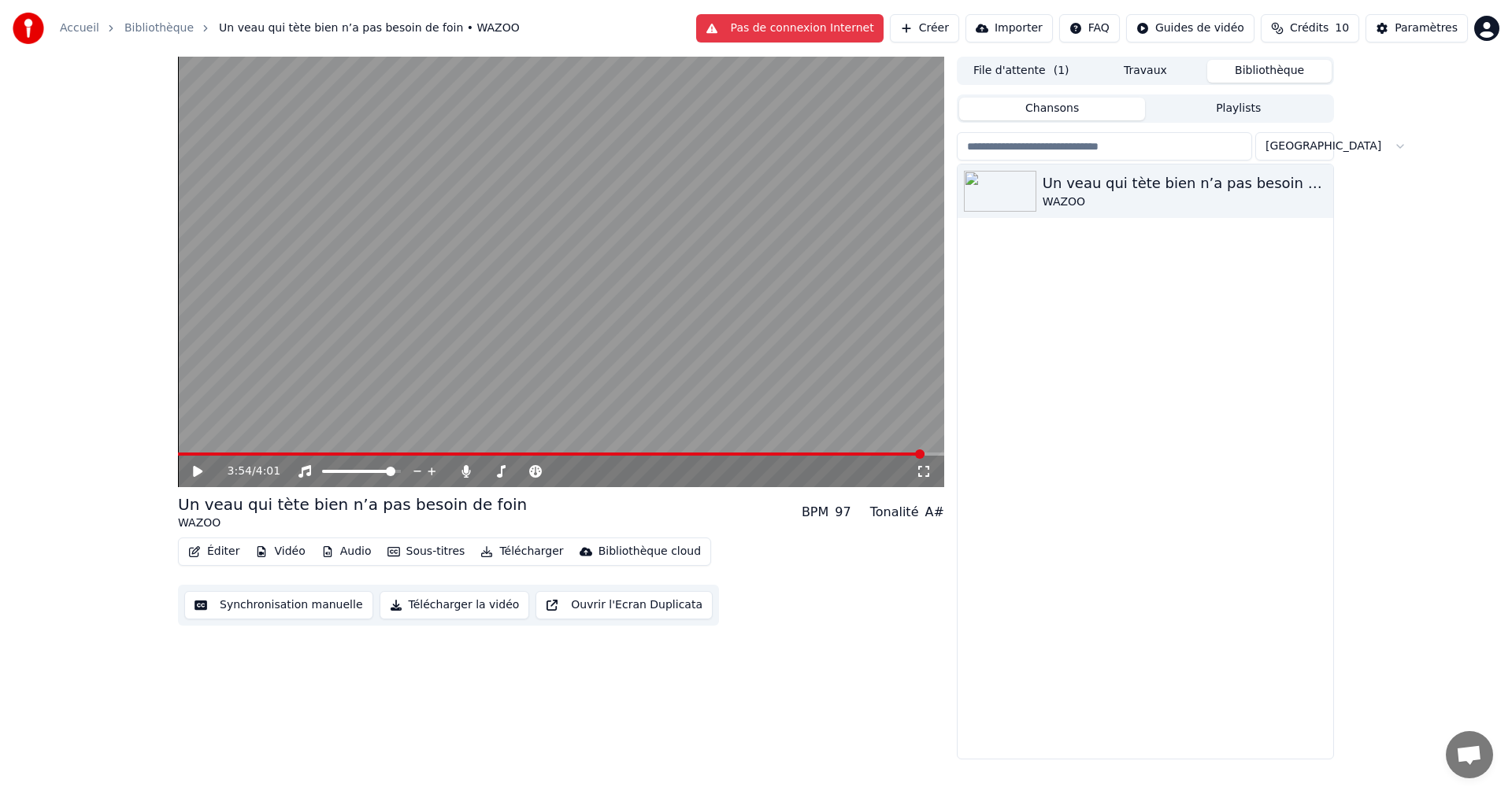
click at [1107, 699] on div "Un veau qui tète bien n’a pas besoin de foin WAZOO" at bounding box center [1144, 462] width 376 height 595
click at [1196, 491] on div "Un veau qui tète bien n’a pas besoin de foin WAZOO" at bounding box center [1144, 462] width 376 height 595
click at [189, 477] on div "3:54 / 4:01" at bounding box center [561, 471] width 754 height 16
click at [198, 466] on icon at bounding box center [209, 472] width 37 height 13
click at [199, 472] on icon at bounding box center [198, 472] width 9 height 11
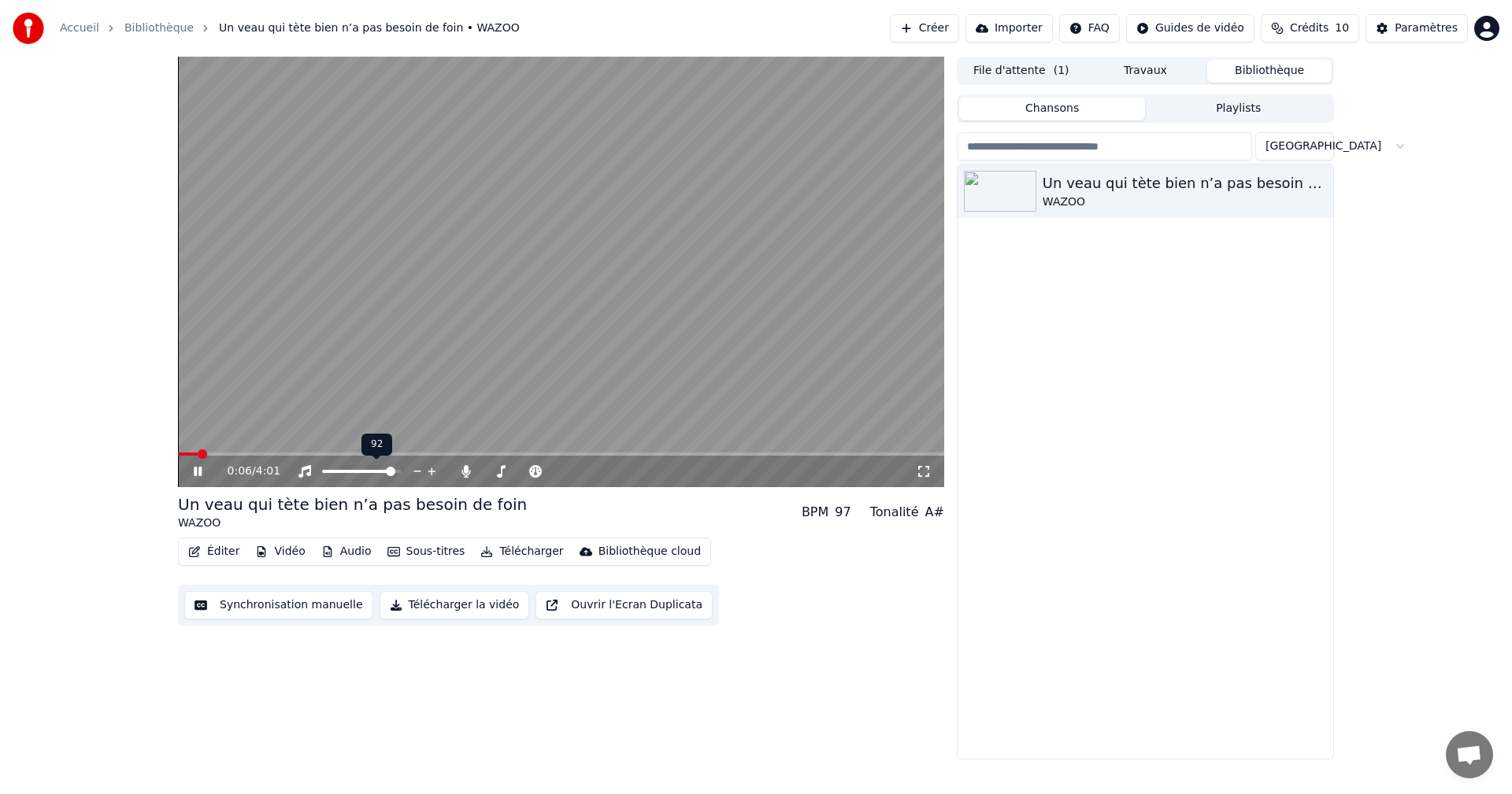
drag, startPoint x: 390, startPoint y: 465, endPoint x: 342, endPoint y: 472, distance: 48.5
click at [342, 472] on div at bounding box center [375, 471] width 127 height 16
click at [917, 469] on icon at bounding box center [923, 472] width 16 height 13
click at [333, 601] on button "Synchronisation manuelle" at bounding box center [278, 605] width 189 height 29
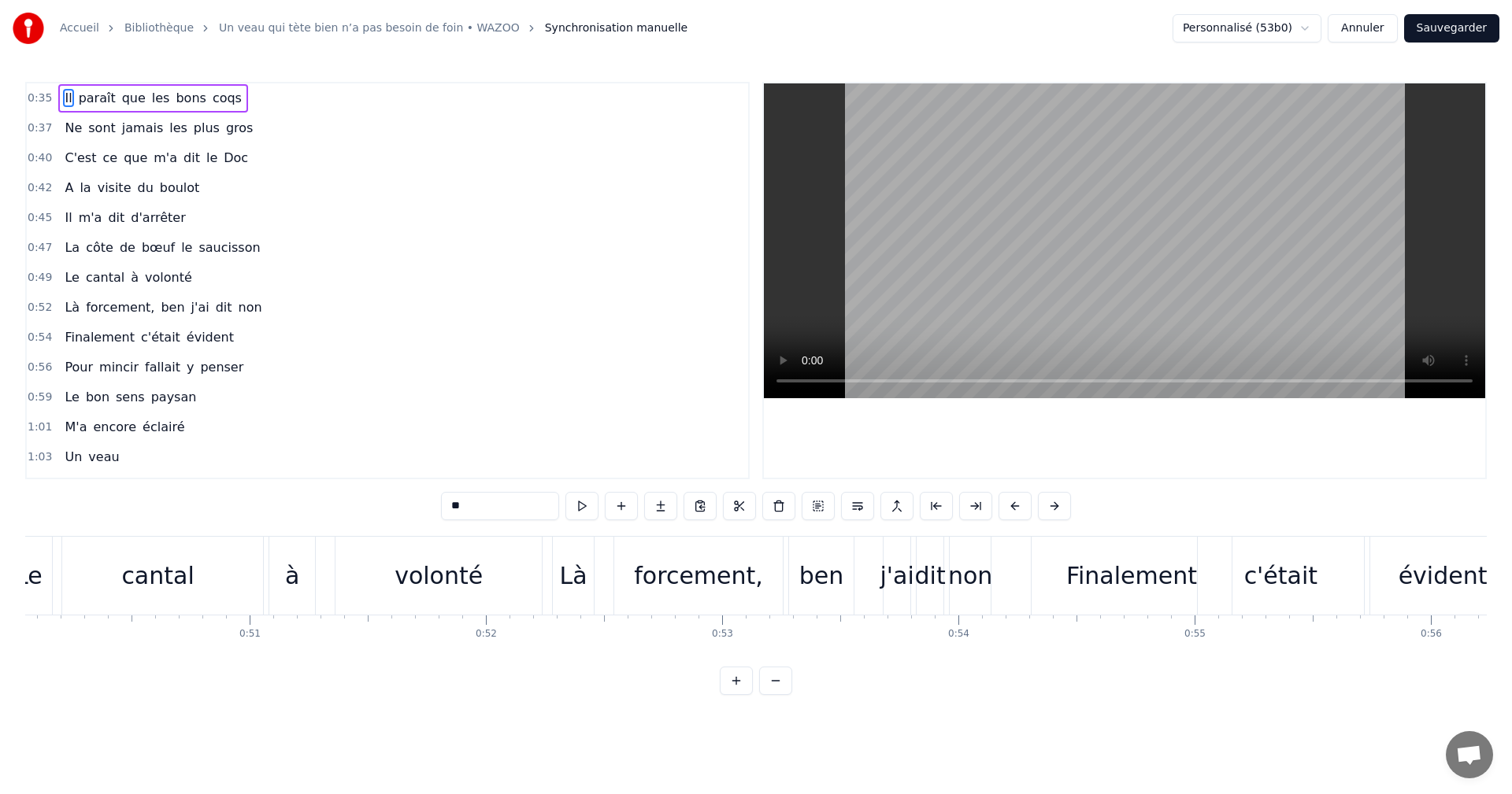
scroll to position [0, 11826]
click at [951, 573] on div "non" at bounding box center [964, 575] width 44 height 35
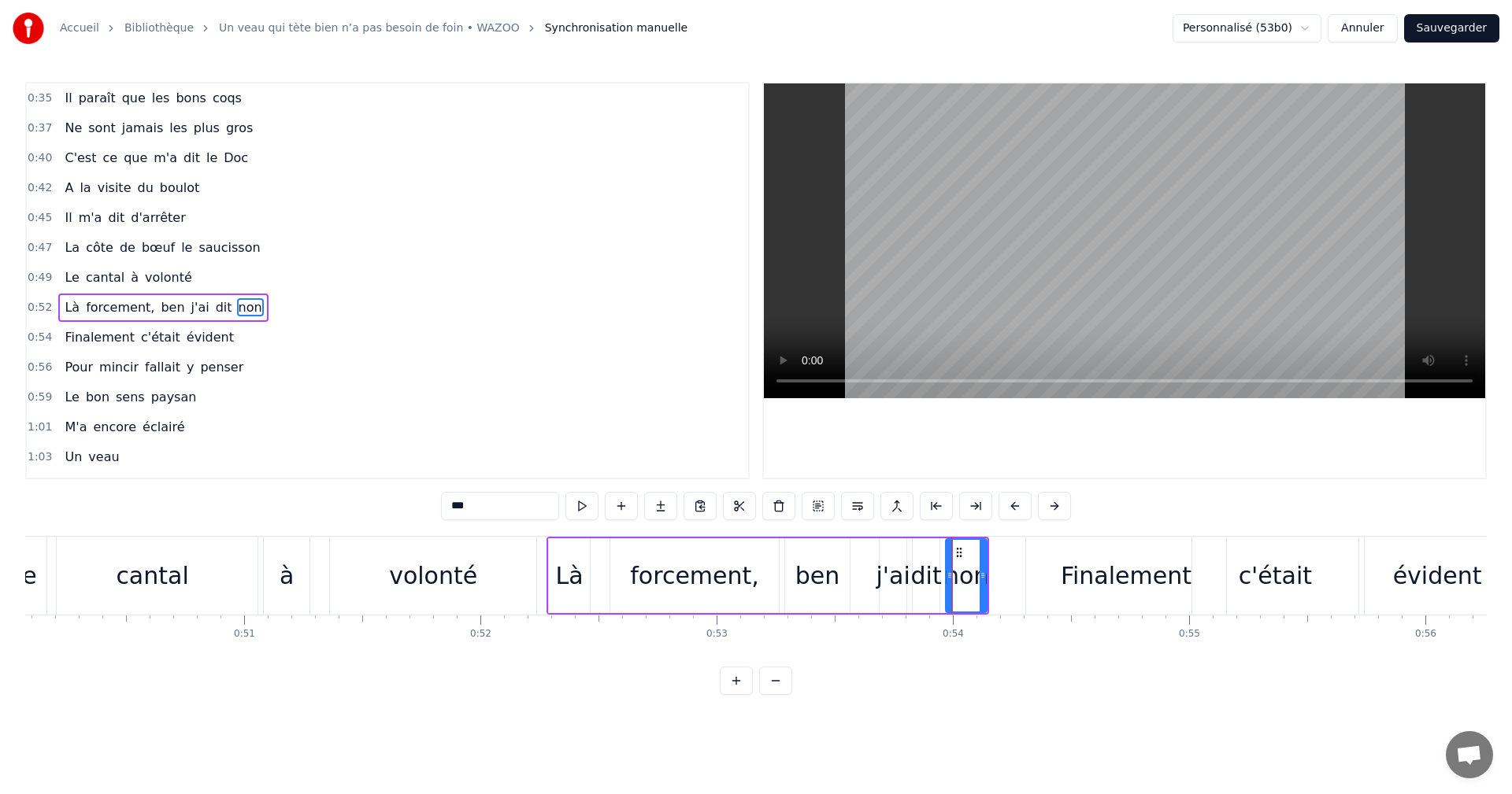
scroll to position [27, 0]
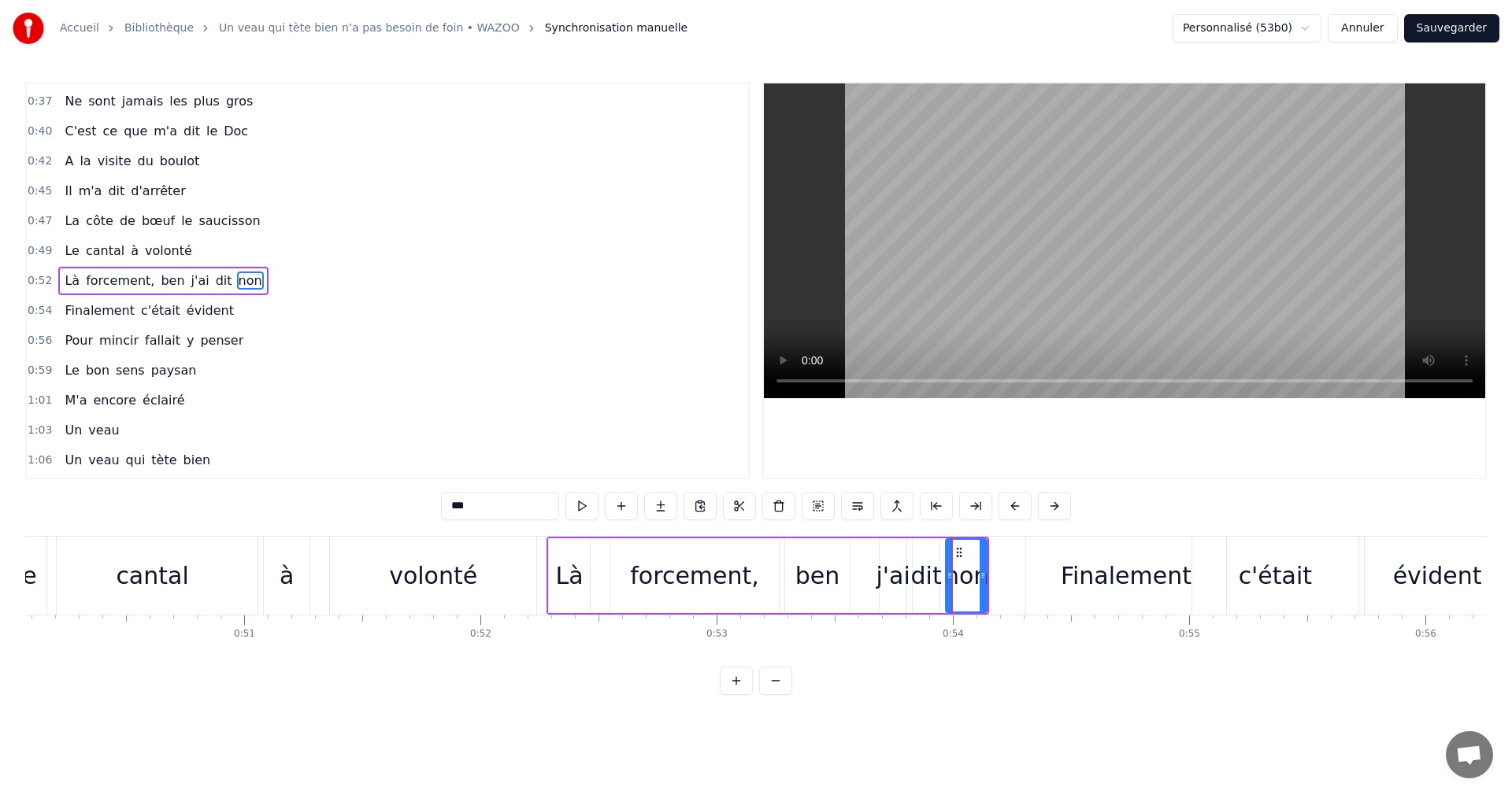
click at [975, 583] on div "non" at bounding box center [966, 575] width 44 height 35
drag, startPoint x: 484, startPoint y: 505, endPoint x: 447, endPoint y: 504, distance: 37.0
click at [447, 504] on input "***" at bounding box center [500, 506] width 118 height 29
type input "***"
click at [956, 720] on html "Accueil Bibliothèque Un veau qui tète bien n’a pas besoin de foin • WAZOO Synch…" at bounding box center [756, 360] width 1512 height 720
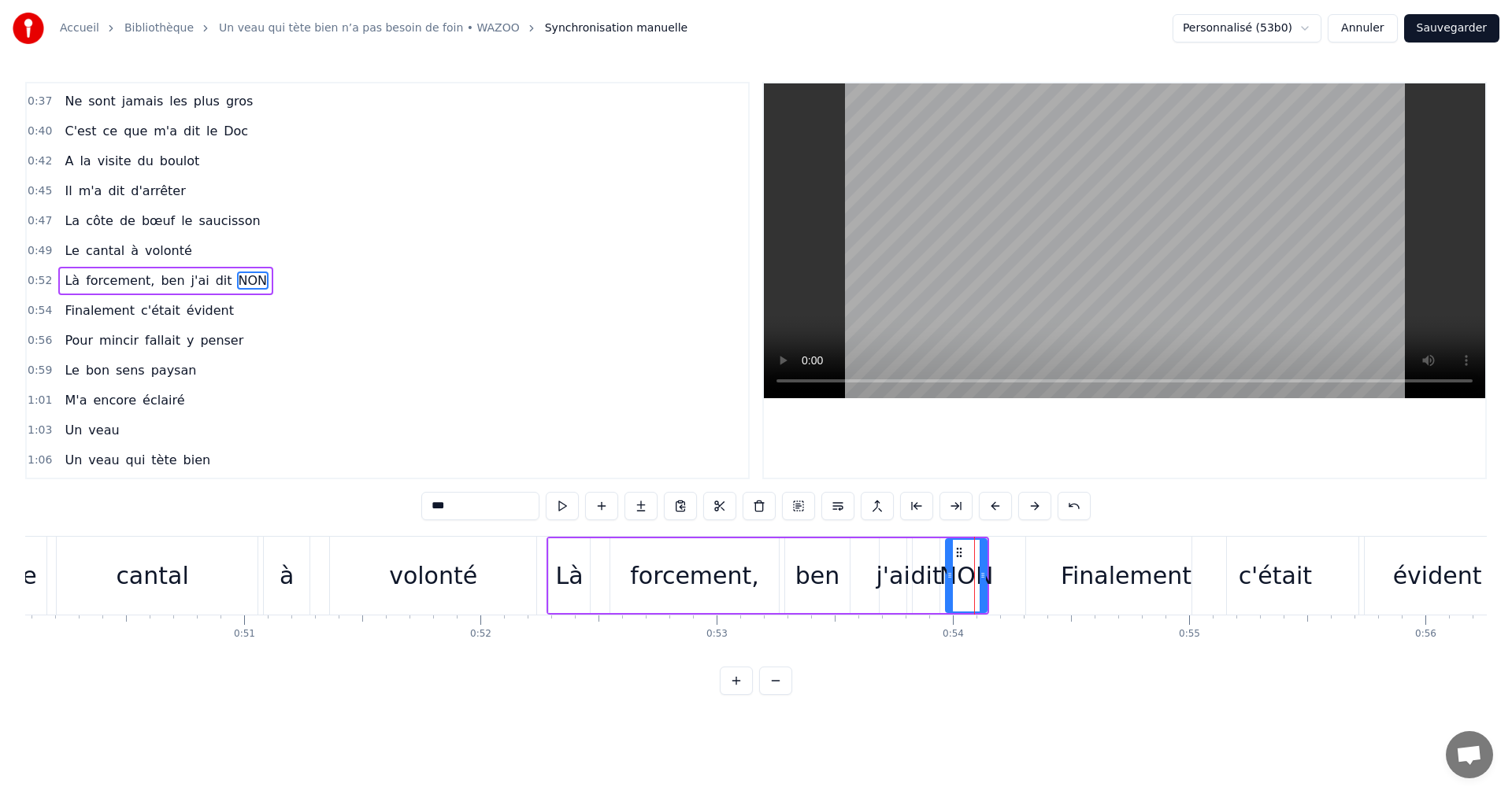
click at [1455, 25] on button "Sauvegarder" at bounding box center [1451, 28] width 95 height 29
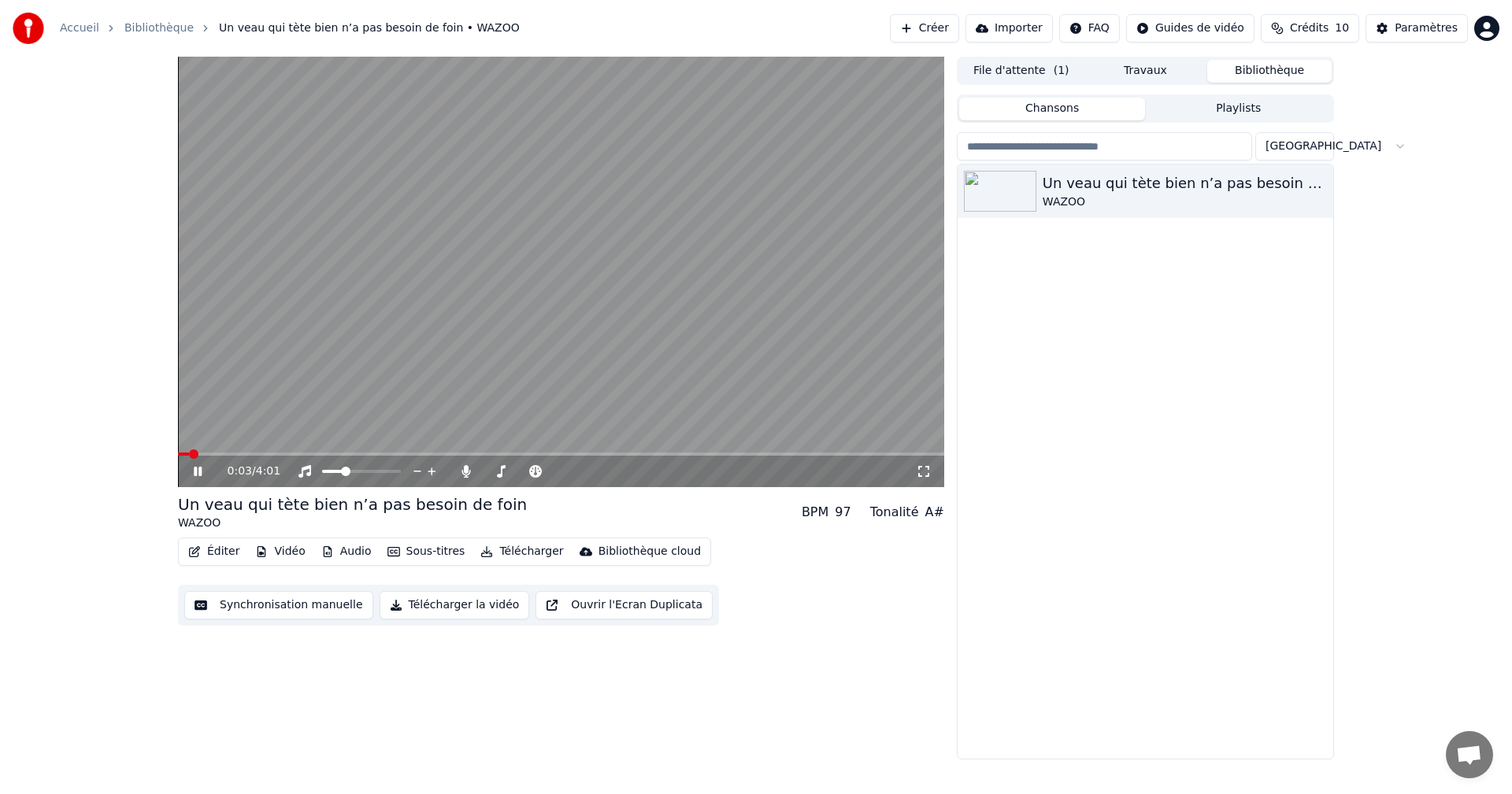
click at [923, 467] on icon at bounding box center [923, 472] width 16 height 13
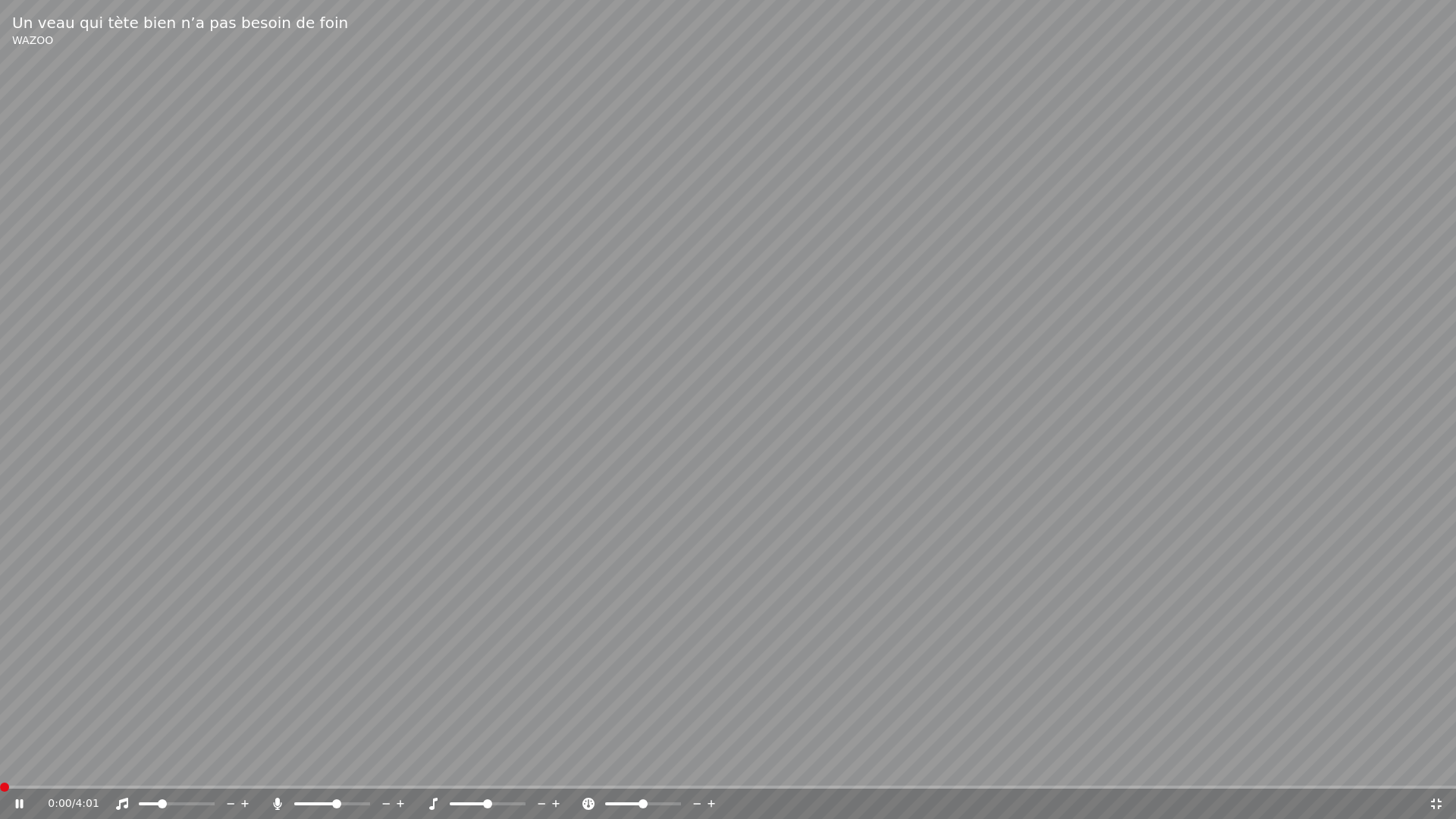
click at [0, 764] on span at bounding box center [4, 787] width 9 height 9
click at [136, 764] on span at bounding box center [728, 786] width 1456 height 3
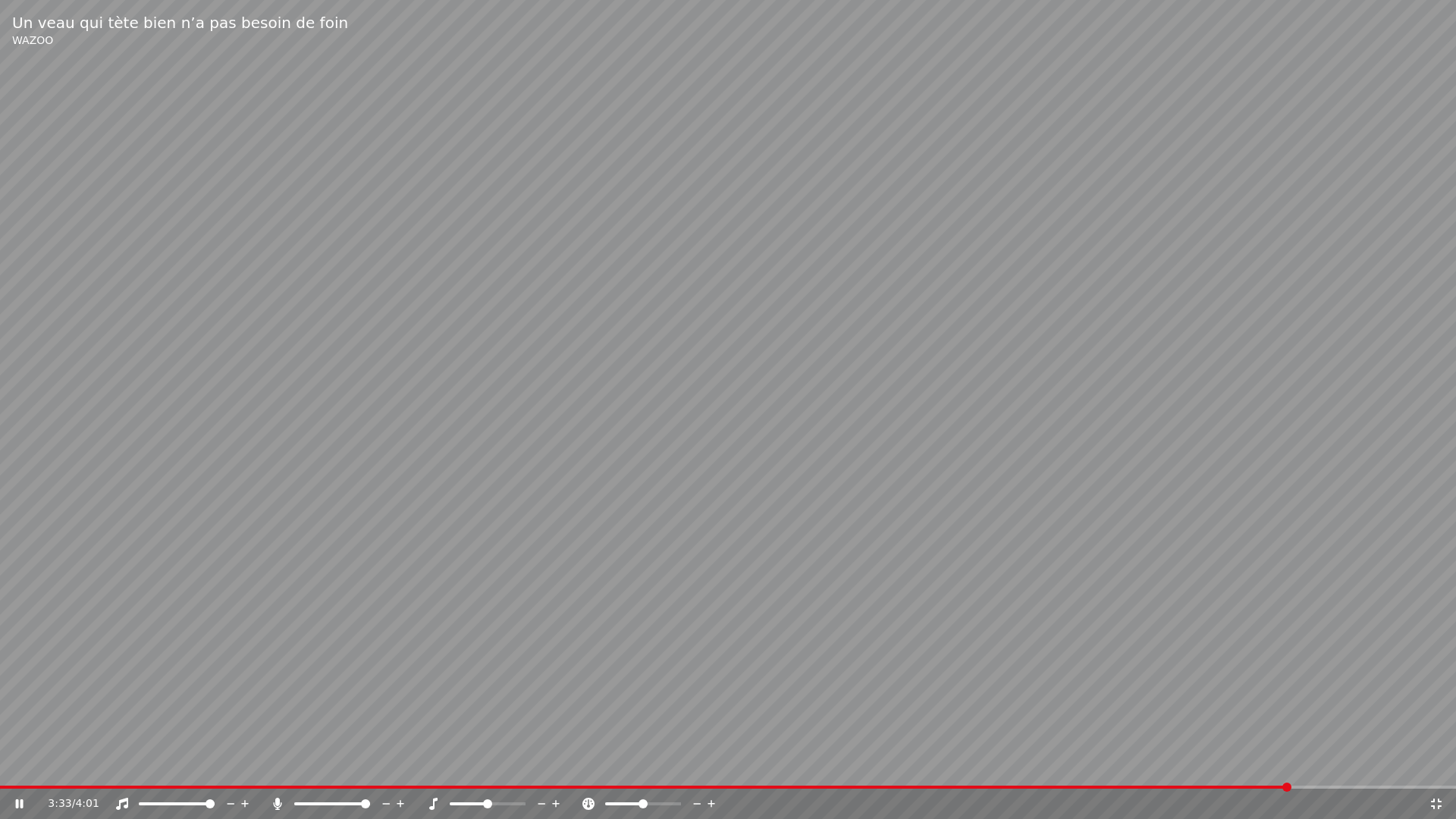
click at [370, 764] on span at bounding box center [366, 803] width 9 height 9
click at [24, 764] on icon at bounding box center [30, 804] width 36 height 12
click at [1435, 764] on icon at bounding box center [1436, 804] width 11 height 11
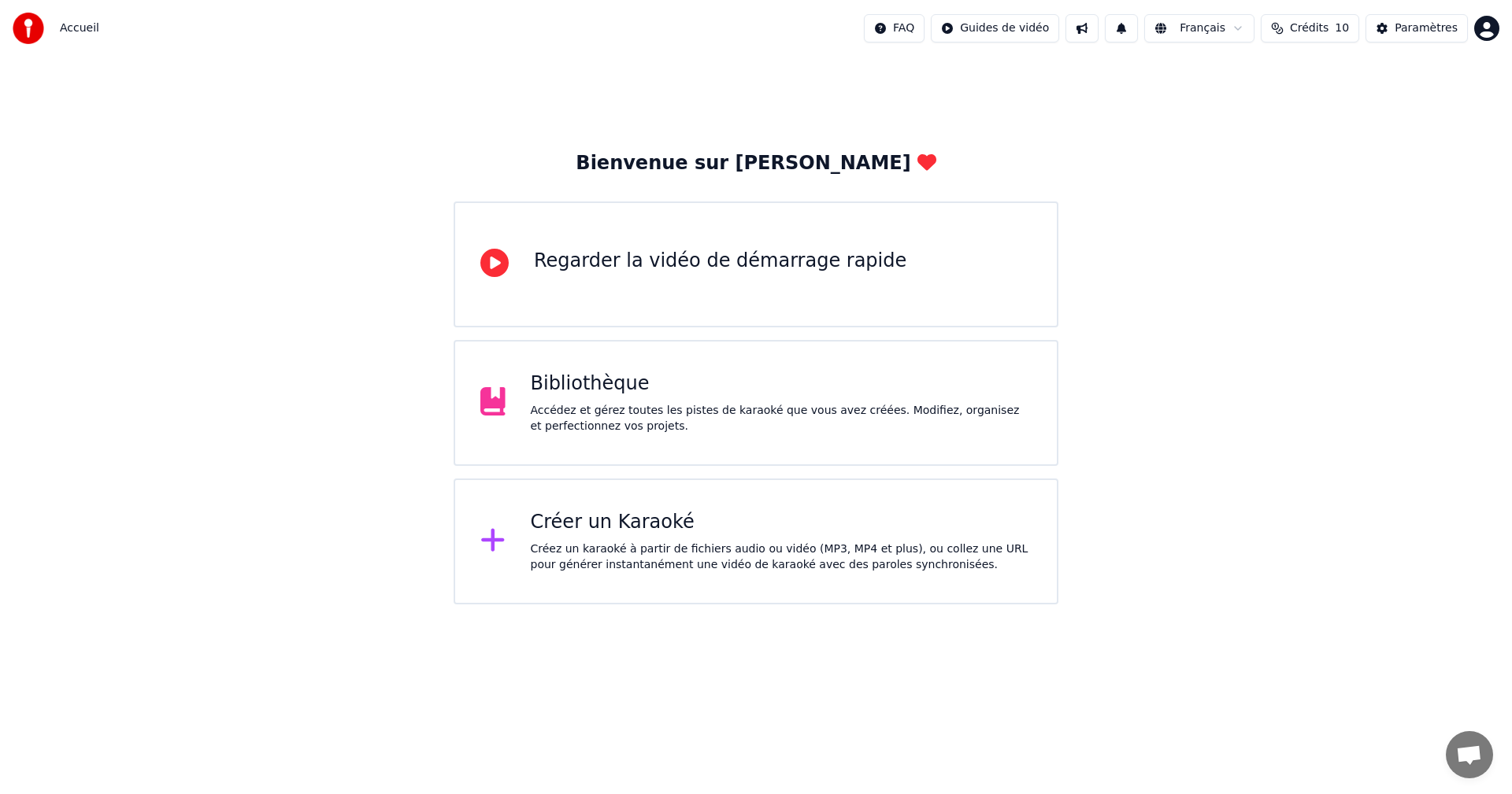
click at [652, 360] on div "Bibliothèque Accédez et gérez toutes les pistes de karaoké que vous avez créées…" at bounding box center [756, 403] width 605 height 126
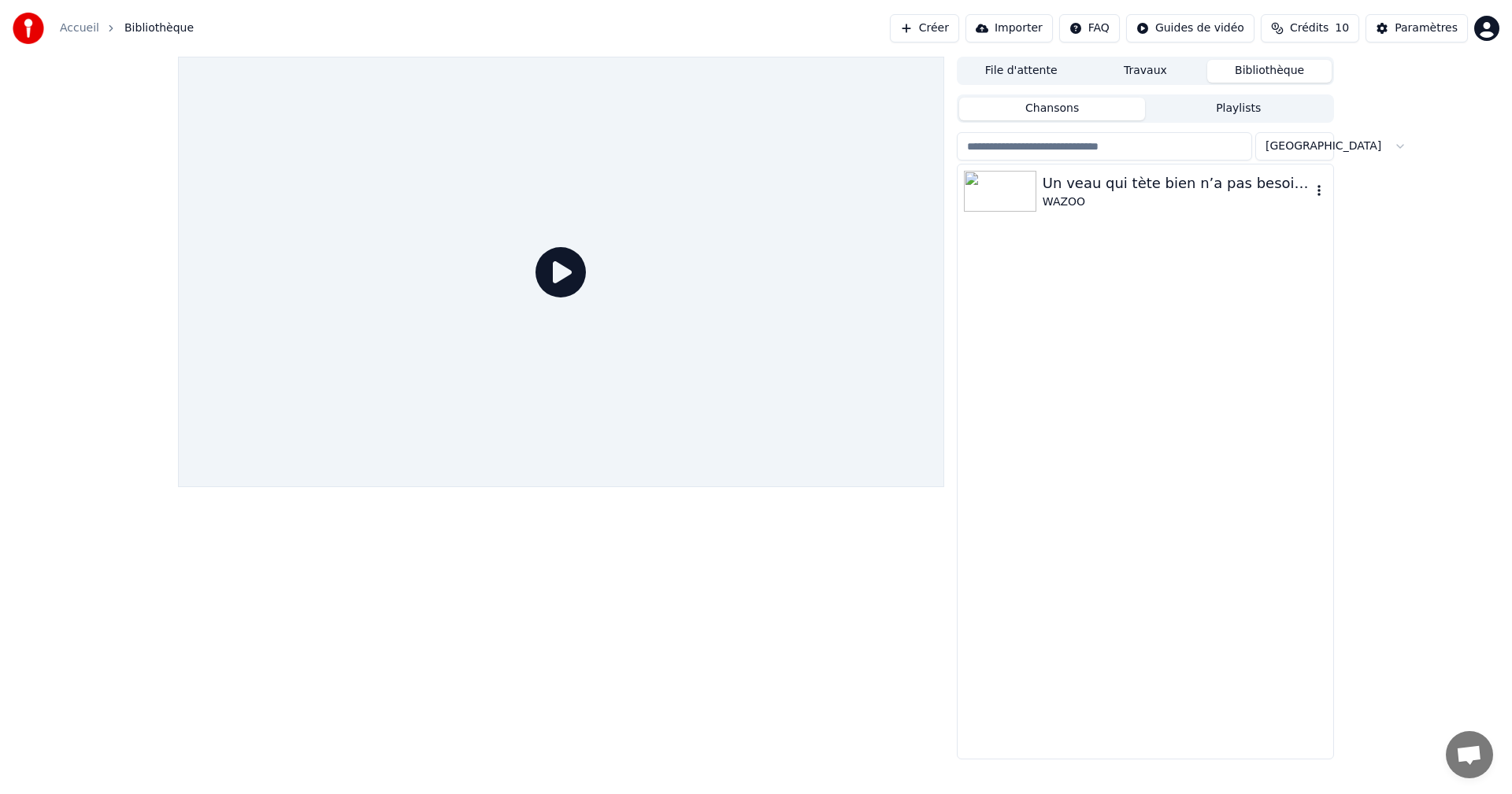
click at [1216, 178] on div "Un veau qui tète bien n’a pas besoin de foin" at bounding box center [1177, 184] width 269 height 22
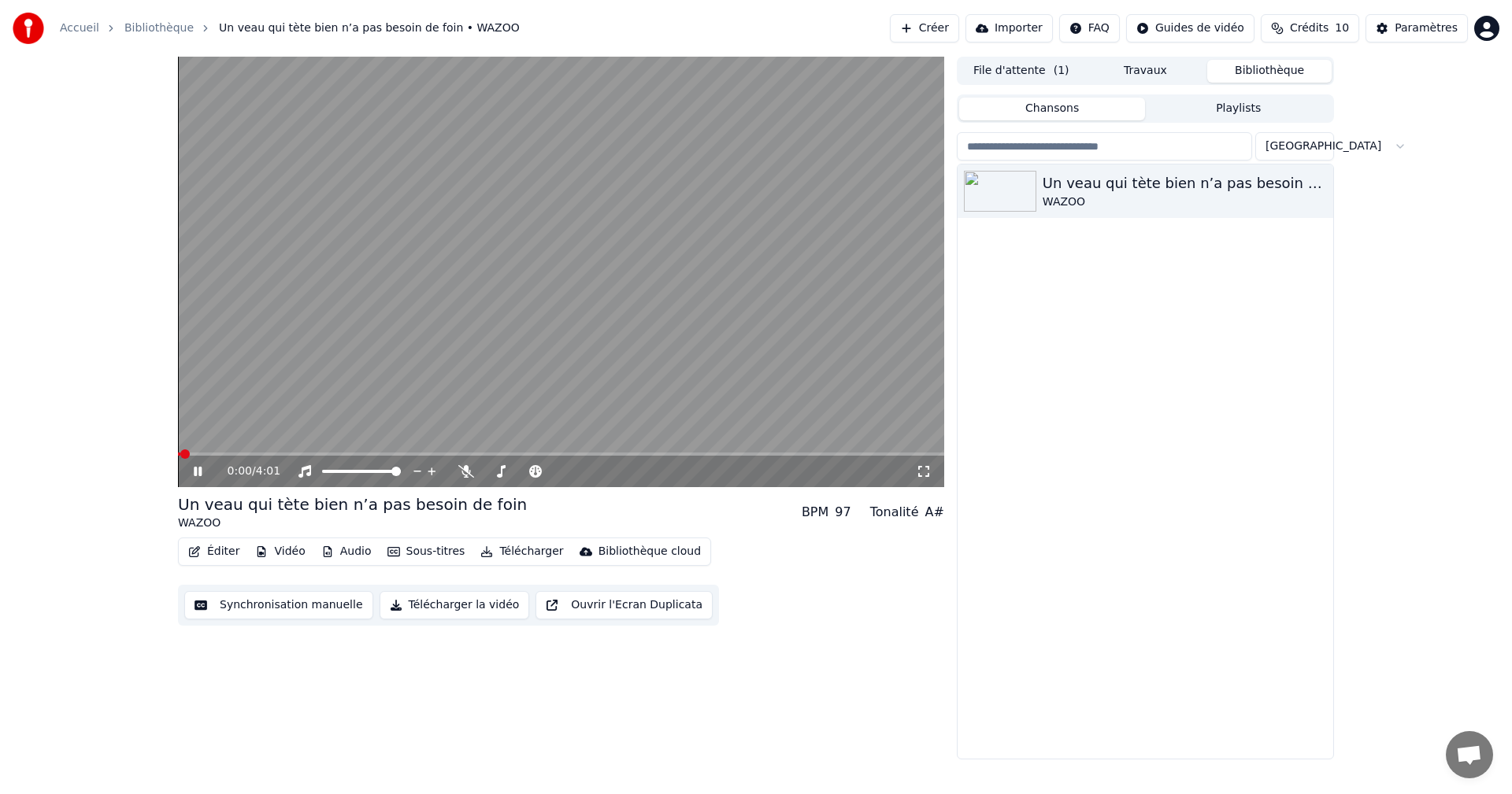
click at [504, 552] on button "Télécharger" at bounding box center [521, 552] width 95 height 22
click at [195, 472] on icon at bounding box center [198, 471] width 8 height 9
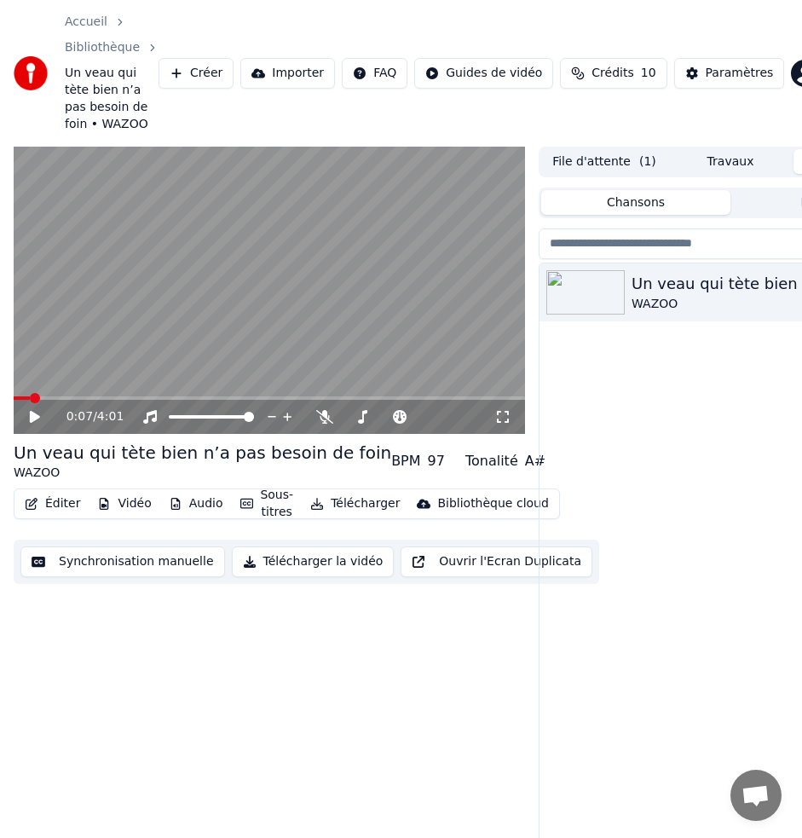
click at [303, 565] on button "Télécharger la vidéo" at bounding box center [313, 561] width 163 height 31
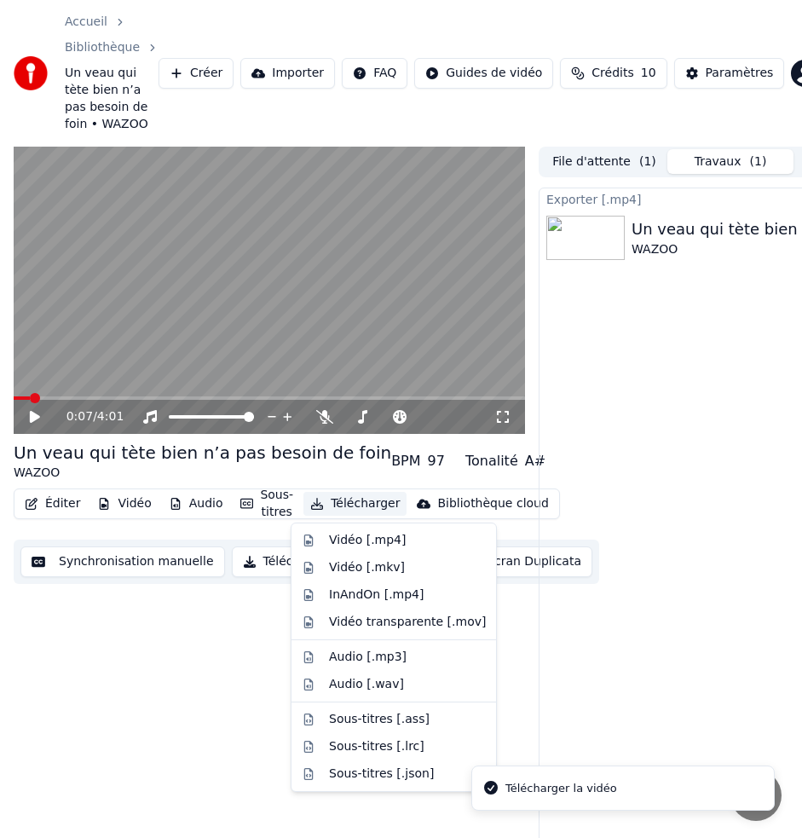
click at [350, 500] on button "Télécharger" at bounding box center [354, 504] width 103 height 24
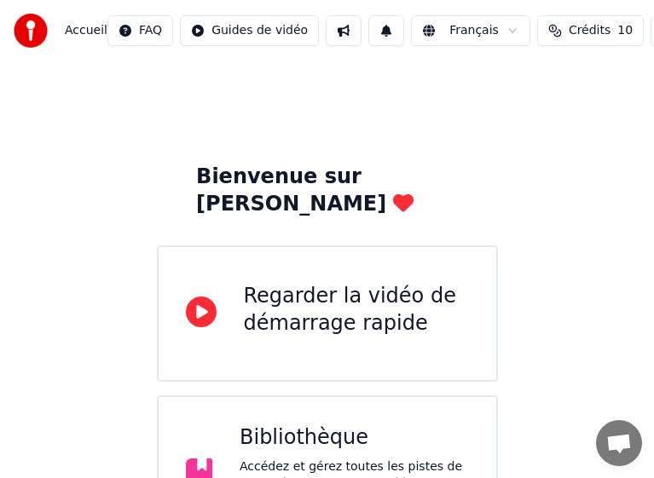
click at [377, 424] on div "Bibliothèque" at bounding box center [354, 437] width 229 height 27
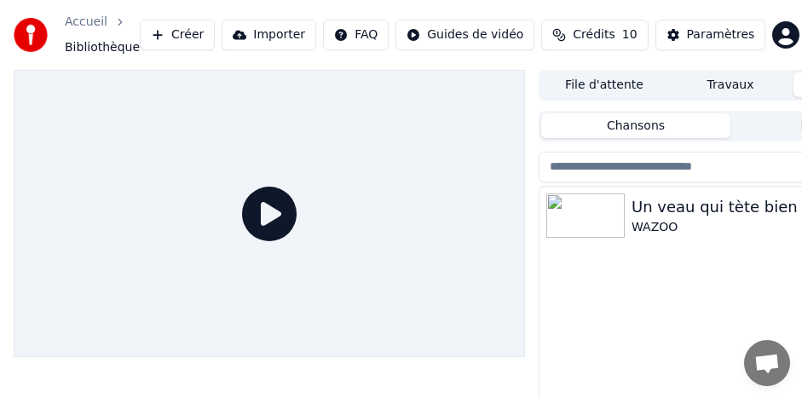
click at [693, 198] on div "Un veau qui tète bien n’a pas besoin de foin" at bounding box center [765, 207] width 266 height 24
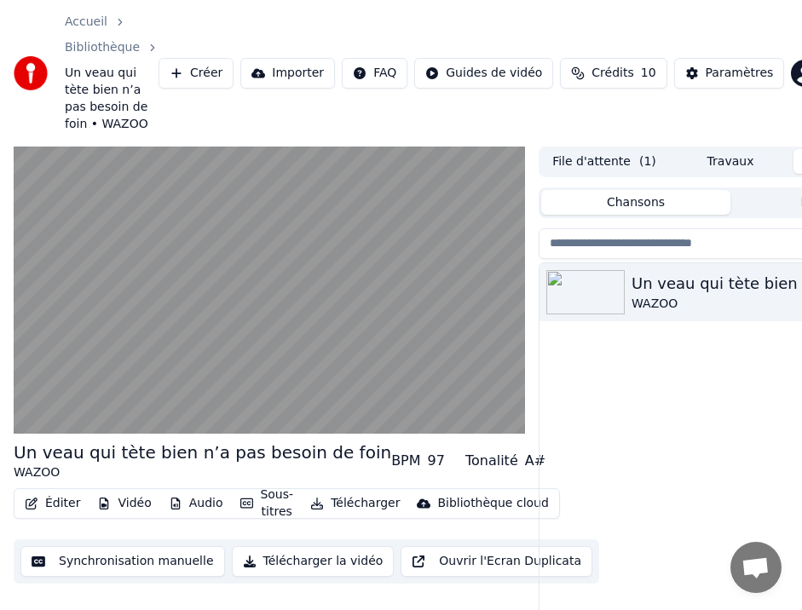
click at [278, 563] on button "Télécharger la vidéo" at bounding box center [313, 561] width 163 height 31
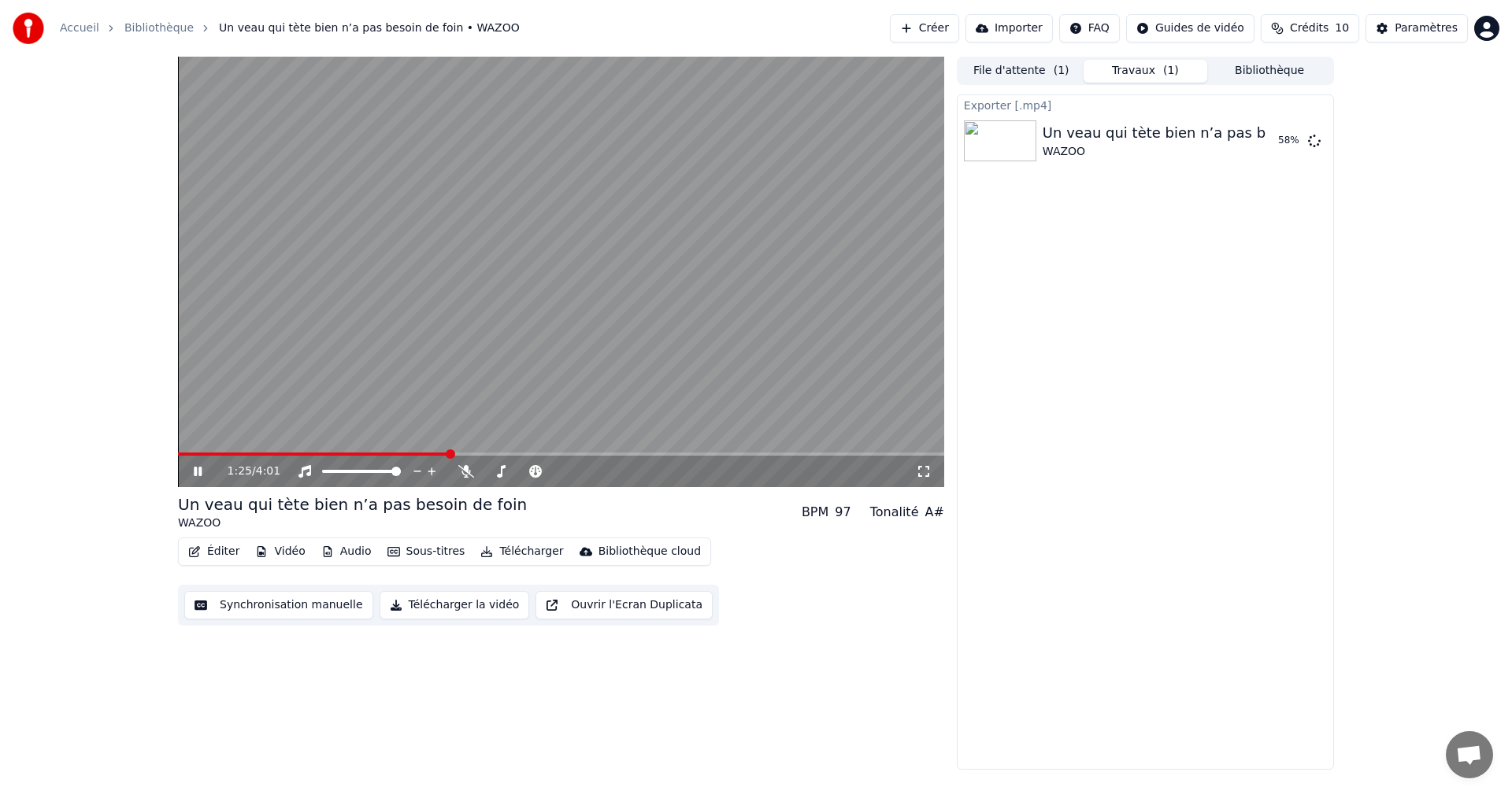
click at [196, 470] on icon at bounding box center [198, 471] width 8 height 9
click at [206, 551] on button "Éditer" at bounding box center [213, 552] width 64 height 22
click at [624, 715] on div "1:25 / 4:01 Un veau qui tète bien n’a pas besoin de foin WAZOO BPM 97 Tonalité …" at bounding box center [561, 413] width 766 height 713
click at [442, 610] on button "Télécharger la vidéo" at bounding box center [454, 605] width 151 height 29
click at [1314, 138] on icon at bounding box center [1314, 140] width 13 height 13
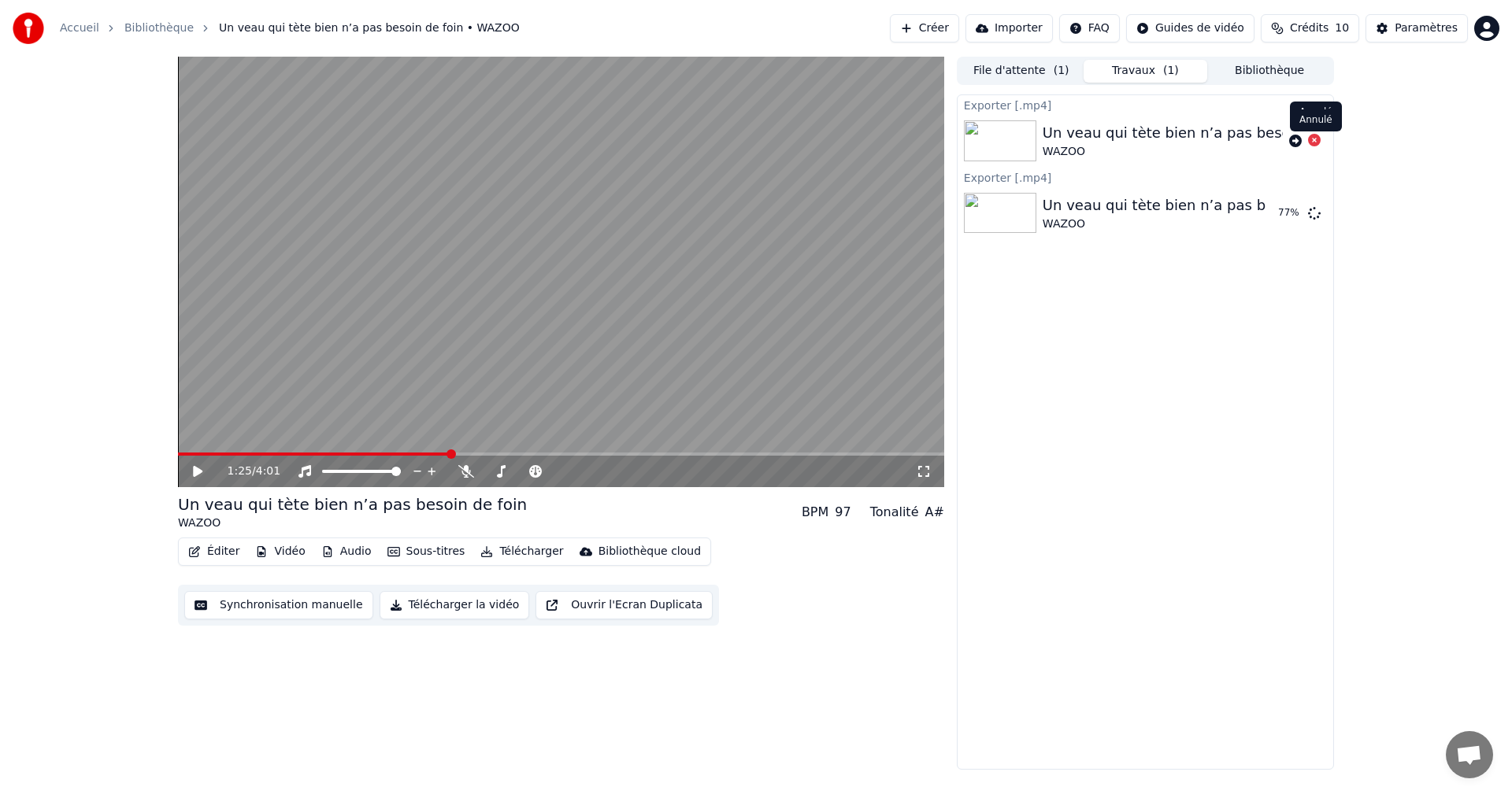
click at [1314, 139] on icon at bounding box center [1314, 140] width 13 height 13
click at [1034, 71] on button "File d'attente ( 1 )" at bounding box center [1021, 71] width 125 height 23
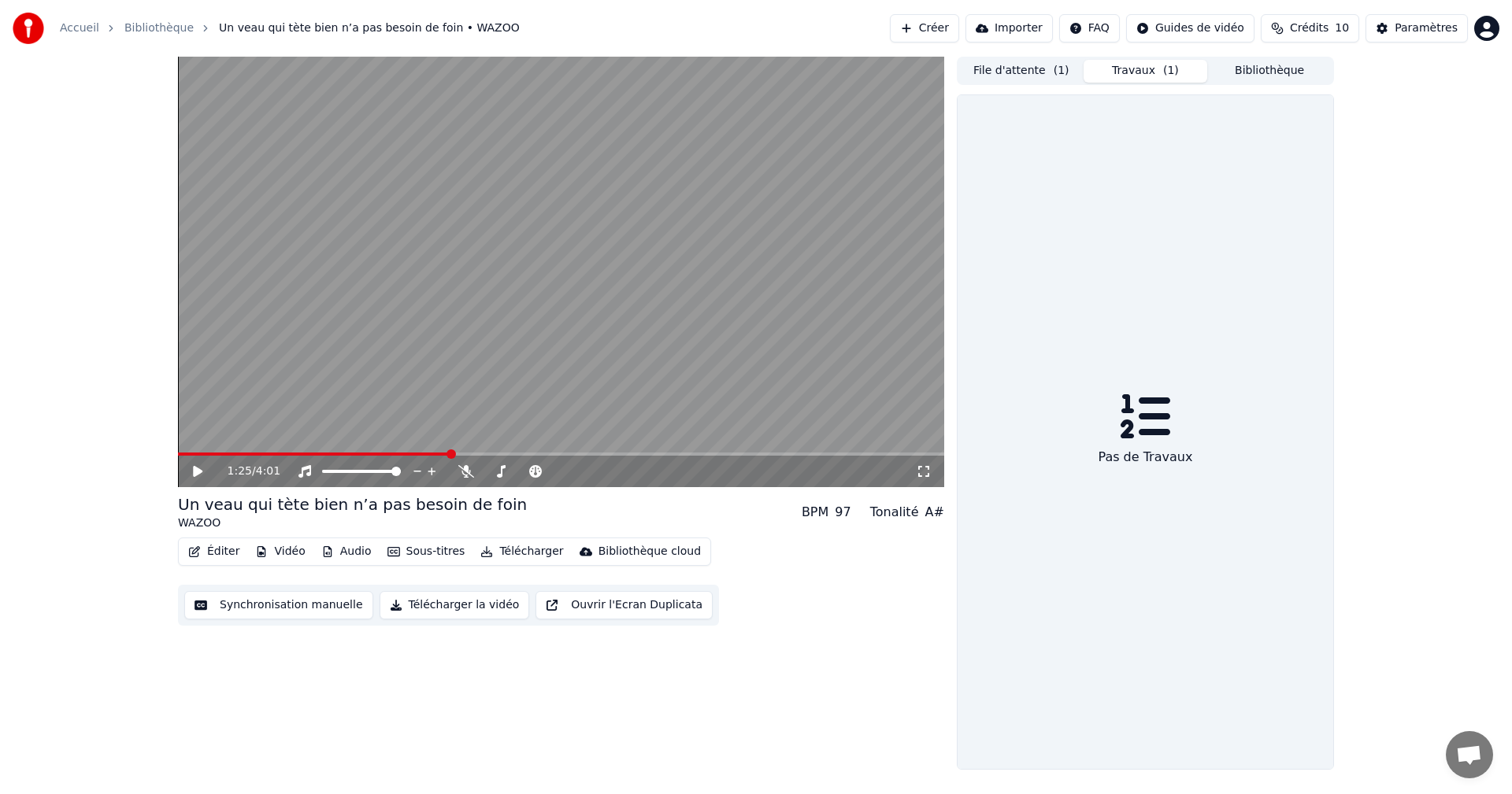
click at [1137, 75] on button "Travaux ( 1 )" at bounding box center [1145, 71] width 125 height 23
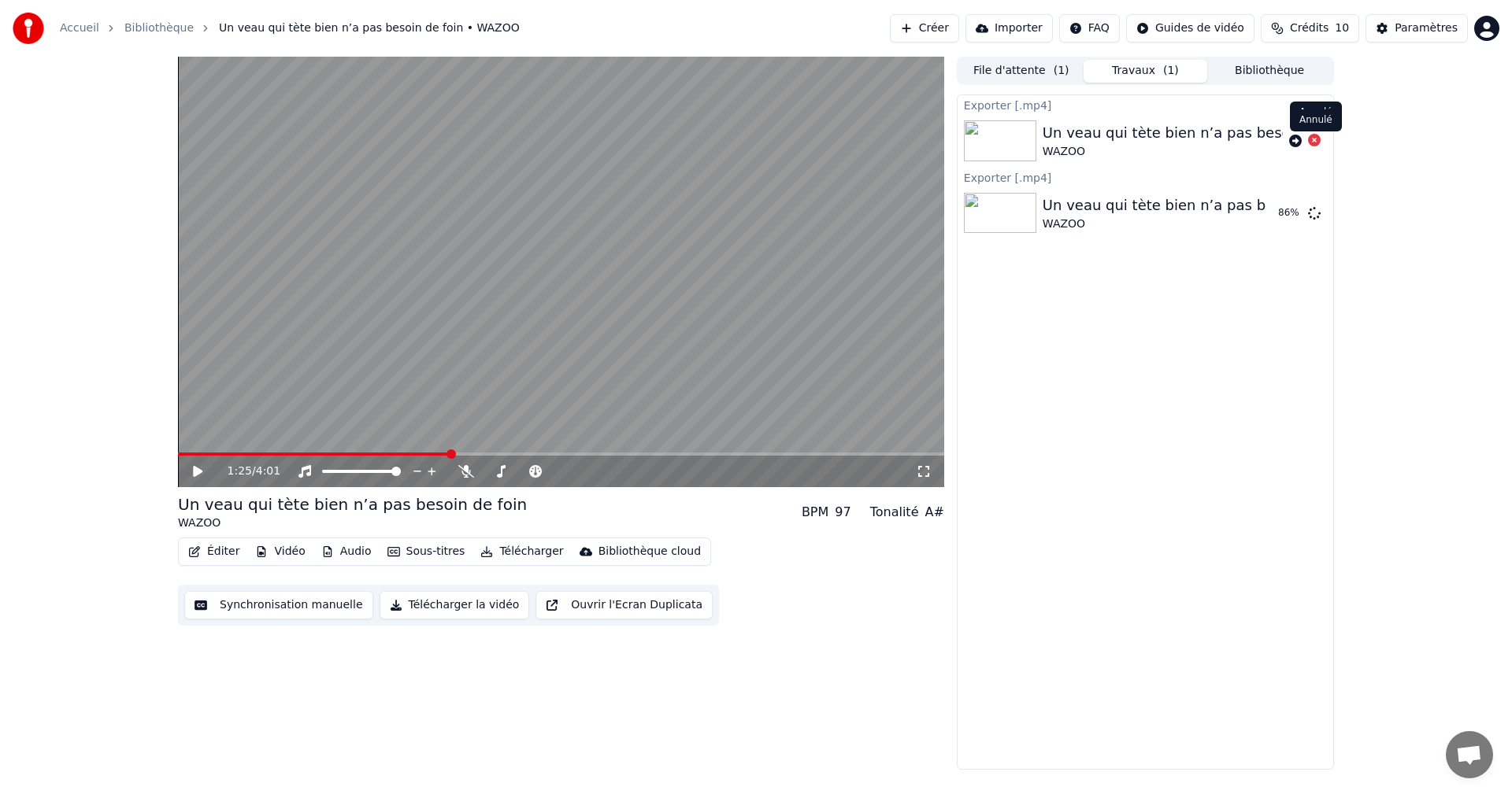
click at [1313, 138] on icon at bounding box center [1314, 140] width 13 height 13
click at [1274, 207] on button "Afficher" at bounding box center [1266, 213] width 69 height 29
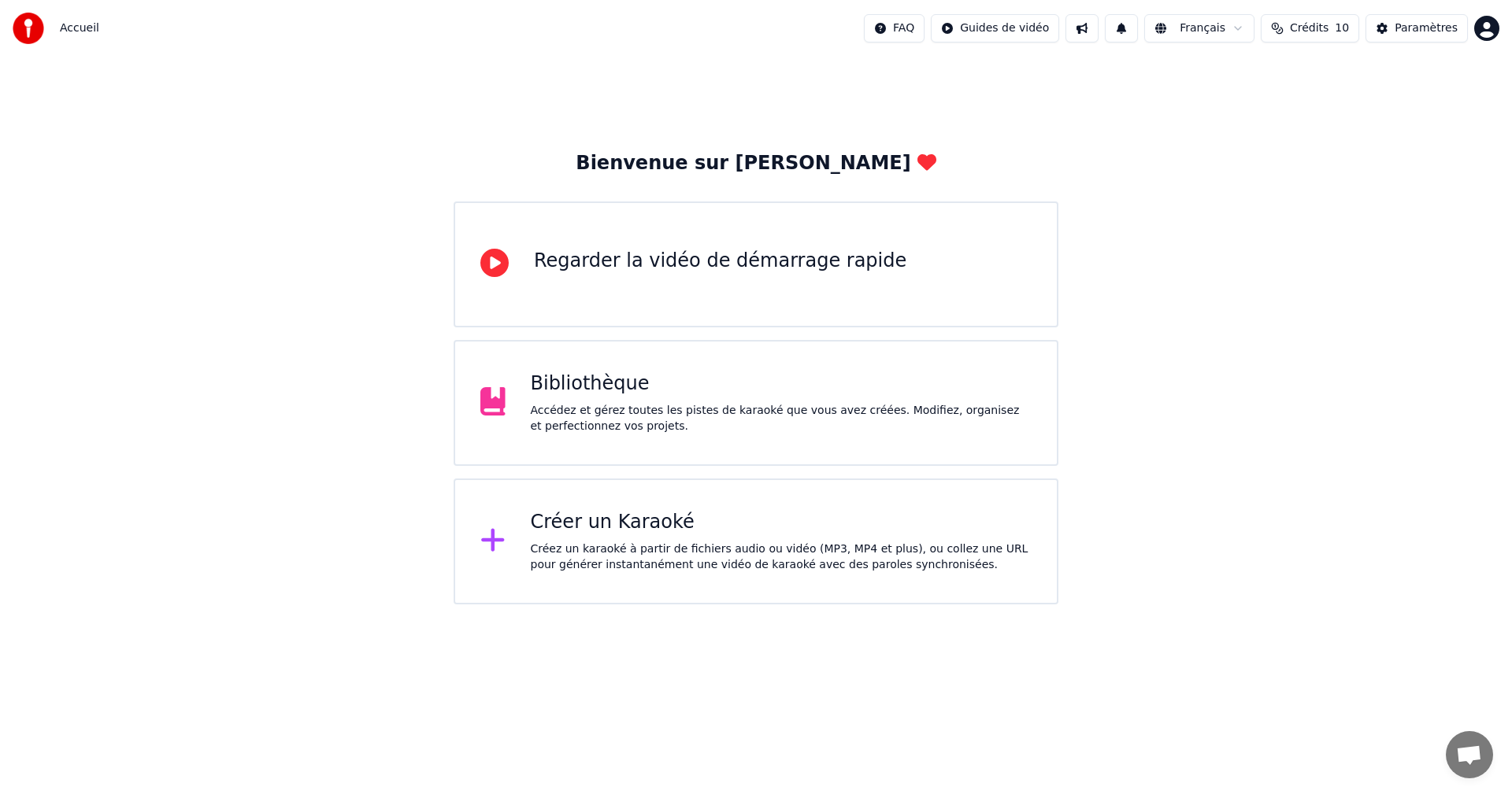
click at [732, 418] on div "Accédez et gérez toutes les pistes de karaoké que vous avez créées. Modifiez, o…" at bounding box center [781, 418] width 502 height 31
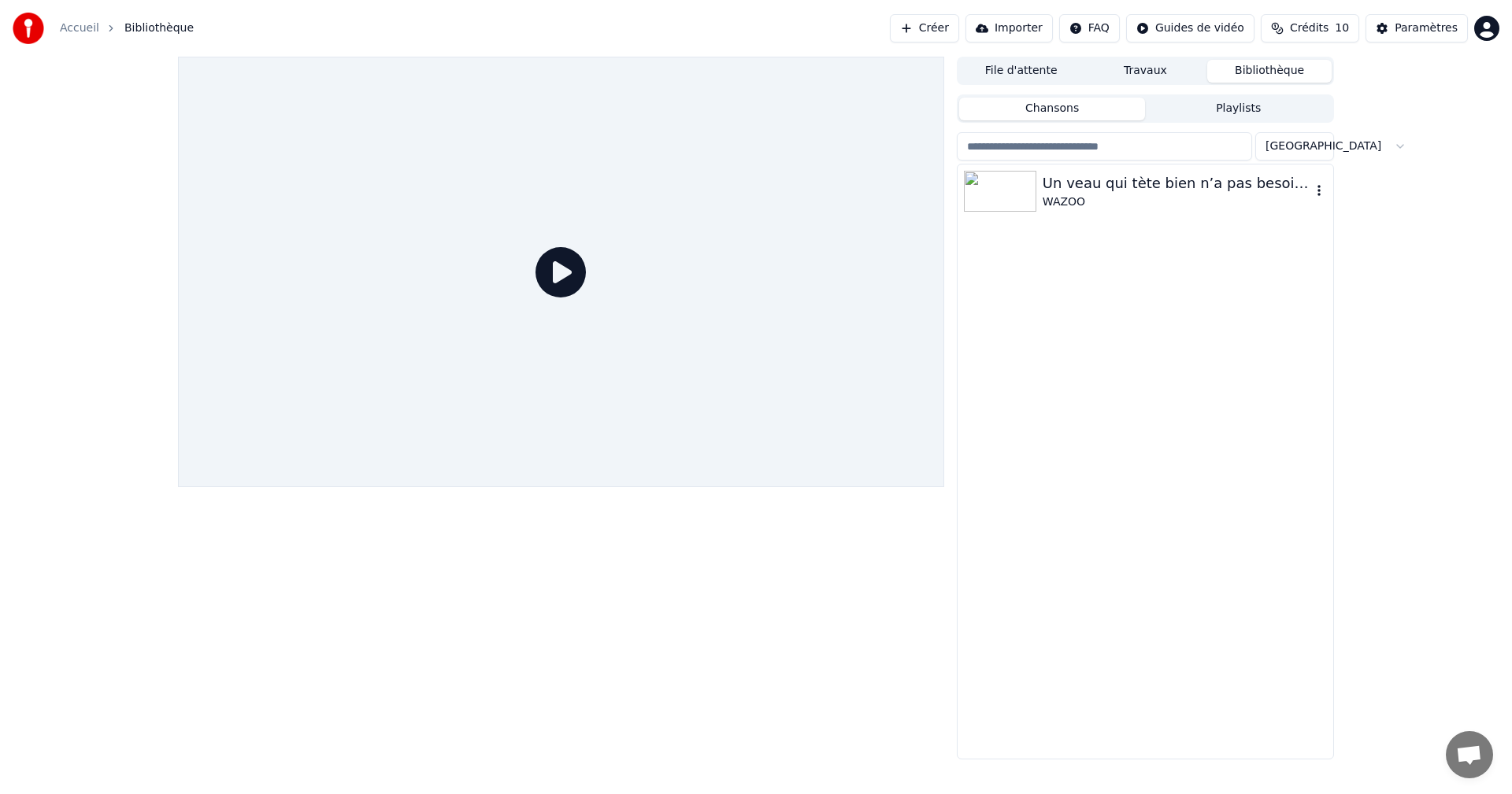
click at [1070, 193] on div "Un veau qui tète bien n’a pas besoin de foin" at bounding box center [1177, 184] width 269 height 22
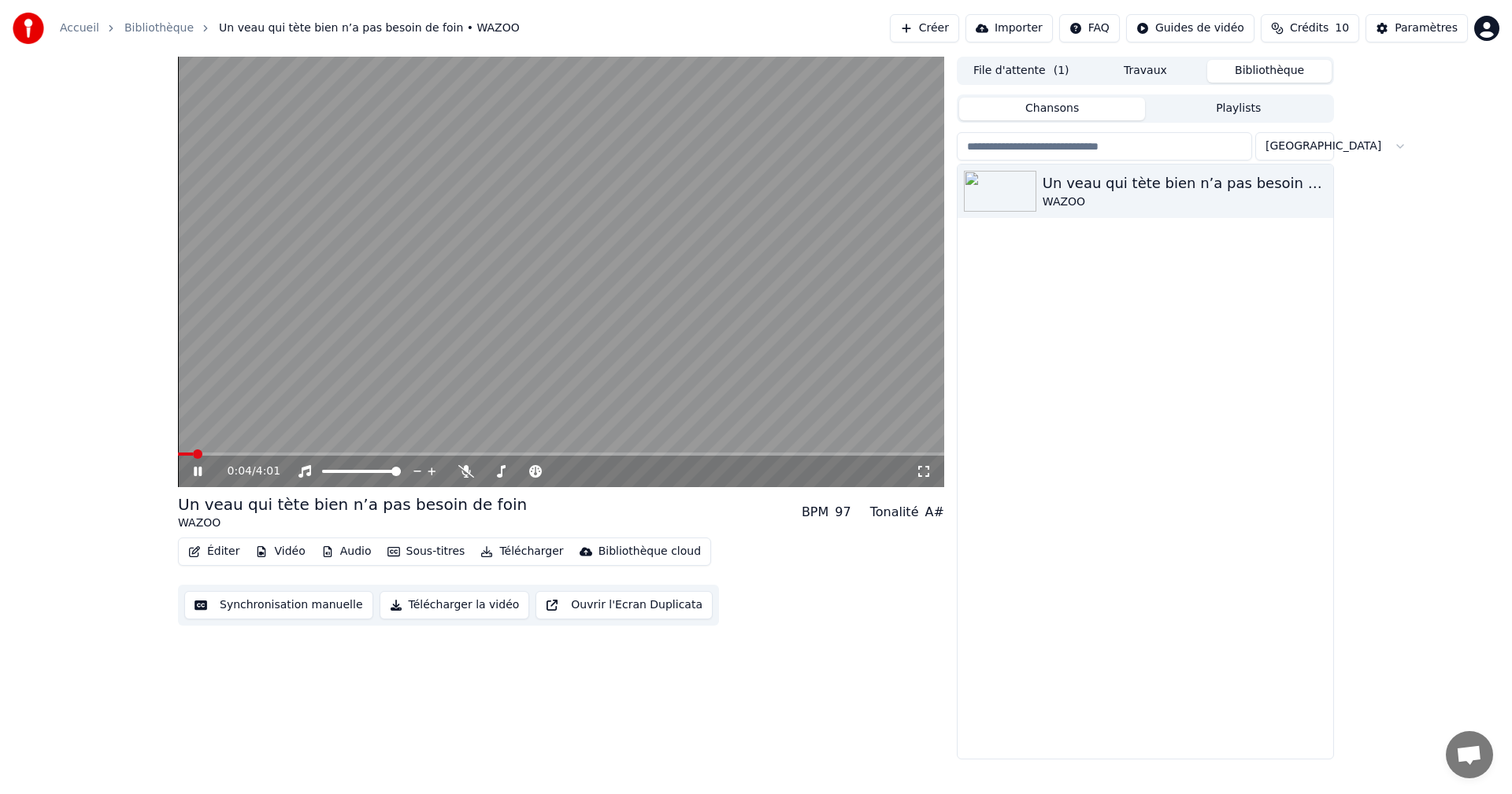
click at [197, 477] on icon at bounding box center [209, 472] width 37 height 13
click at [1017, 68] on button "File d'attente ( 1 )" at bounding box center [1021, 71] width 125 height 23
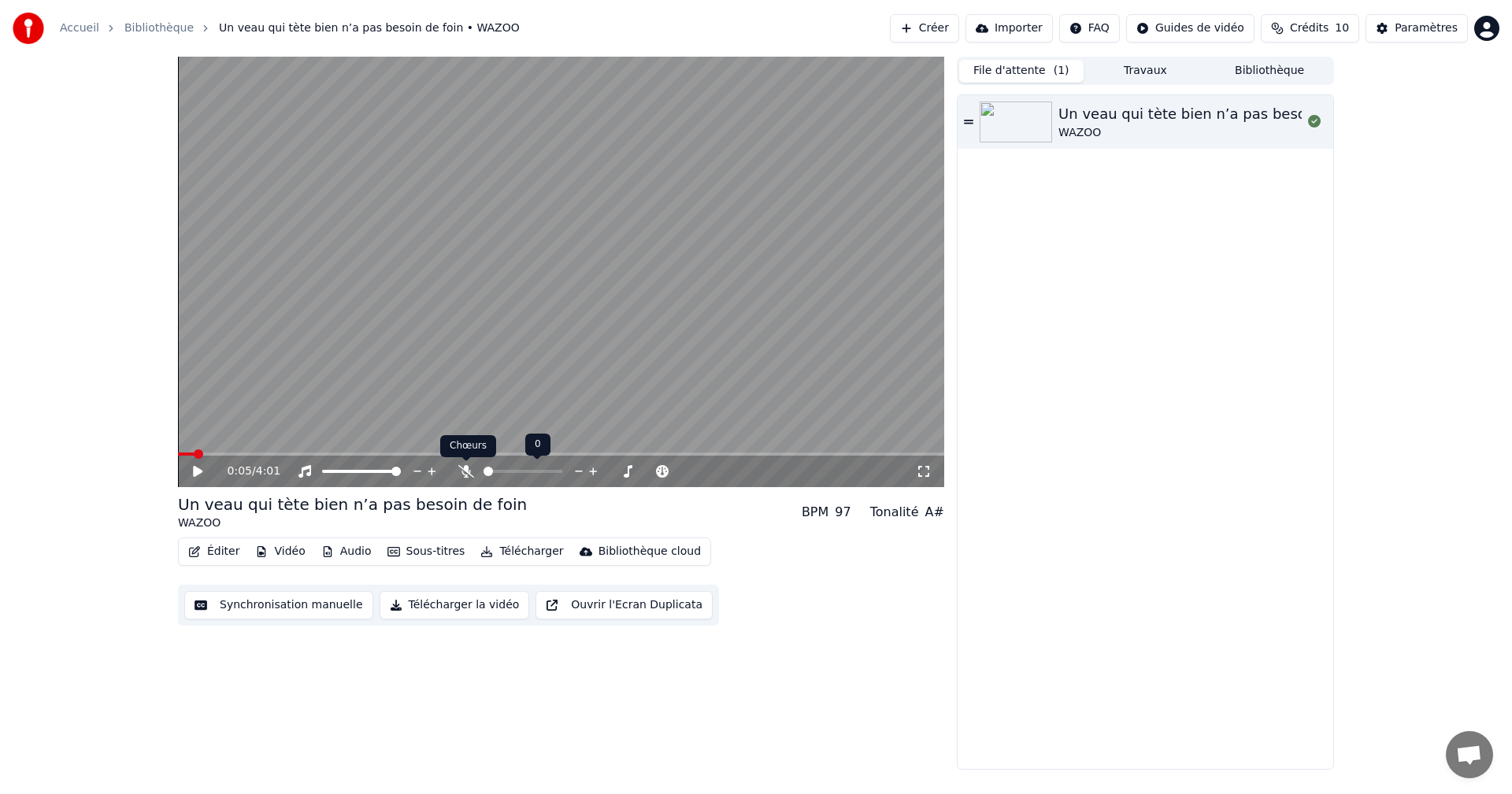
click at [469, 473] on icon at bounding box center [466, 472] width 16 height 13
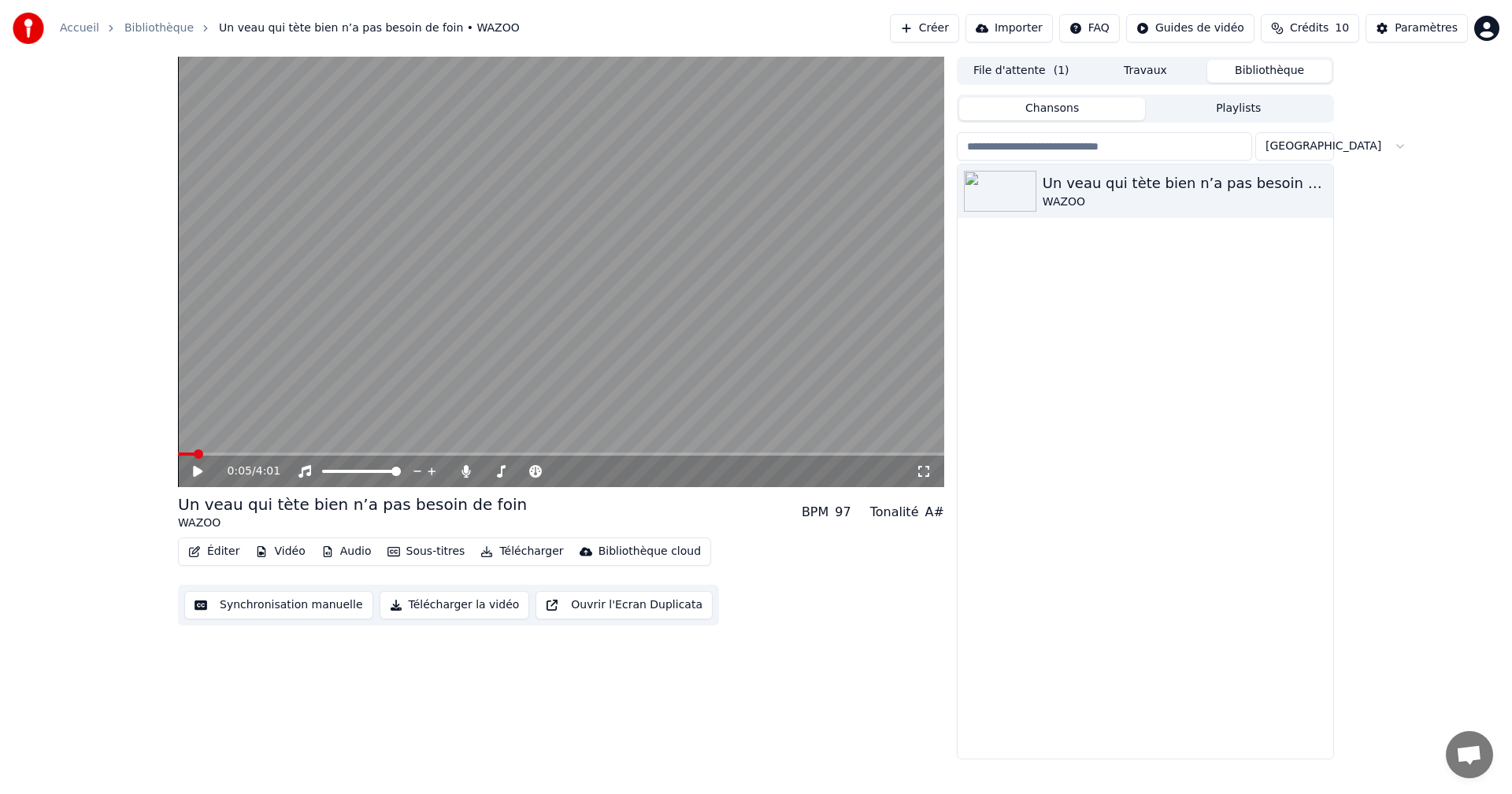
click at [1245, 70] on button "Bibliothèque" at bounding box center [1269, 71] width 125 height 23
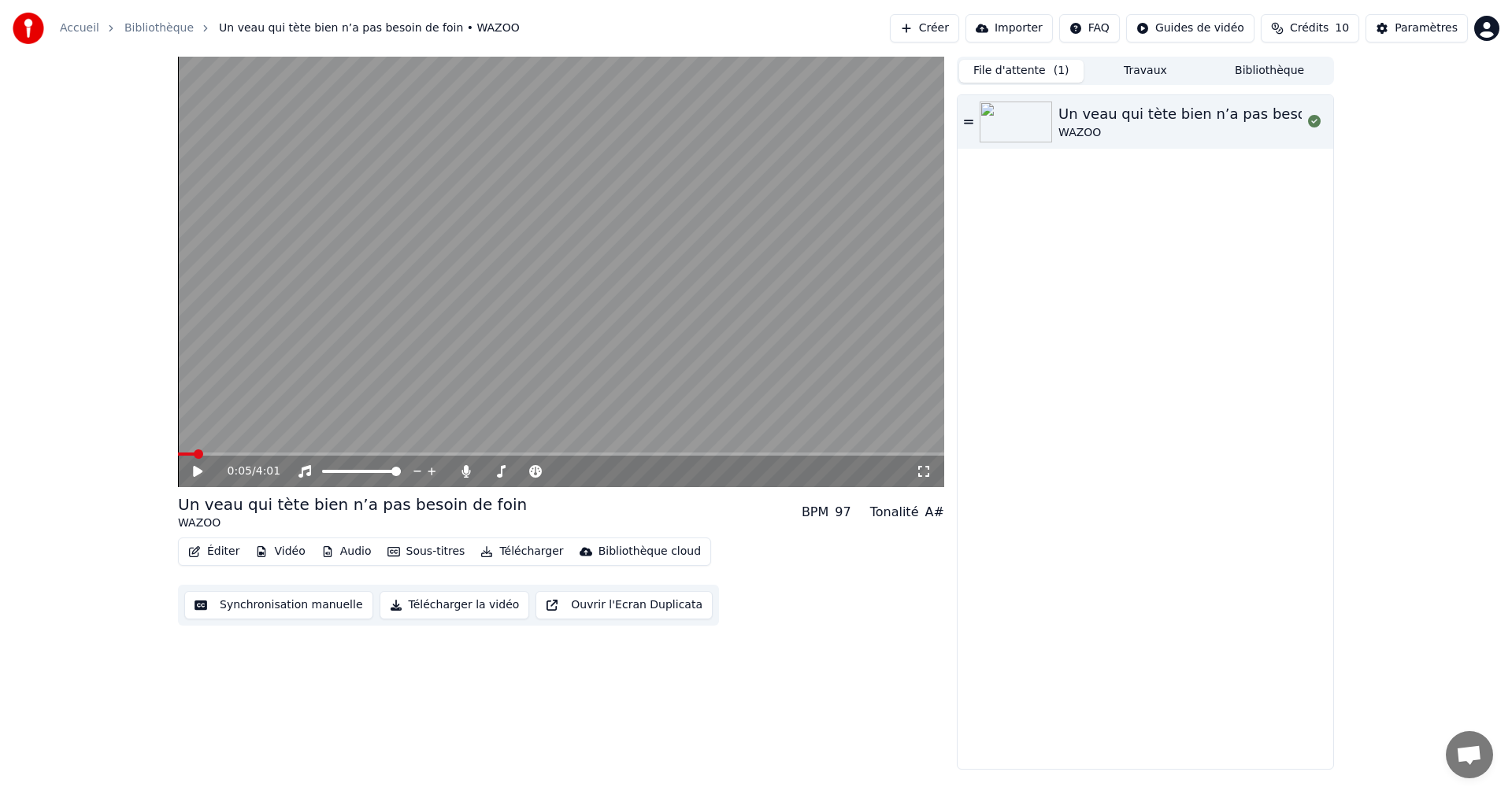
click at [1026, 78] on button "File d'attente ( 1 )" at bounding box center [1021, 71] width 125 height 23
click at [457, 604] on button "Télécharger la vidéo" at bounding box center [454, 605] width 151 height 29
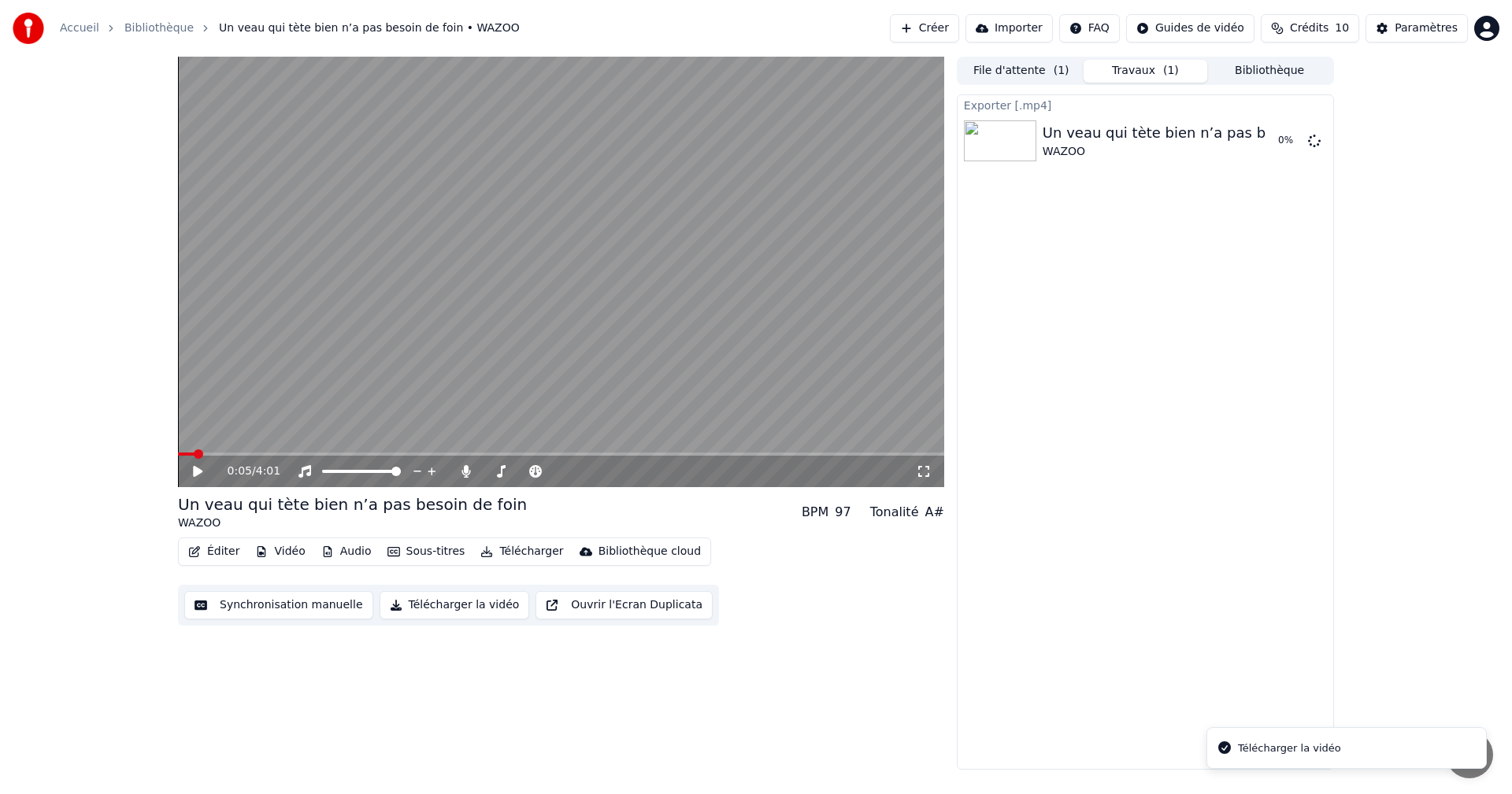
click at [1158, 72] on button "Travaux ( 1 )" at bounding box center [1145, 71] width 125 height 23
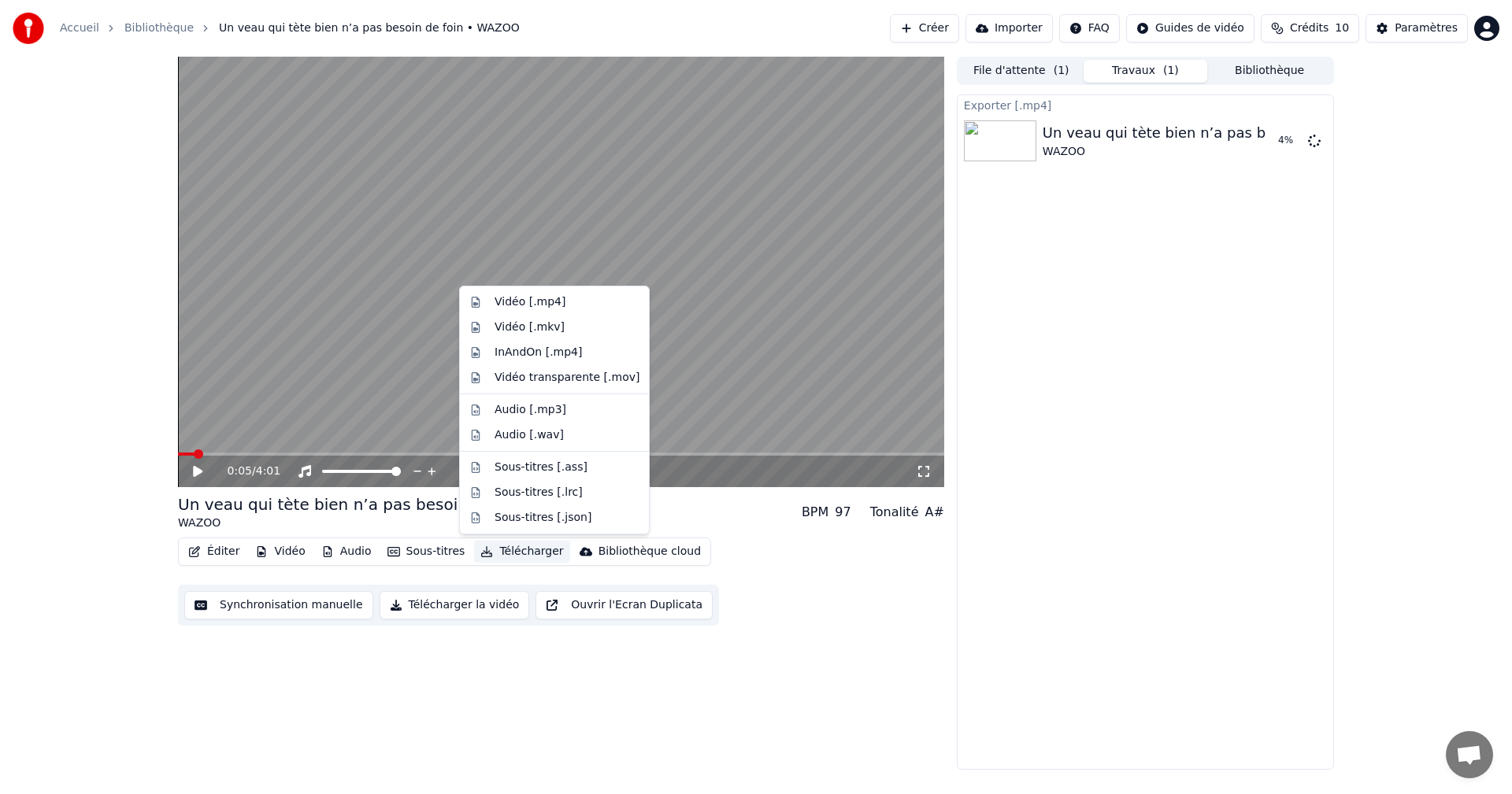
click at [502, 550] on button "Télécharger" at bounding box center [521, 552] width 95 height 22
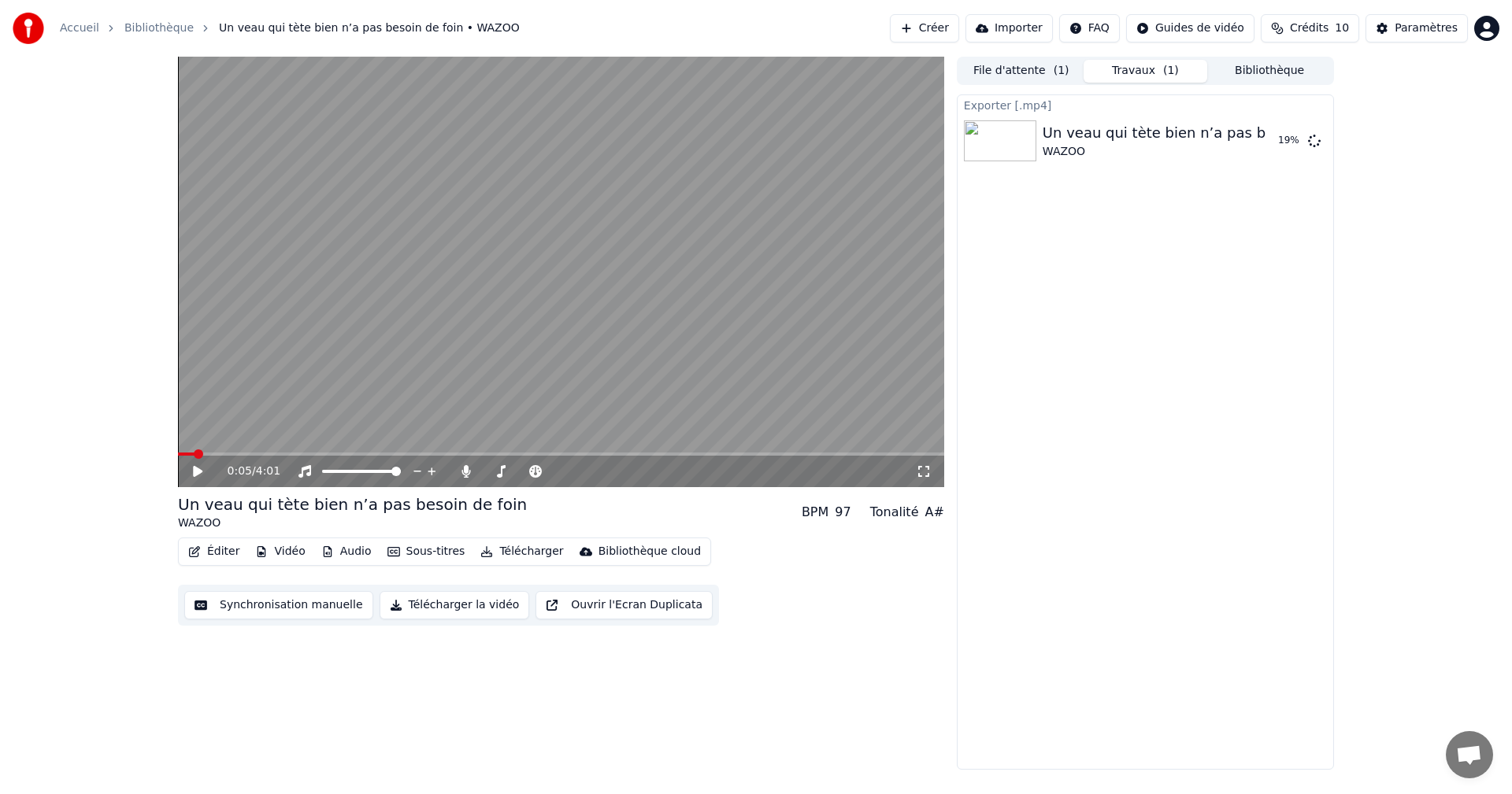
click at [484, 679] on div "0:05 / 4:01 Un veau qui tète bien n’a pas besoin de foin WAZOO BPM 97 Tonalité …" at bounding box center [561, 413] width 766 height 713
click at [1420, 25] on div "Paramètres" at bounding box center [1426, 28] width 63 height 16
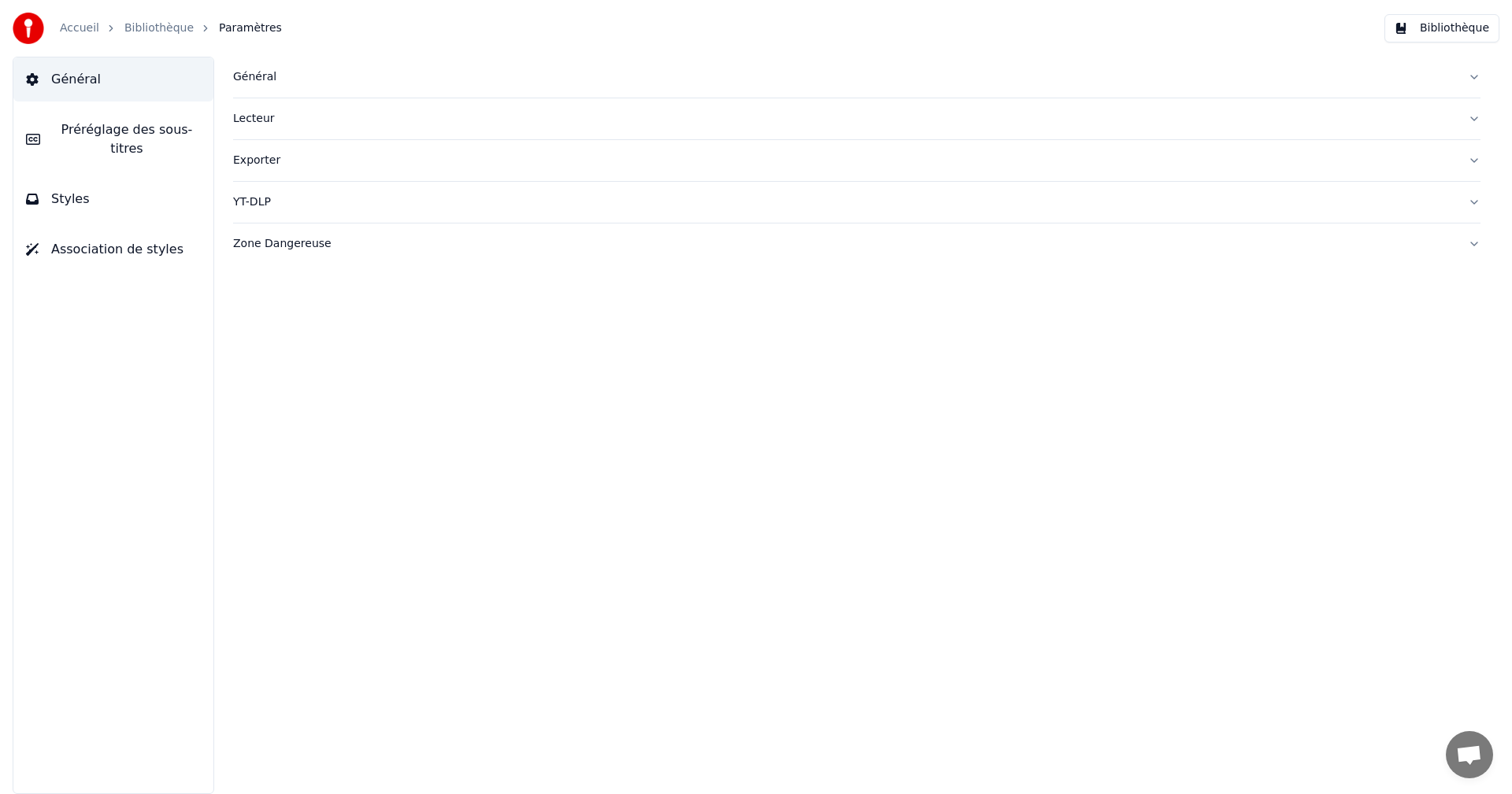
click at [260, 160] on div "Exporter" at bounding box center [843, 160] width 1222 height 16
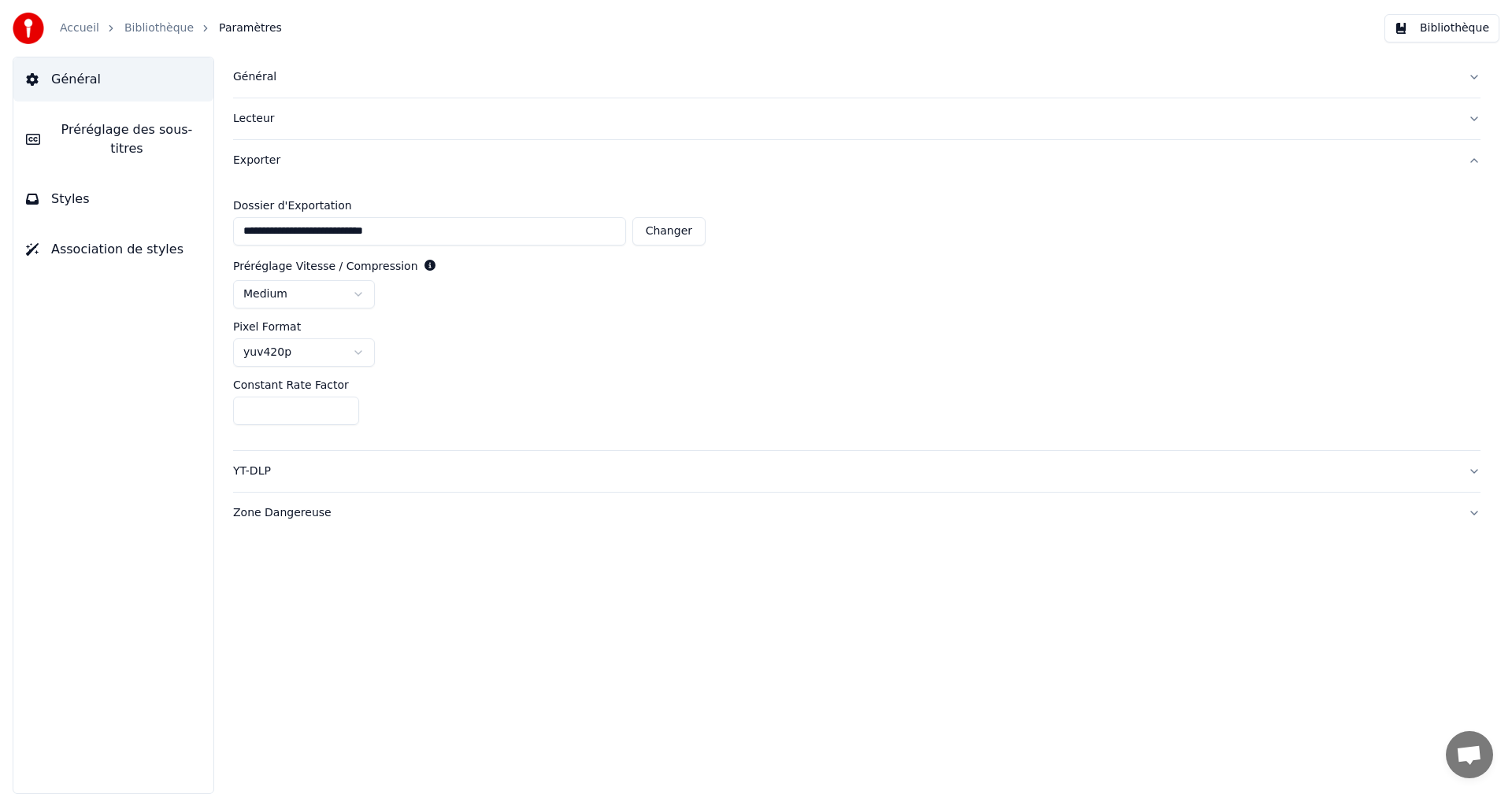
click at [1469, 25] on button "Bibliothèque" at bounding box center [1441, 28] width 115 height 29
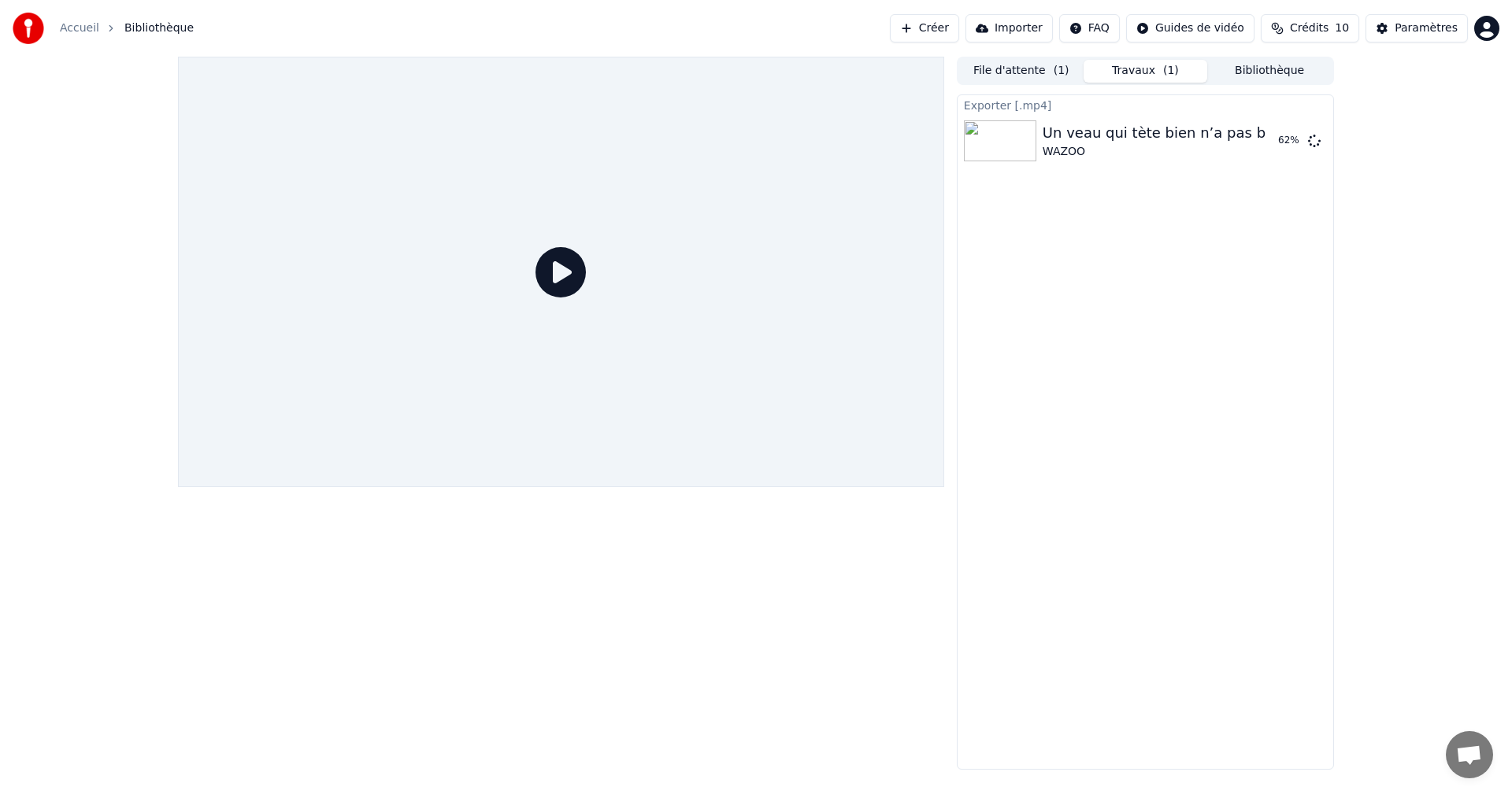
click at [1173, 76] on span "( 1 )" at bounding box center [1170, 70] width 16 height 16
click at [1166, 306] on div "Exporter [.mp4] Un veau qui tète bien n’a pas besoin de foin WAZOO Afficher" at bounding box center [1145, 431] width 377 height 675
